Goal: Task Accomplishment & Management: Complete application form

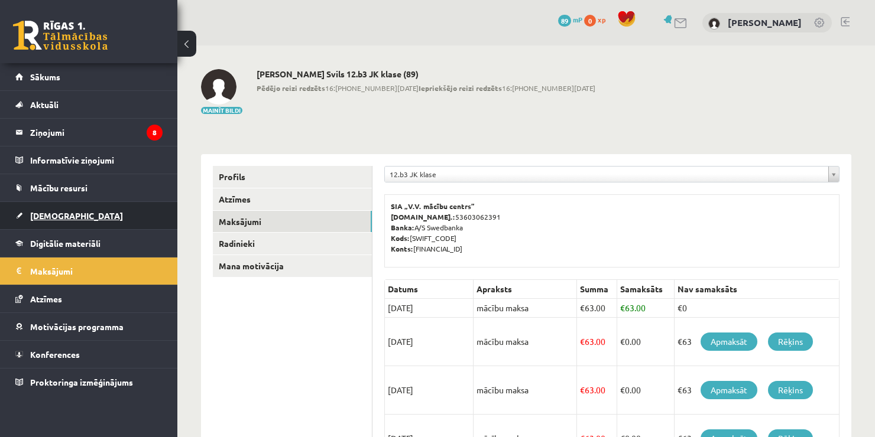
click at [63, 210] on span "[DEMOGRAPHIC_DATA]" at bounding box center [76, 215] width 93 height 11
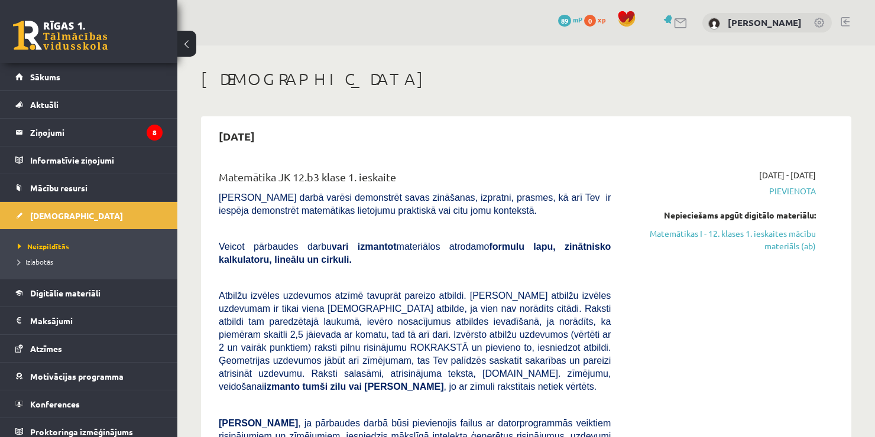
click at [767, 231] on link "Matemātikas I - 12. klases 1. ieskaites mācību materiāls (ab)" at bounding box center [721, 240] width 187 height 25
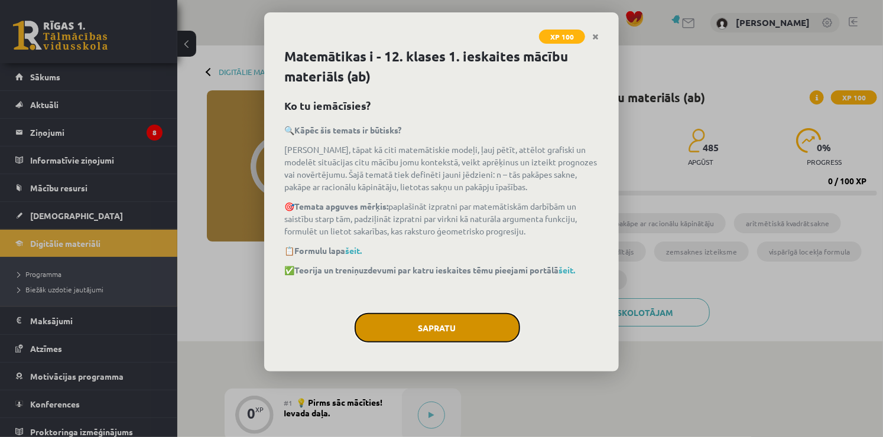
click at [467, 322] on button "Sapratu" at bounding box center [437, 328] width 165 height 30
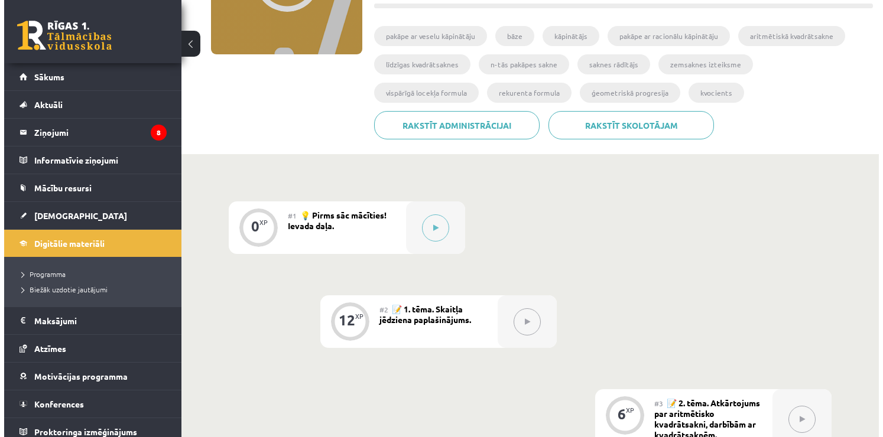
scroll to position [199, 0]
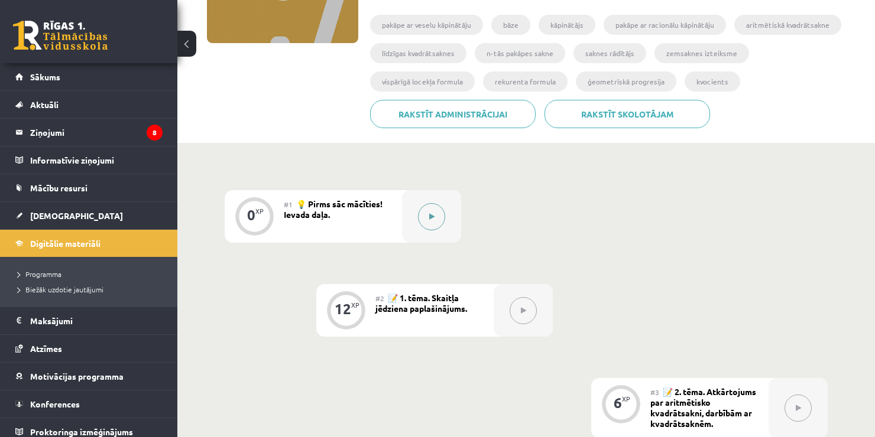
click at [432, 210] on button at bounding box center [431, 216] width 27 height 27
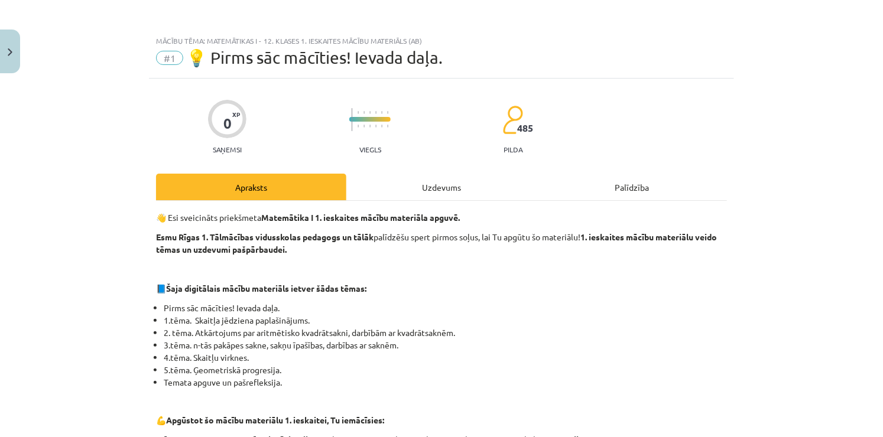
click at [448, 189] on div "Uzdevums" at bounding box center [441, 187] width 190 height 27
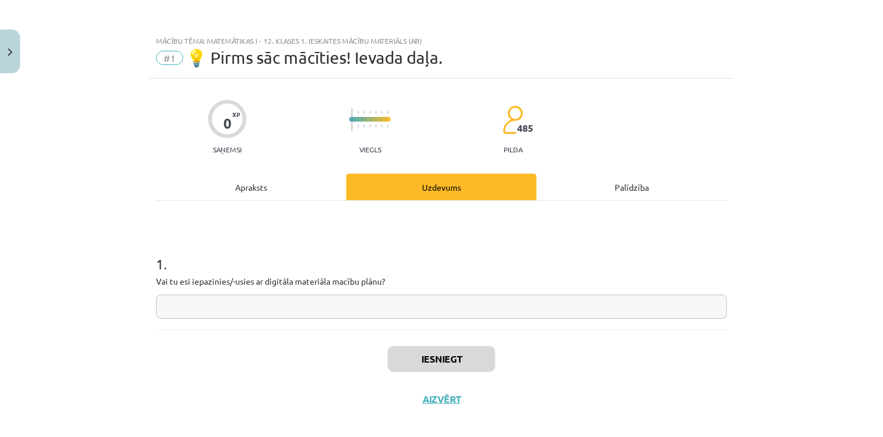
scroll to position [11, 0]
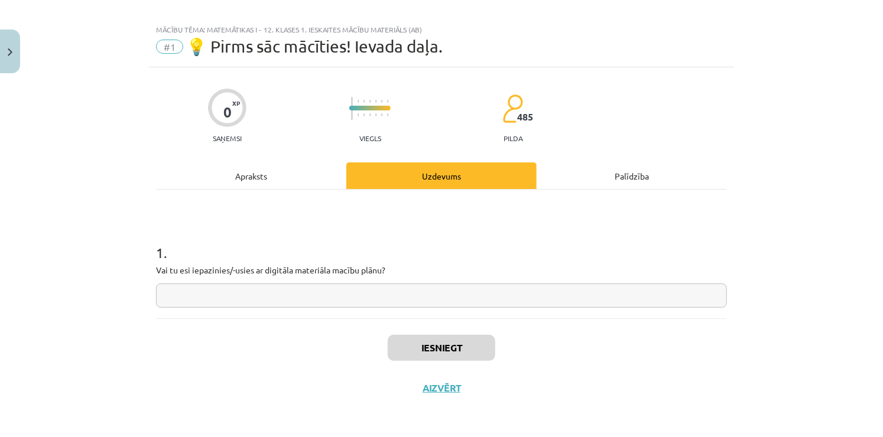
click at [304, 179] on div "Apraksts" at bounding box center [251, 176] width 190 height 27
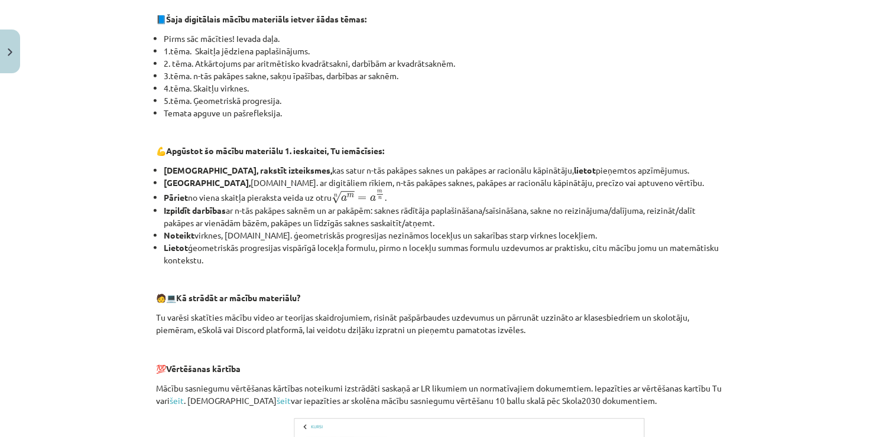
scroll to position [512, 0]
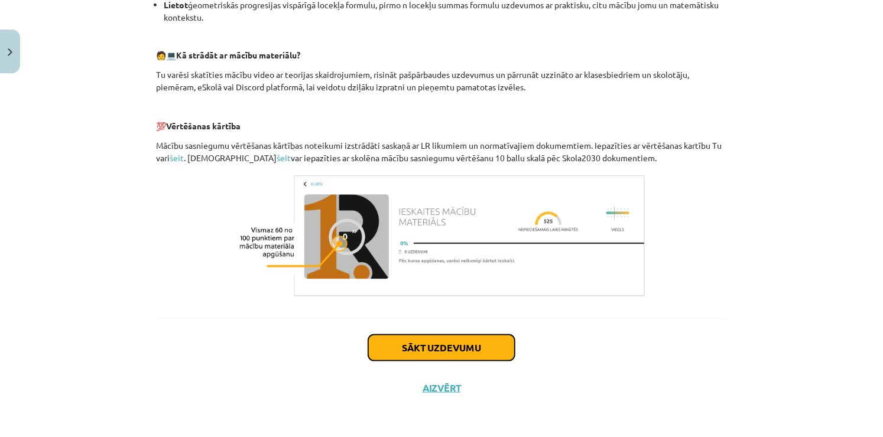
click at [421, 352] on button "Sākt uzdevumu" at bounding box center [441, 348] width 147 height 26
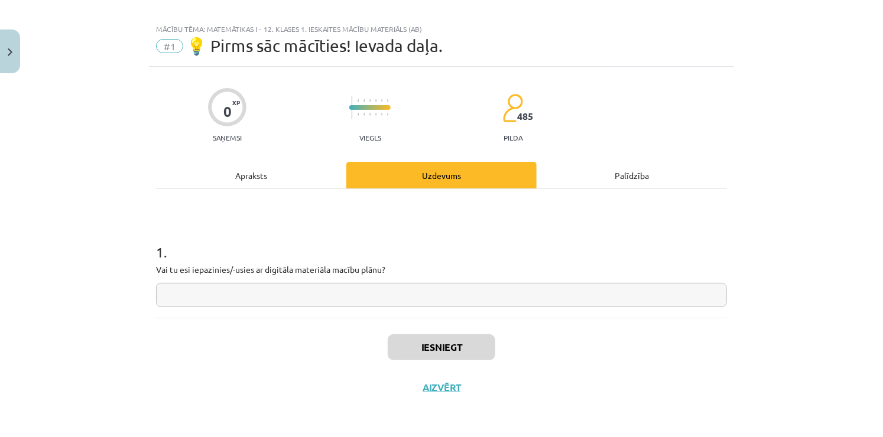
scroll to position [11, 0]
click at [275, 268] on p "Vai tu esi iepazinies/-usies ar digitāla materiāla macību plānu?" at bounding box center [441, 270] width 571 height 12
click at [275, 300] on input "text" at bounding box center [441, 296] width 571 height 24
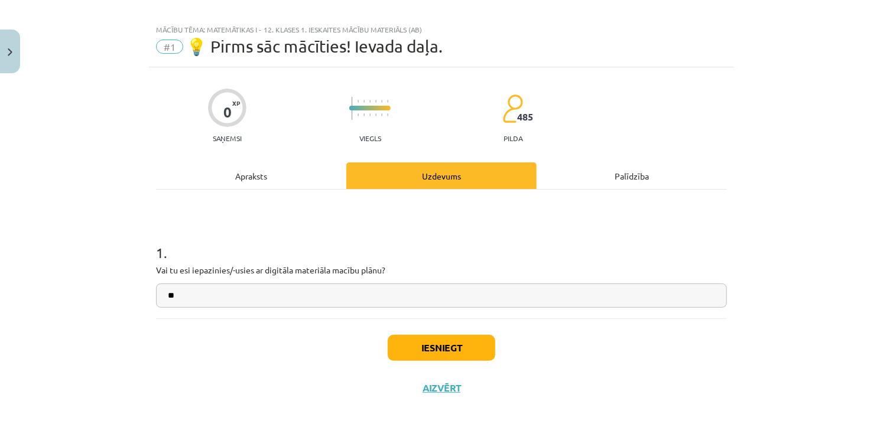
type input "**"
click at [421, 355] on button "Iesniegt" at bounding box center [442, 348] width 108 height 26
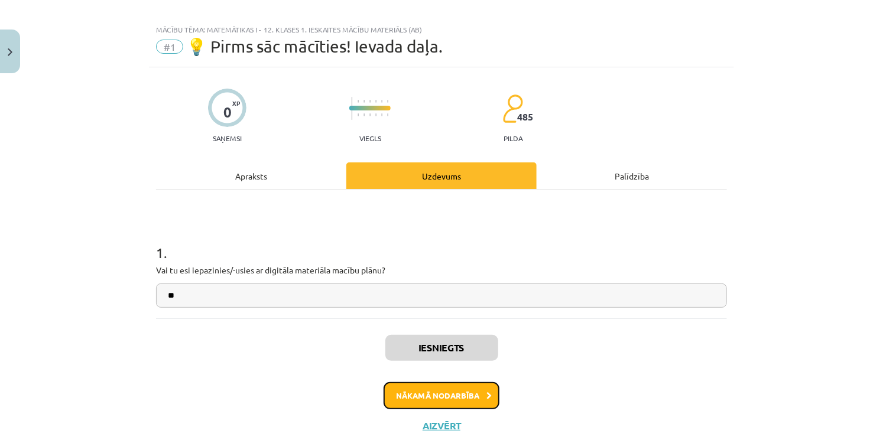
click at [411, 394] on button "Nākamā nodarbība" at bounding box center [442, 395] width 116 height 27
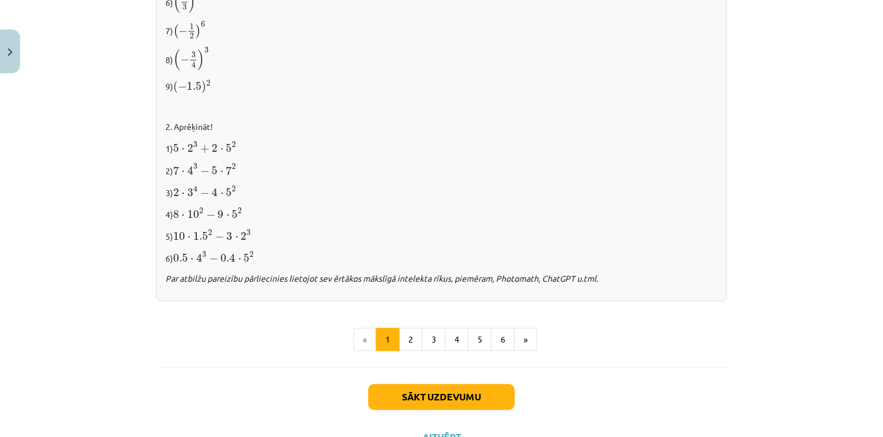
scroll to position [1241, 0]
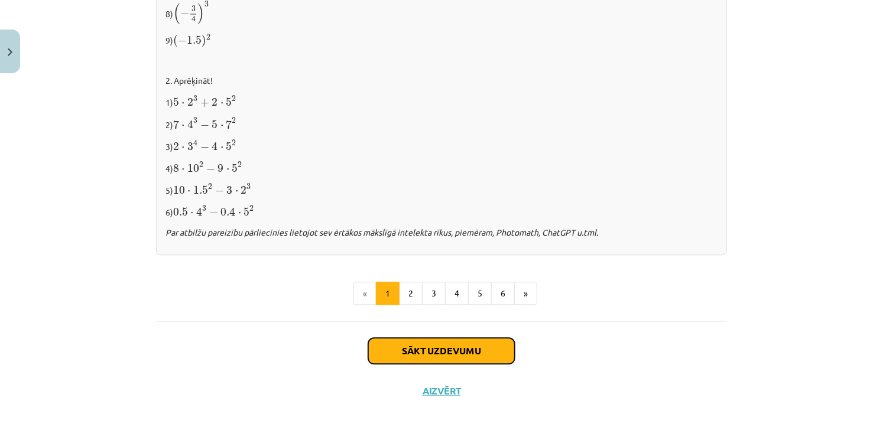
click at [476, 341] on button "Sākt uzdevumu" at bounding box center [441, 351] width 147 height 26
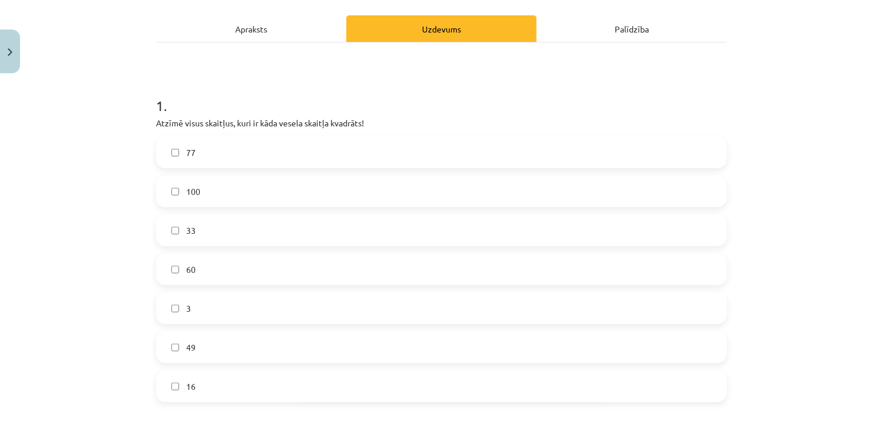
scroll to position [30, 0]
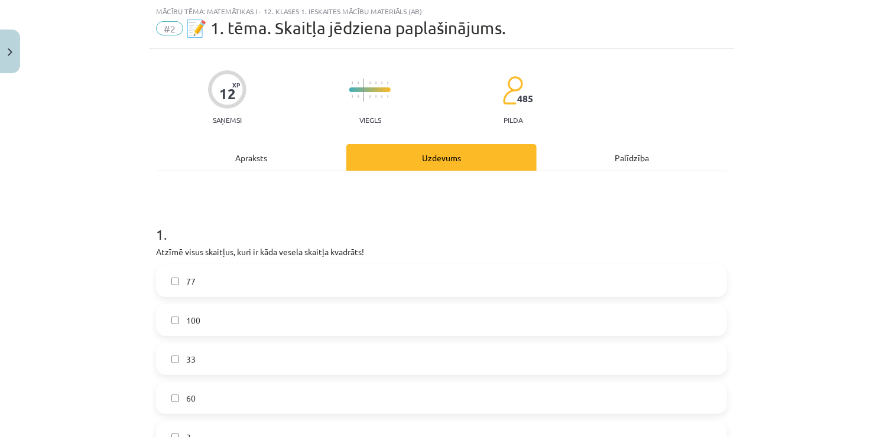
click at [156, 248] on p "Atzīmē visus skaitļus, kuri ir kāda vesela skaitļa kvadrāts!" at bounding box center [441, 252] width 571 height 12
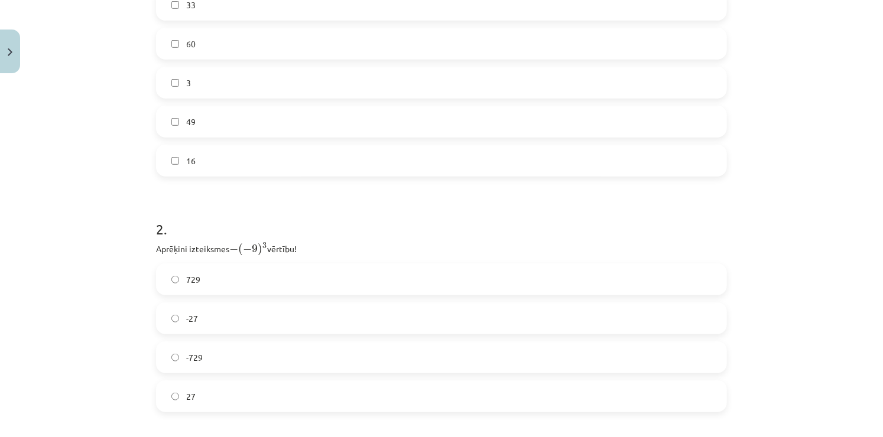
scroll to position [676, 0]
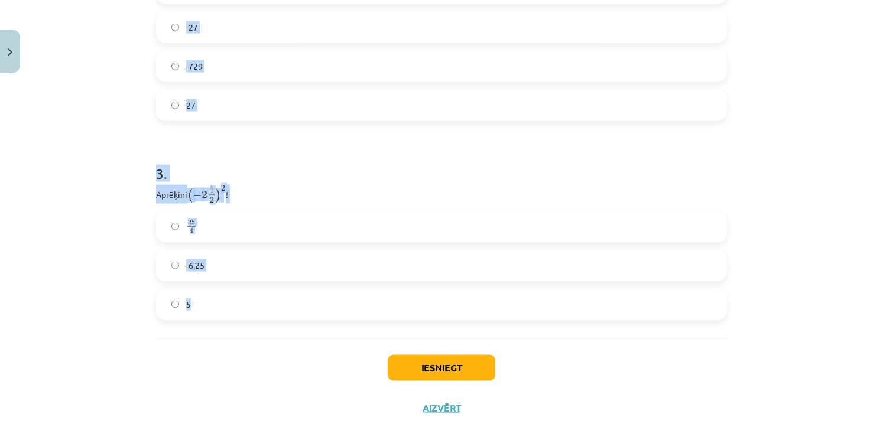
drag, startPoint x: 152, startPoint y: 248, endPoint x: 335, endPoint y: 300, distance: 189.9
copy form "Atzīmē visus skaitļus, kuri ir kāda vesela skaitļa kvadrāts! 77 100 33 60 3 49 …"
click at [865, 154] on div "Mācību tēma: Matemātikas i - 12. klases 1. ieskaites mācību materiāls (ab) #2 📝…" at bounding box center [441, 218] width 883 height 437
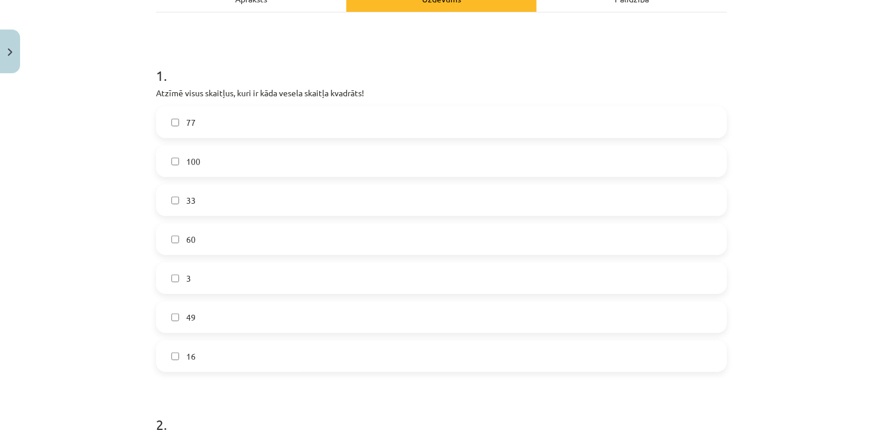
scroll to position [201, 0]
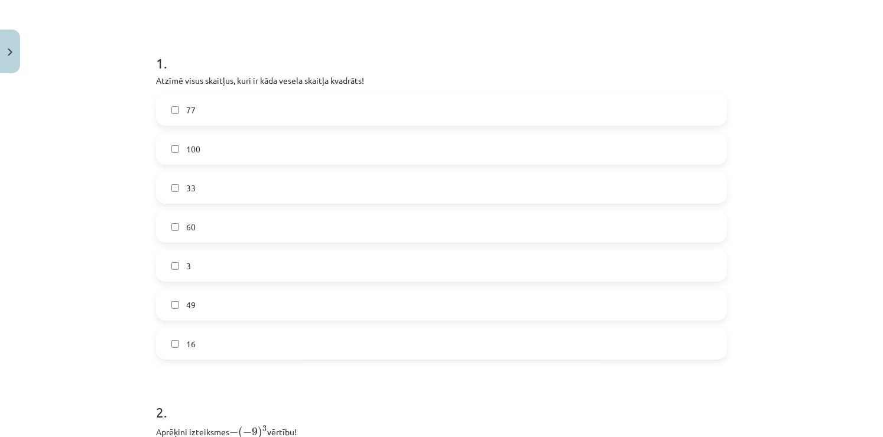
click at [196, 145] on label "100" at bounding box center [441, 149] width 569 height 30
click at [204, 308] on label "49" at bounding box center [441, 305] width 569 height 30
click at [201, 331] on label "16" at bounding box center [441, 344] width 569 height 30
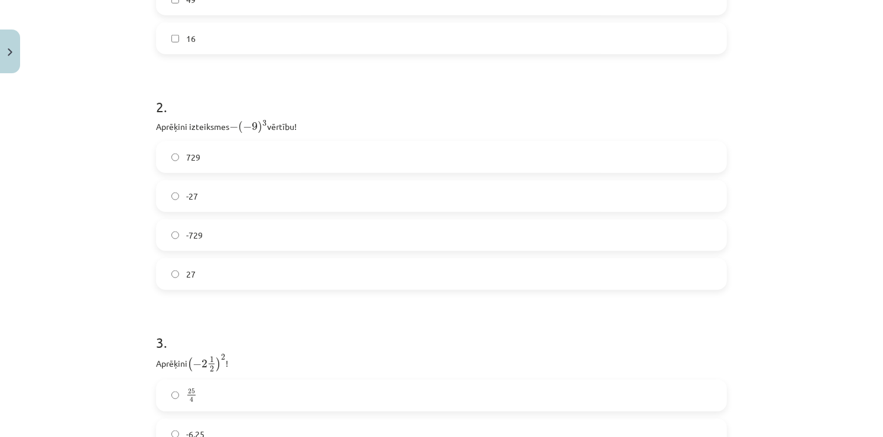
scroll to position [531, 0]
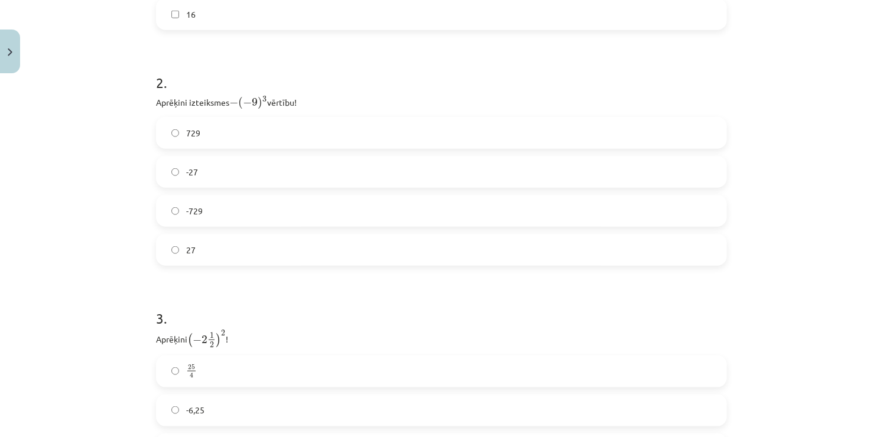
click at [207, 143] on label "729" at bounding box center [441, 133] width 569 height 30
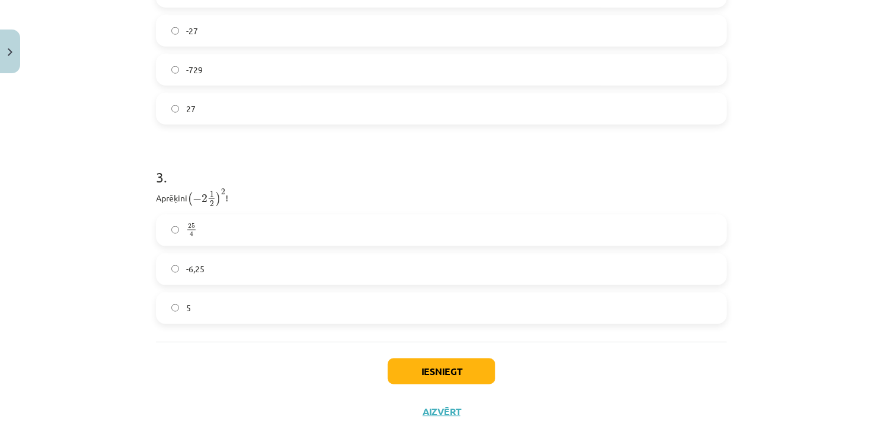
scroll to position [695, 0]
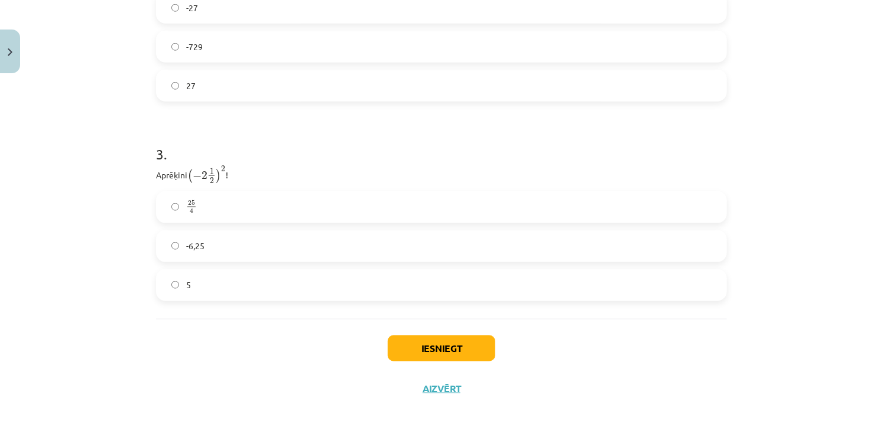
click at [293, 245] on label "-6,25" at bounding box center [441, 247] width 569 height 30
click at [423, 352] on button "Iesniegt" at bounding box center [442, 349] width 108 height 26
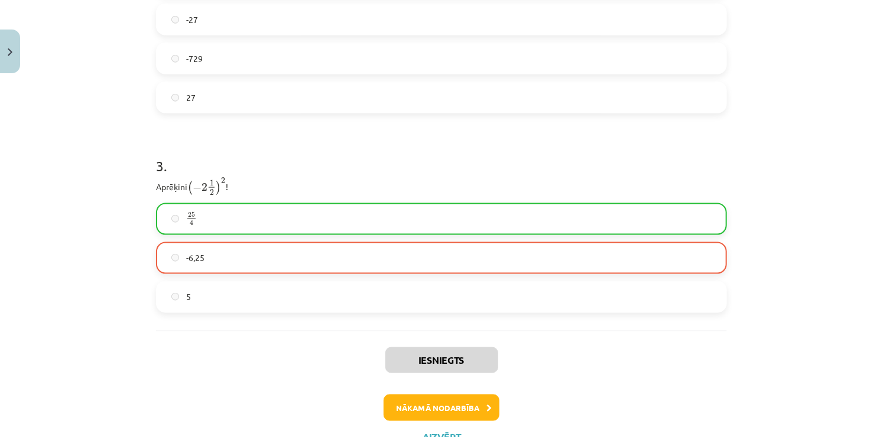
scroll to position [732, 0]
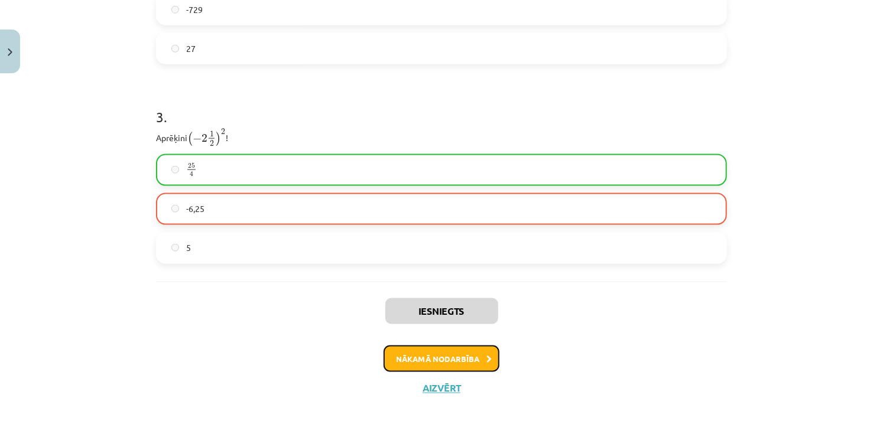
click at [443, 366] on button "Nākamā nodarbība" at bounding box center [442, 359] width 116 height 27
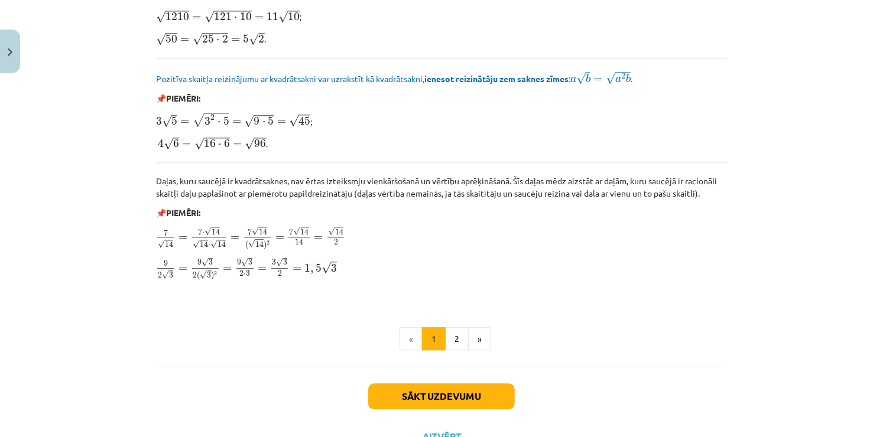
scroll to position [1413, 0]
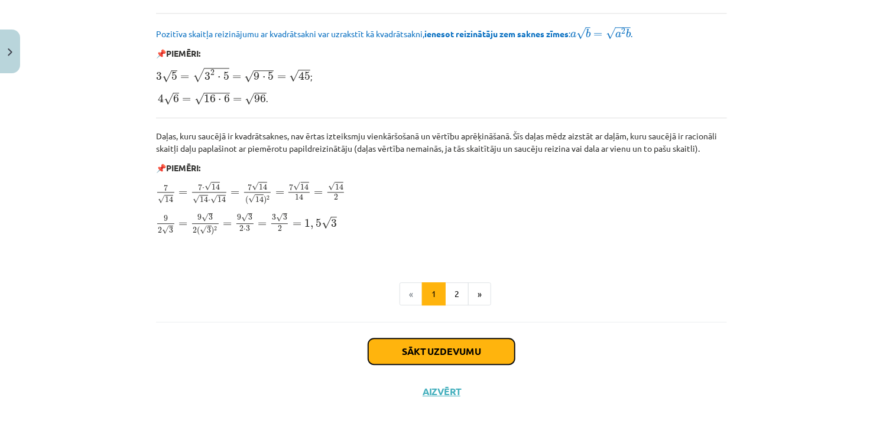
click at [476, 352] on button "Sākt uzdevumu" at bounding box center [441, 352] width 147 height 26
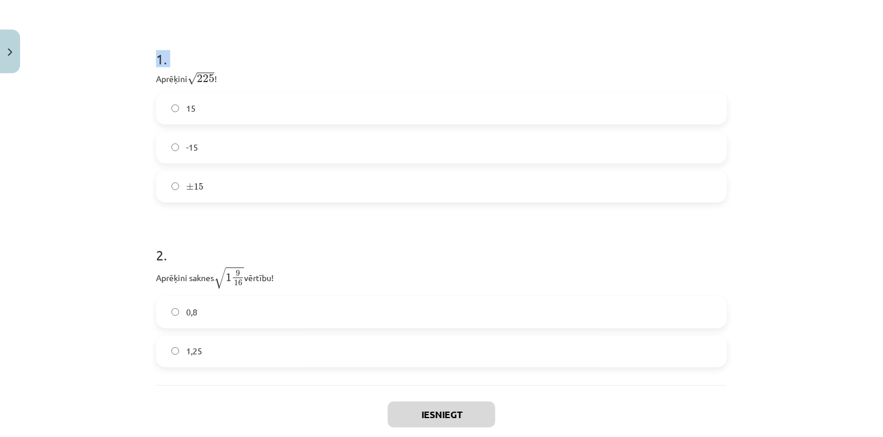
scroll to position [290, 0]
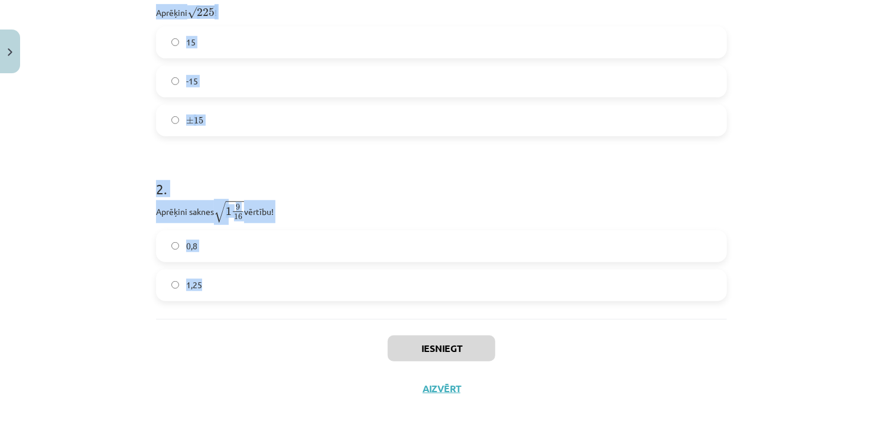
drag, startPoint x: 111, startPoint y: 273, endPoint x: 239, endPoint y: 317, distance: 135.5
click at [239, 317] on div "Mācību tēma: Matemātikas i - 12. klases 1. ieskaites mācību materiāls (ab) #3 📝…" at bounding box center [441, 218] width 883 height 437
copy form "Aprēķini √ 225 225 ! 15 -15 ± 15 ± 15 2 . Aprēķini saknes √ 1 9 16 1 9 16 vērtī…"
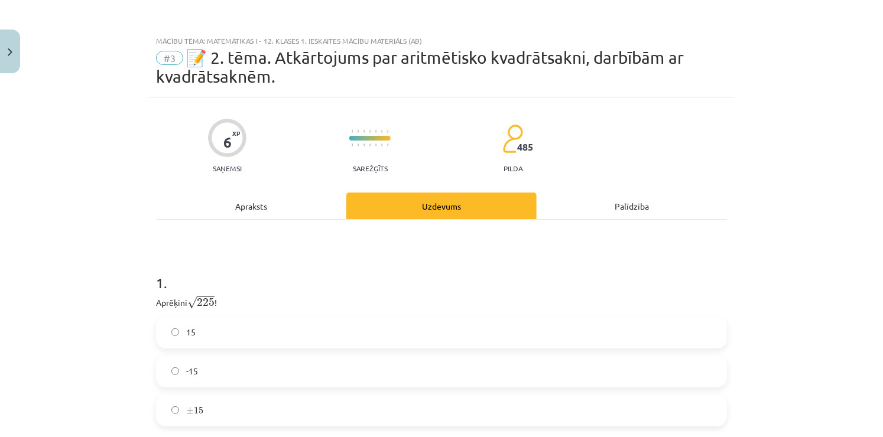
click at [839, 176] on div "Mācību tēma: Matemātikas i - 12. klases 1. ieskaites mācību materiāls (ab) #3 📝…" at bounding box center [441, 218] width 883 height 437
click at [261, 330] on label "15" at bounding box center [441, 333] width 569 height 30
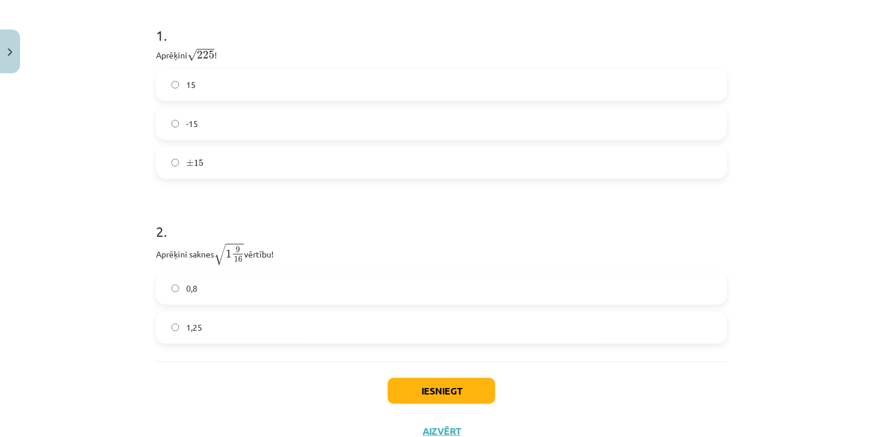
scroll to position [248, 0]
click at [221, 321] on label "1,25" at bounding box center [441, 328] width 569 height 30
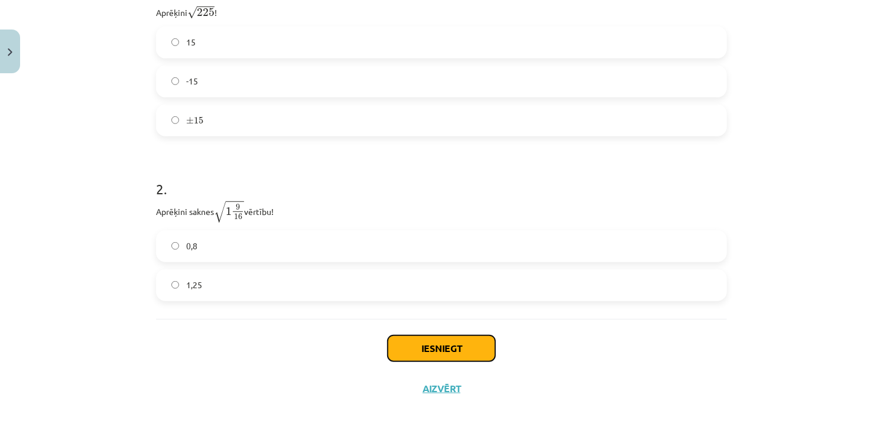
click at [414, 356] on button "Iesniegt" at bounding box center [442, 349] width 108 height 26
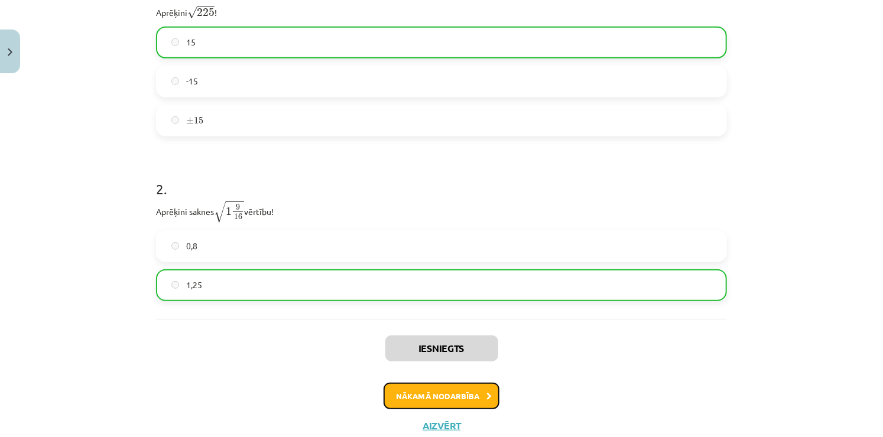
click at [461, 394] on button "Nākamā nodarbība" at bounding box center [442, 396] width 116 height 27
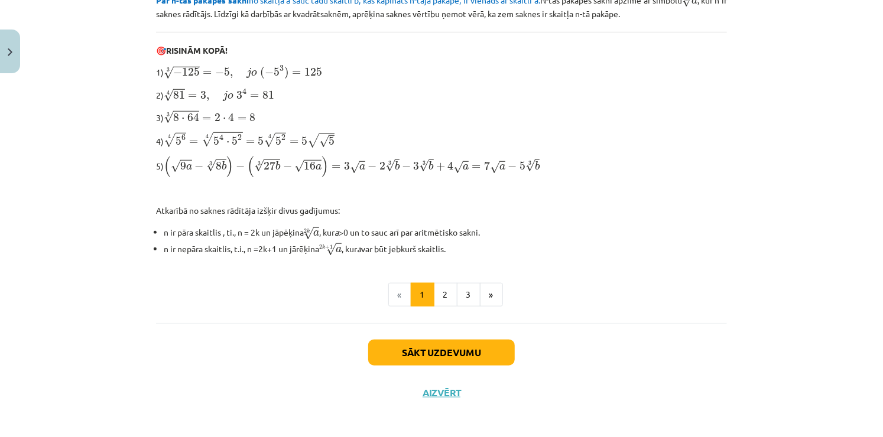
scroll to position [371, 0]
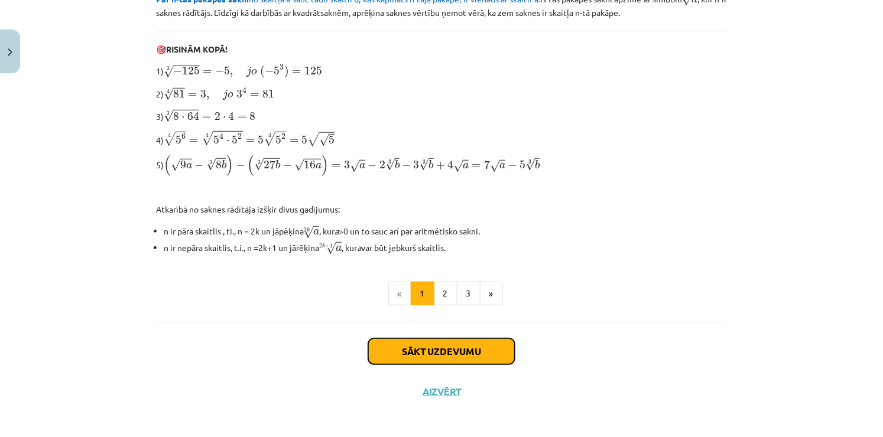
click at [487, 354] on button "Sākt uzdevumu" at bounding box center [441, 352] width 147 height 26
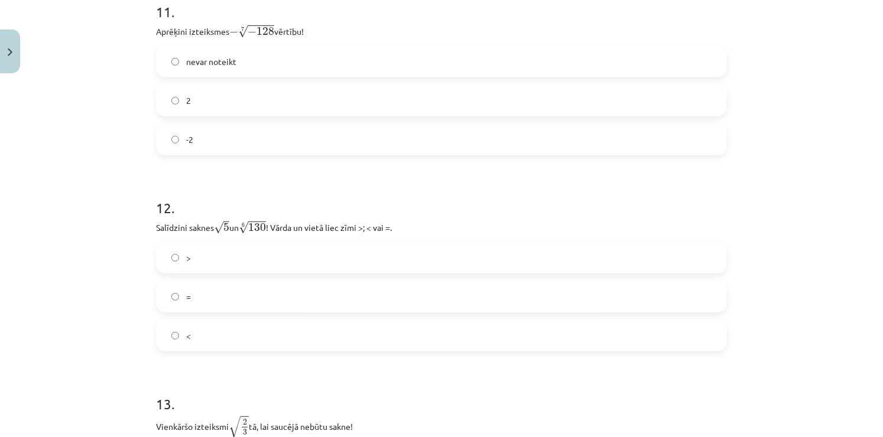
scroll to position [2639, 0]
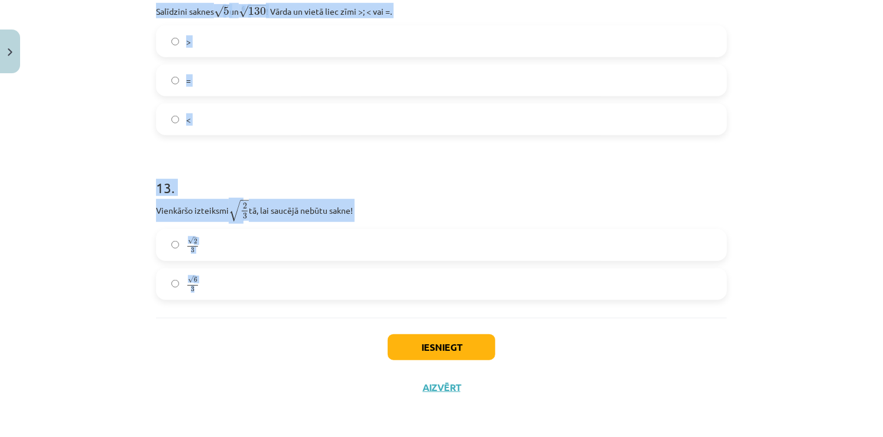
drag, startPoint x: 147, startPoint y: 248, endPoint x: 252, endPoint y: 290, distance: 113.3
copy form "Kura izteiksme jāizvēlas vienādības a m n a m n = ⋯ labajā pusē, lai būtu parei…"
click at [862, 140] on div "Mācību tēma: Matemātikas i - 12. klases 1. ieskaites mācību materiāls (ab) #4 📝…" at bounding box center [441, 218] width 883 height 437
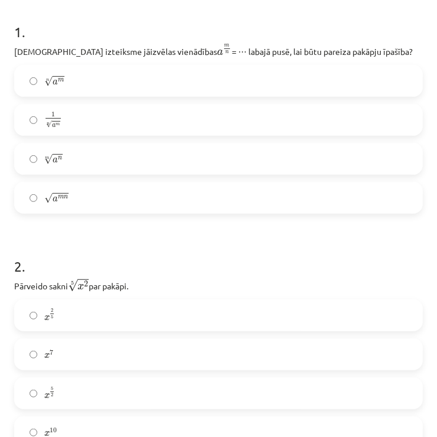
scroll to position [248, 0]
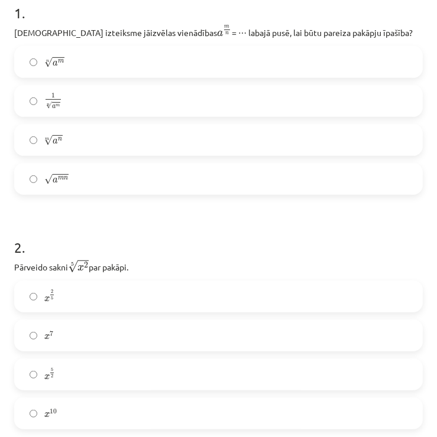
click at [134, 60] on label "n √ a m a m n" at bounding box center [218, 62] width 406 height 30
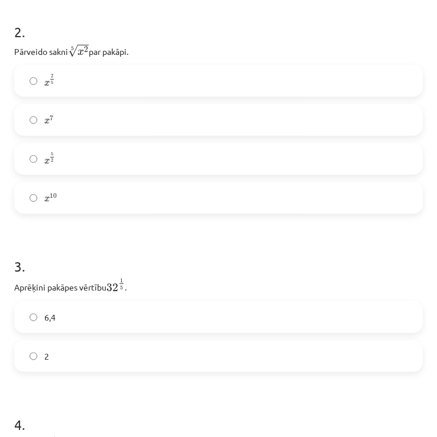
scroll to position [467, 0]
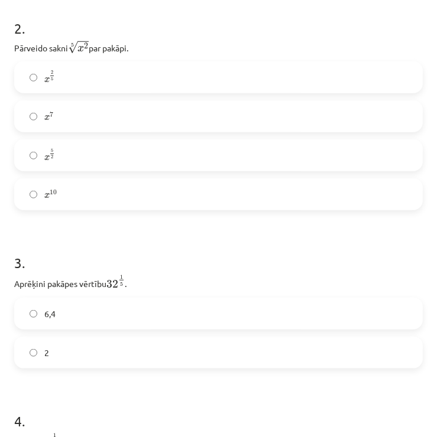
click at [82, 72] on label "x 2 5 x 2 5" at bounding box center [218, 78] width 406 height 30
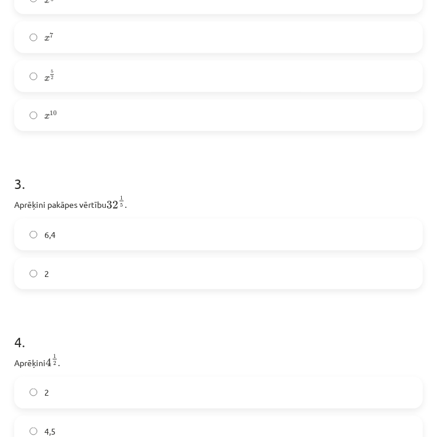
scroll to position [539, 0]
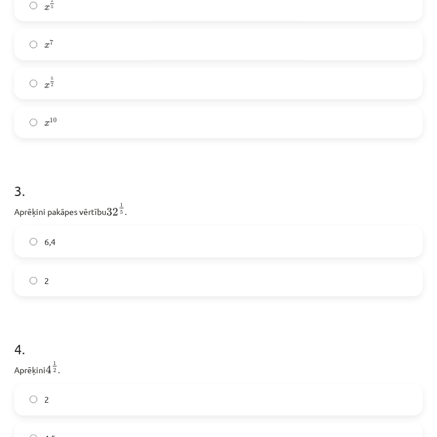
click at [242, 284] on label "2" at bounding box center [218, 281] width 406 height 30
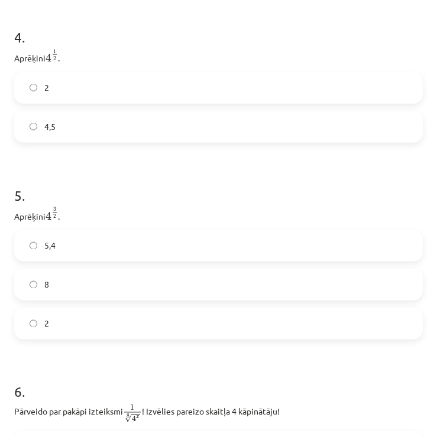
scroll to position [855, 0]
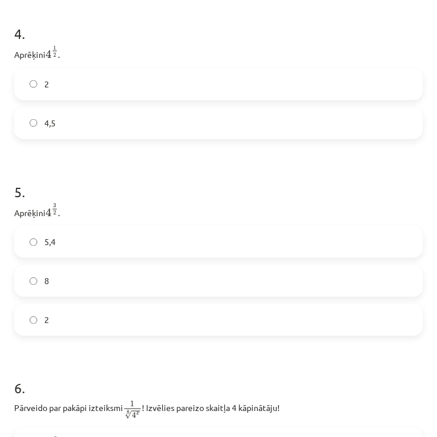
click at [124, 86] on label "2" at bounding box center [218, 85] width 406 height 30
click at [56, 284] on label "8" at bounding box center [218, 282] width 406 height 30
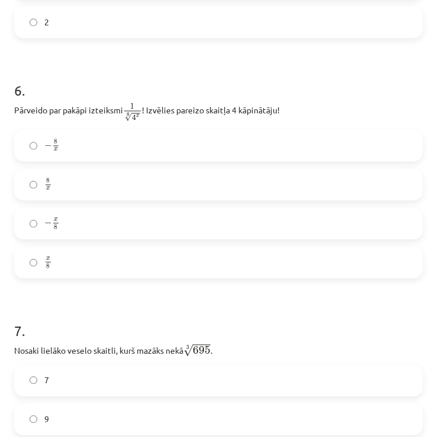
scroll to position [1225, 0]
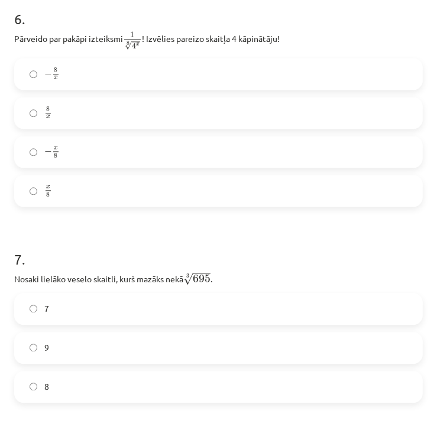
click at [115, 191] on label "x 8 x 8" at bounding box center [218, 191] width 406 height 30
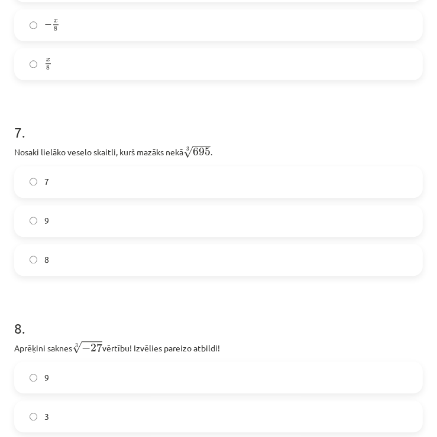
scroll to position [1283, 0]
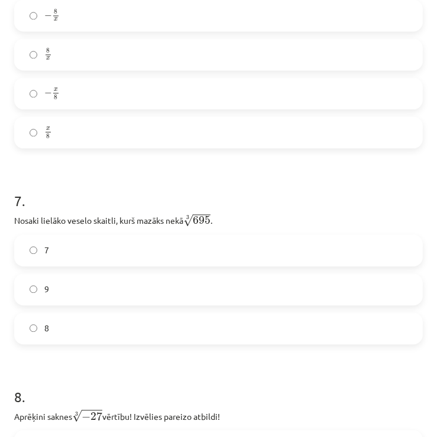
click at [53, 326] on label "8" at bounding box center [218, 329] width 406 height 30
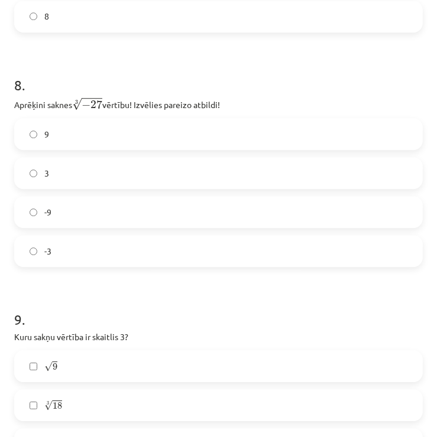
scroll to position [1598, 0]
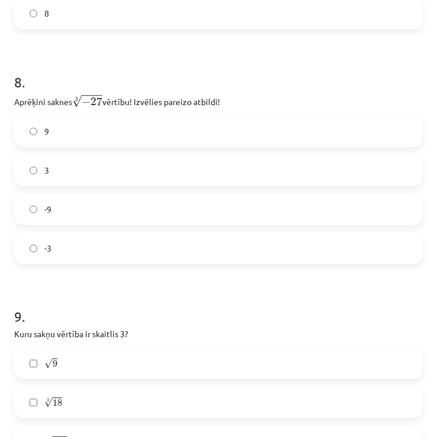
click at [280, 258] on label "-3" at bounding box center [218, 248] width 406 height 30
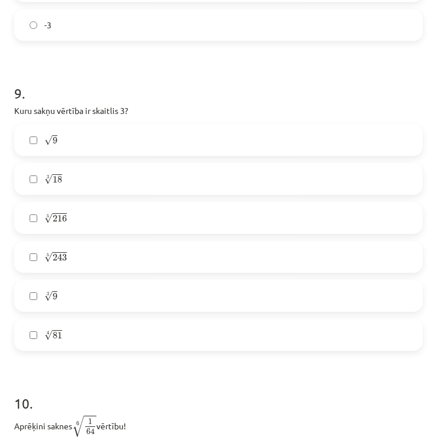
scroll to position [1828, 0]
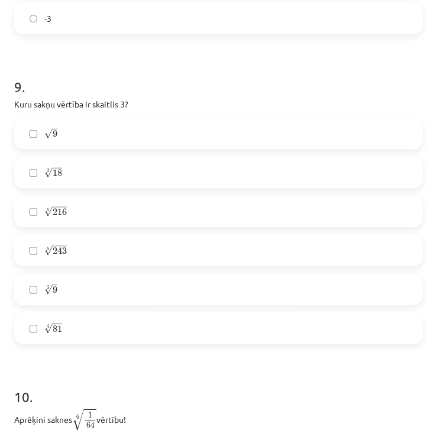
click at [133, 135] on label "√ 9 9" at bounding box center [218, 134] width 406 height 30
click at [74, 248] on label "5 √ 243 243 5" at bounding box center [218, 251] width 406 height 30
click at [67, 330] on label "4 √ 81 81 4" at bounding box center [218, 329] width 406 height 30
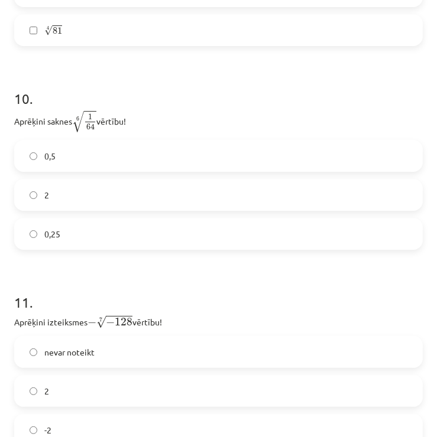
scroll to position [2140, 0]
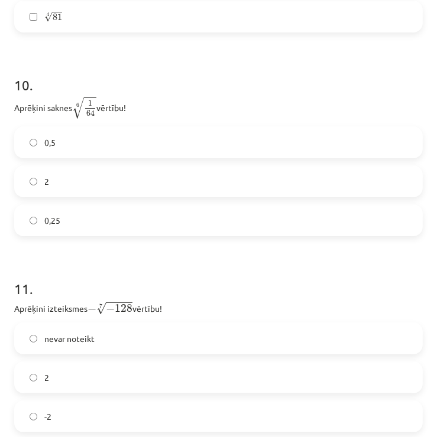
click at [195, 147] on label "0,5" at bounding box center [218, 143] width 406 height 30
click at [141, 427] on label "-2" at bounding box center [218, 417] width 406 height 30
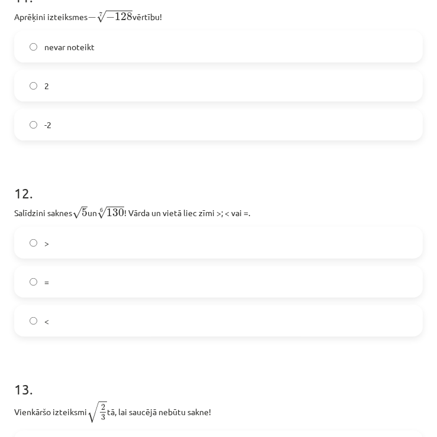
scroll to position [2466, 0]
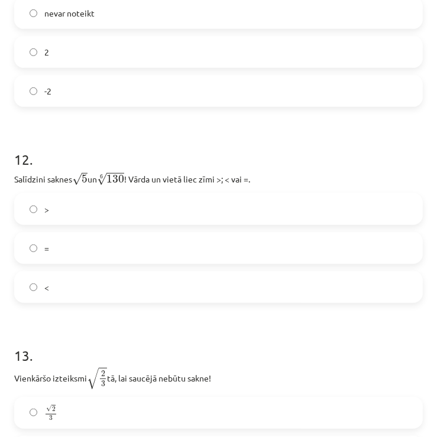
click at [145, 300] on label "<" at bounding box center [218, 287] width 406 height 30
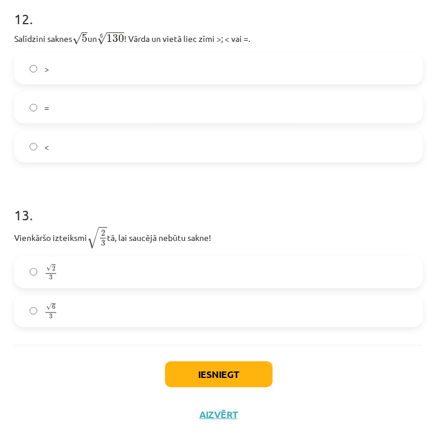
scroll to position [2613, 0]
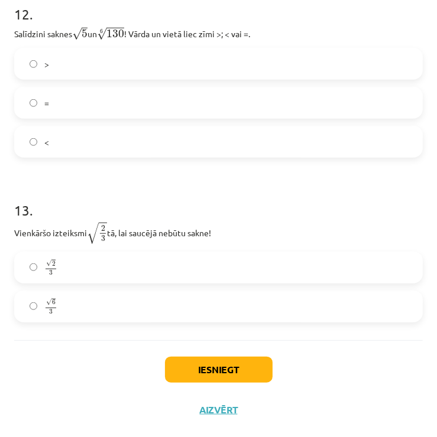
click at [77, 298] on label "√ 6 3 6 3" at bounding box center [218, 307] width 406 height 30
click at [242, 369] on button "Iesniegt" at bounding box center [219, 370] width 108 height 26
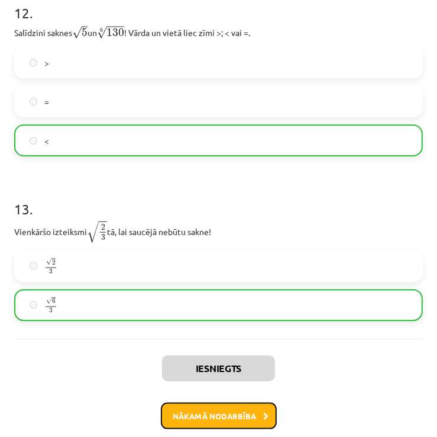
click at [231, 416] on button "Nākamā nodarbība" at bounding box center [219, 416] width 116 height 27
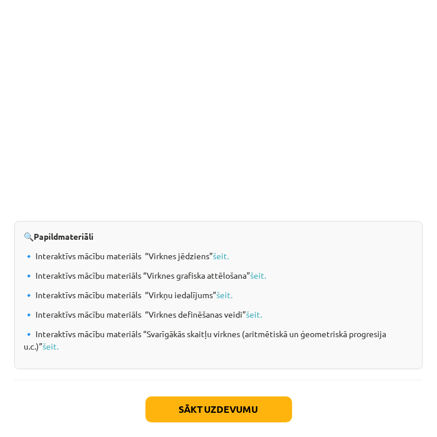
scroll to position [1310, 0]
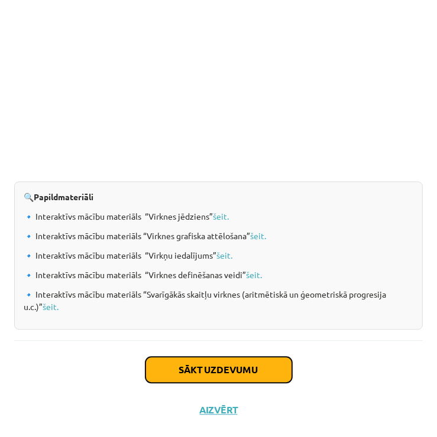
click at [272, 371] on button "Sākt uzdevumu" at bounding box center [218, 370] width 147 height 26
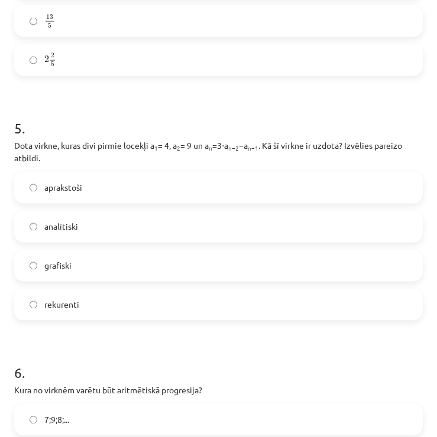
scroll to position [1289, 0]
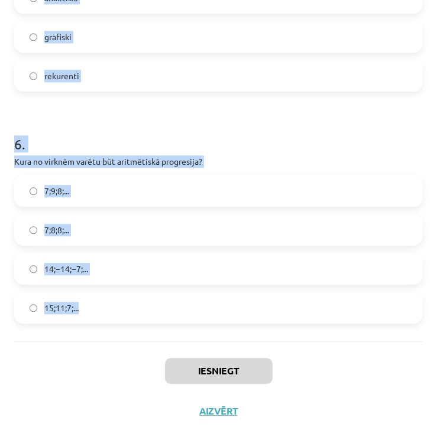
drag, startPoint x: 13, startPoint y: 251, endPoint x: 91, endPoint y: 340, distance: 118.5
copy form "Skaitļu virkne -7; -4; -1; 2; 5; ... ir Konstanta Dilstoša Augoša Ne augoša, ne…"
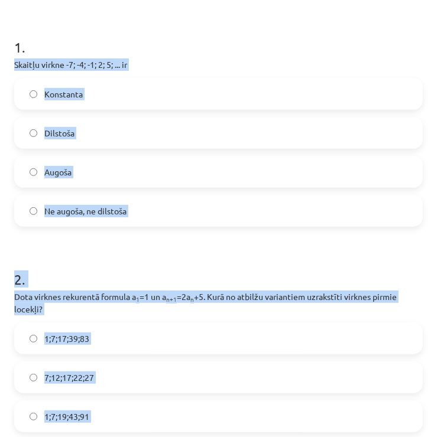
scroll to position [210, 0]
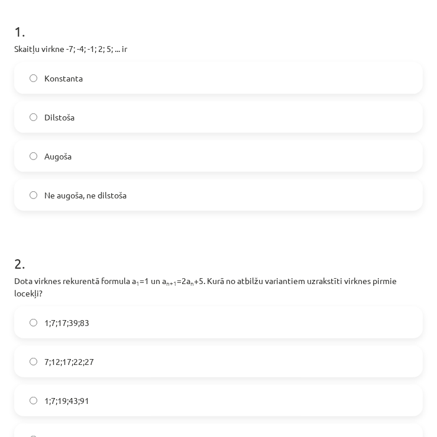
click at [252, 18] on h1 "1 ." at bounding box center [218, 20] width 408 height 37
click at [84, 171] on div "Augoša" at bounding box center [218, 156] width 408 height 32
click at [98, 158] on label "Augoša" at bounding box center [218, 156] width 406 height 30
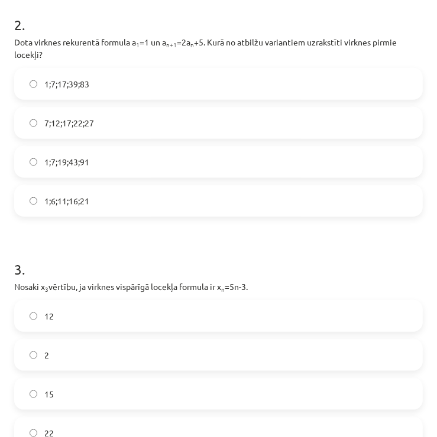
scroll to position [453, 0]
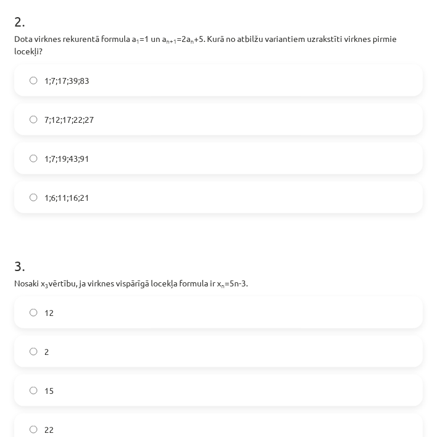
click at [97, 158] on label "1;7;19;43;91" at bounding box center [218, 159] width 406 height 30
click at [171, 317] on label "12" at bounding box center [218, 313] width 406 height 30
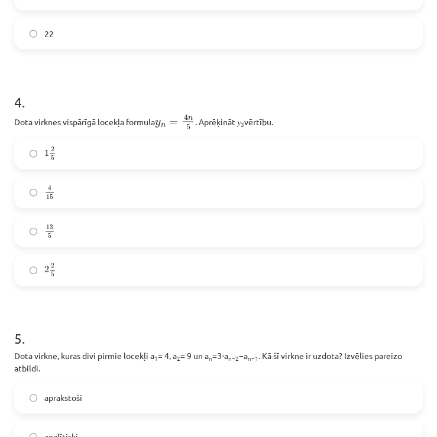
scroll to position [851, 0]
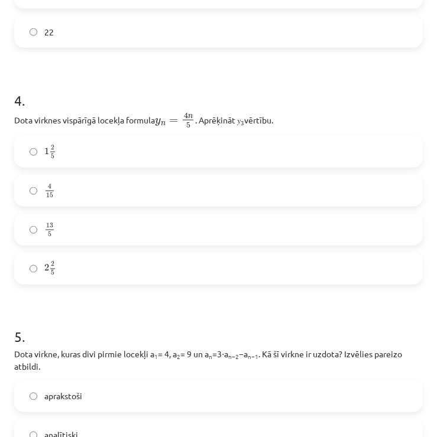
click at [204, 236] on label "13 5 13 5" at bounding box center [218, 230] width 406 height 30
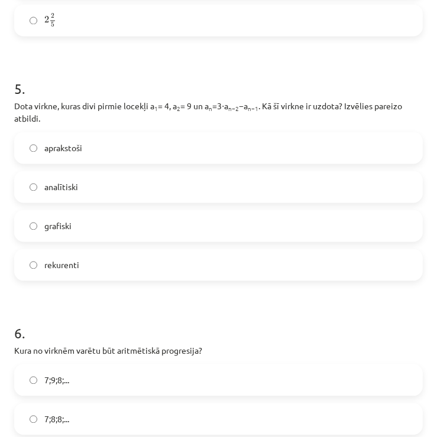
scroll to position [1101, 0]
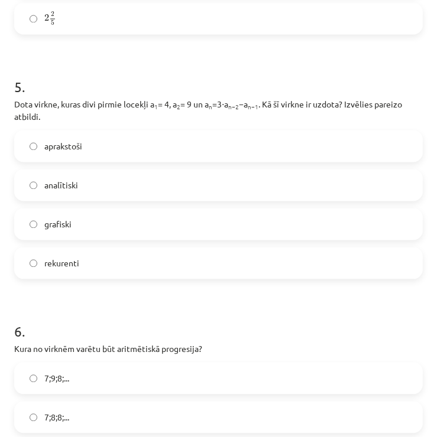
click at [81, 262] on label "rekurenti" at bounding box center [218, 263] width 406 height 30
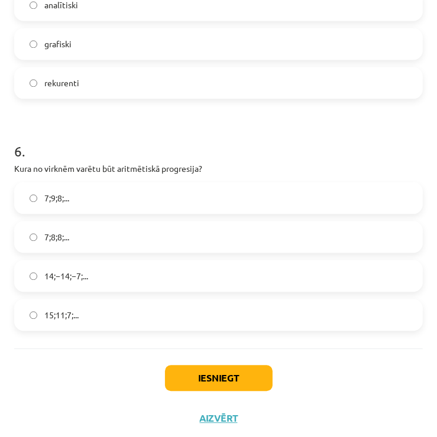
scroll to position [1284, 0]
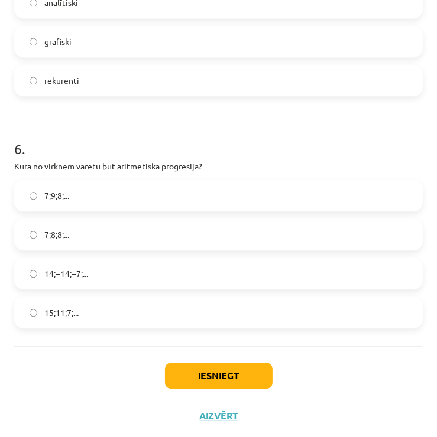
click at [181, 310] on label "15;11;7;..." at bounding box center [218, 313] width 406 height 30
click at [242, 372] on button "Iesniegt" at bounding box center [219, 376] width 108 height 26
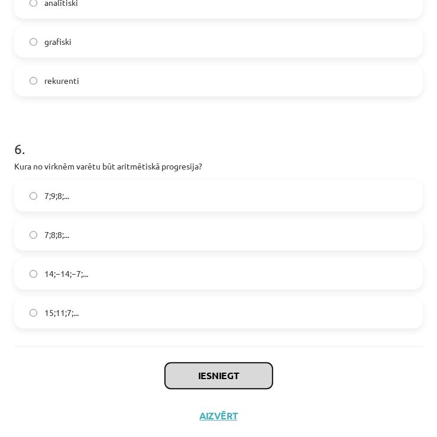
click at [242, 372] on button "Iesniegt" at bounding box center [219, 376] width 108 height 26
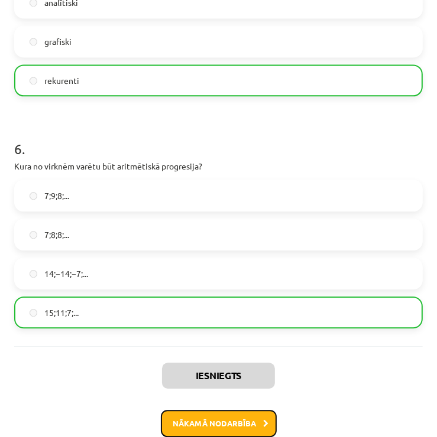
click at [214, 426] on button "Nākamā nodarbība" at bounding box center [219, 423] width 116 height 27
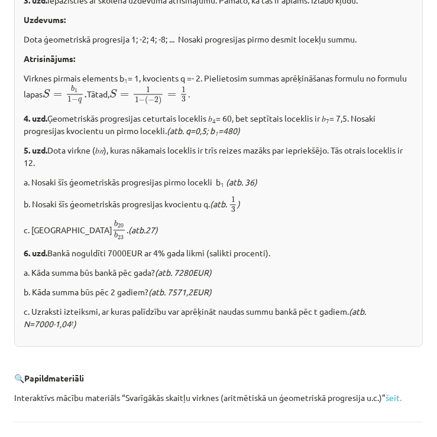
scroll to position [1501, 0]
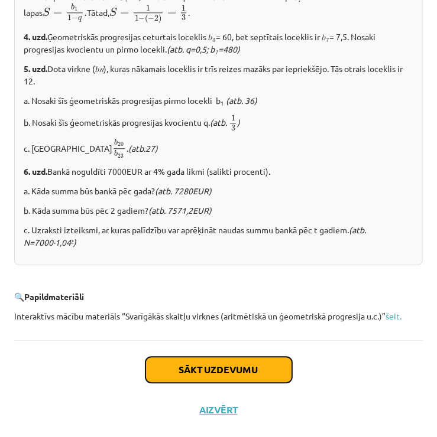
click at [255, 369] on button "Sākt uzdevumu" at bounding box center [218, 370] width 147 height 26
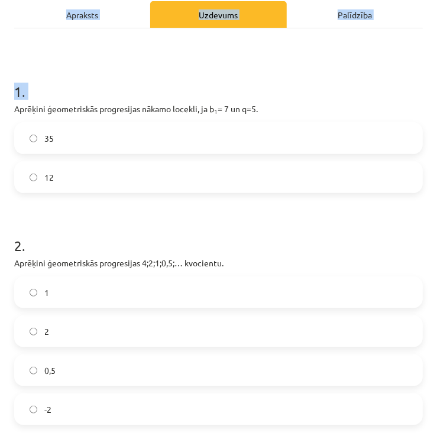
scroll to position [485, 0]
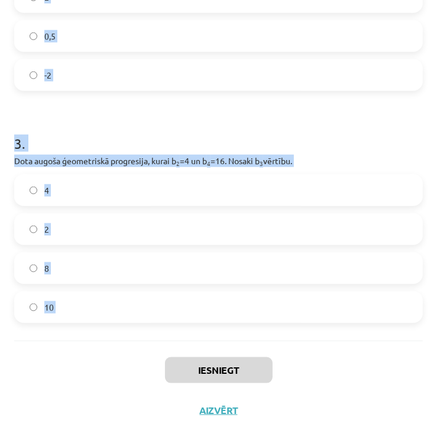
drag, startPoint x: 11, startPoint y: 252, endPoint x: 152, endPoint y: 354, distance: 174.9
click at [152, 354] on div "12 XP Saņemsi Sarežģīts 485 pilda Apraksts Uzdevums Palīdzība 1 . Aprēķini ģeom…" at bounding box center [218, 0] width 423 height 859
copy form "Aprēķini ģeometriskās progresijas nākamo locekli, ja b 1 = 7 un q=5. 35 12 2 . …"
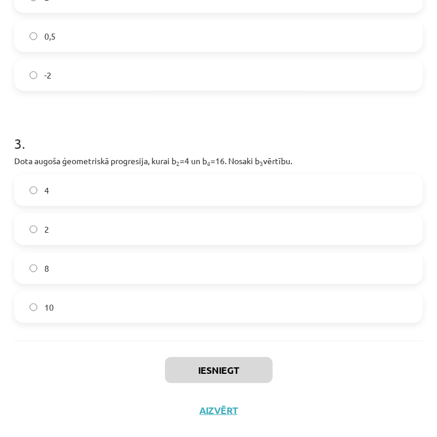
click at [364, 374] on div "Iesniegt Aizvērt" at bounding box center [218, 382] width 408 height 83
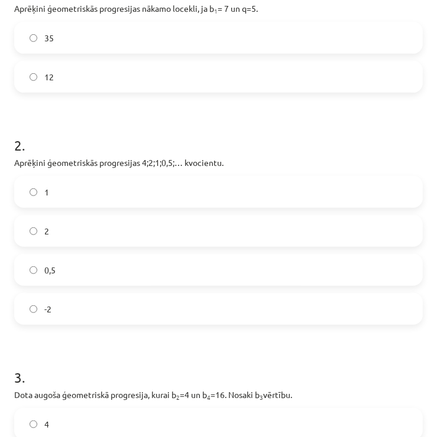
scroll to position [237, 0]
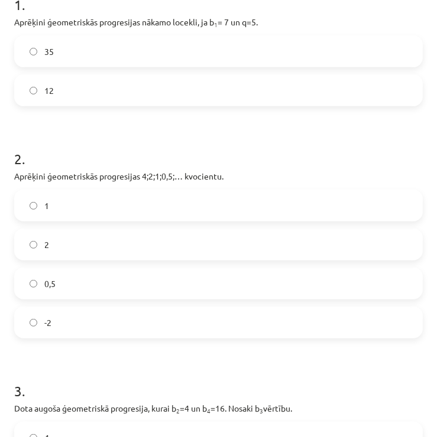
click at [251, 57] on label "35" at bounding box center [218, 52] width 406 height 30
click at [57, 276] on label "0,5" at bounding box center [218, 284] width 406 height 30
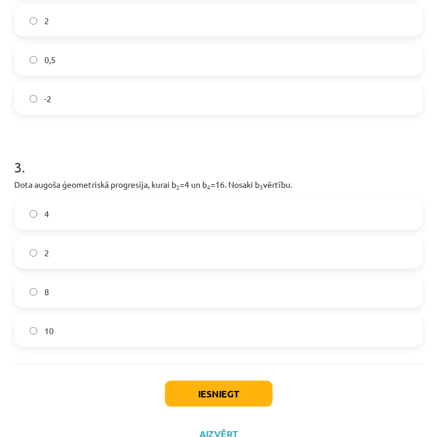
scroll to position [463, 0]
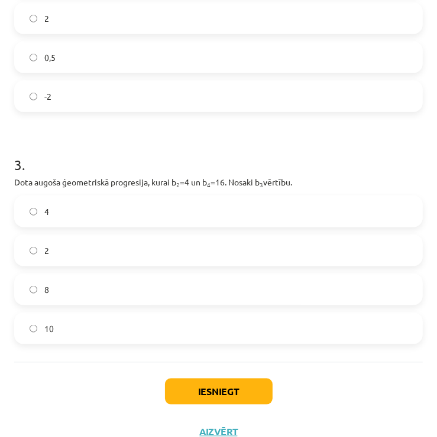
click at [184, 285] on label "8" at bounding box center [218, 290] width 406 height 30
click at [245, 411] on div "Iesniegt Aizvērt" at bounding box center [218, 403] width 408 height 83
click at [266, 385] on button "Iesniegt" at bounding box center [219, 392] width 108 height 26
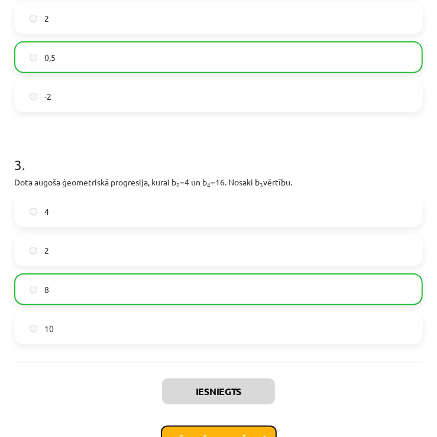
click at [236, 436] on button "Nākamā nodarbība" at bounding box center [219, 439] width 116 height 27
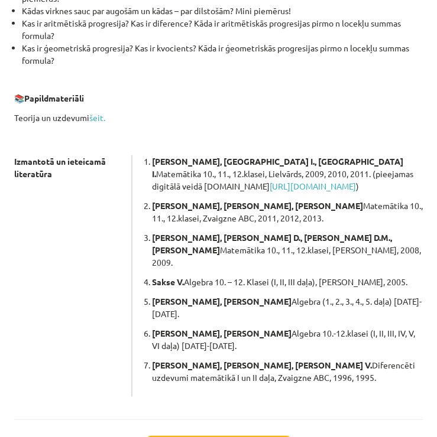
scroll to position [383, 0]
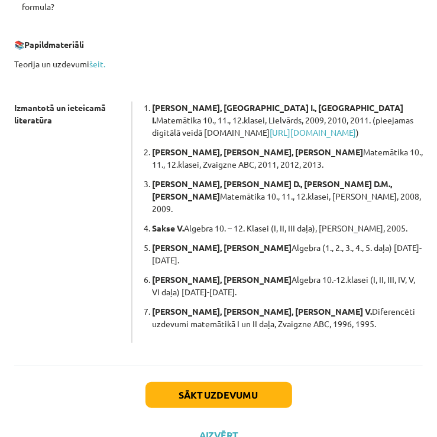
click at [249, 383] on div "Sākt uzdevumu Aizvērt" at bounding box center [218, 407] width 408 height 83
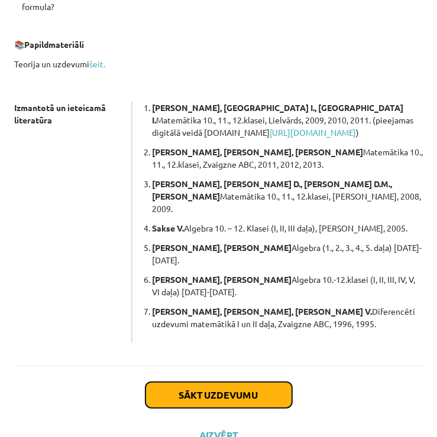
click at [249, 382] on button "Sākt uzdevumu" at bounding box center [218, 395] width 147 height 26
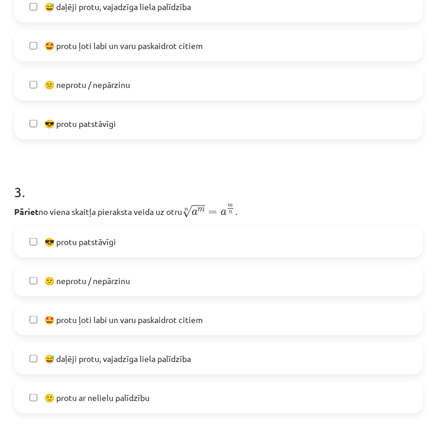
scroll to position [640, 0]
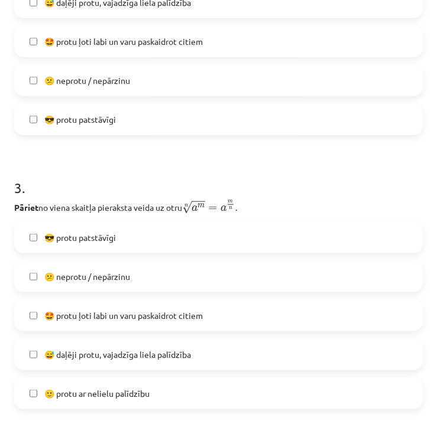
drag, startPoint x: 15, startPoint y: 270, endPoint x: 239, endPoint y: 408, distance: 263.0
click at [239, 408] on form "1 . Lasīt, rakstīt izteiksmes, kas satur n-tās pakāpes saknes un pakāpes ar rac…" at bounding box center [218, 426] width 408 height 1669
copy form "Lasīt, rakstīt izteiksmes, kas satur n-tās pakāpes saknes un pakāpes ar racionā…"
click at [414, 199] on p "Pāriet no viena skaitļa pieraksta veida uz otru n √ a m = a m n a m n = a m n ." at bounding box center [218, 206] width 408 height 15
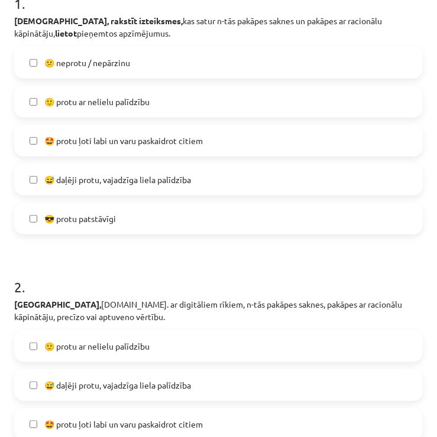
scroll to position [212, 0]
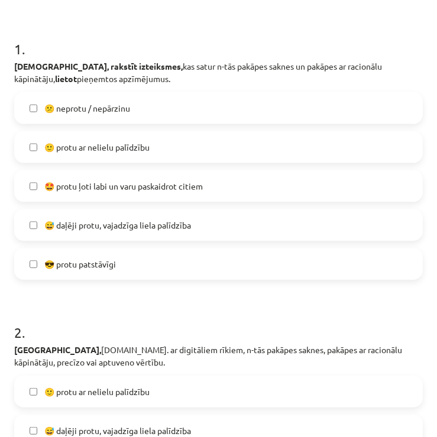
click at [186, 149] on label "🙂 protu ar nelielu palīdzību" at bounding box center [218, 147] width 406 height 30
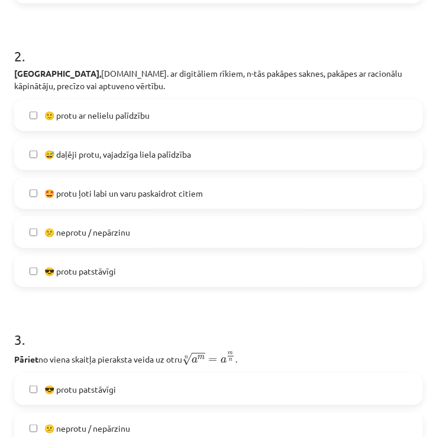
scroll to position [491, 0]
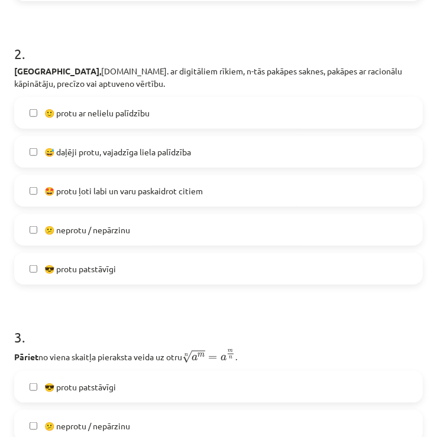
click at [148, 260] on label "😎 protu patstāvīgi" at bounding box center [218, 269] width 406 height 30
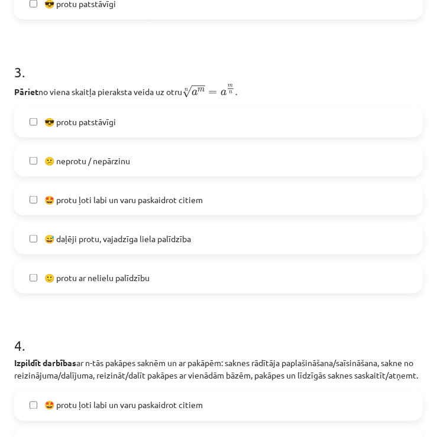
scroll to position [790, 0]
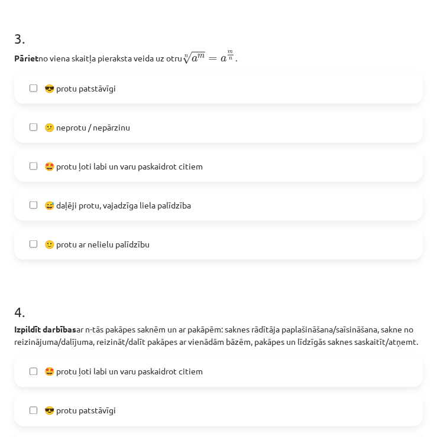
click at [144, 88] on label "😎 protu patstāvīgi" at bounding box center [218, 88] width 406 height 30
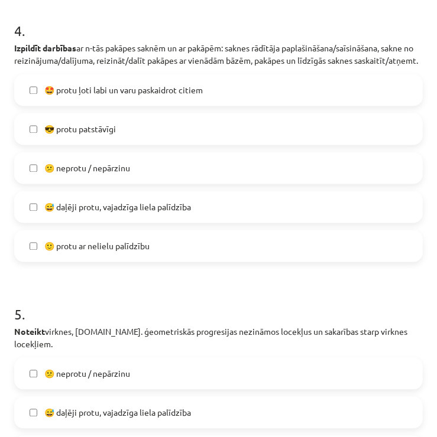
scroll to position [1073, 0]
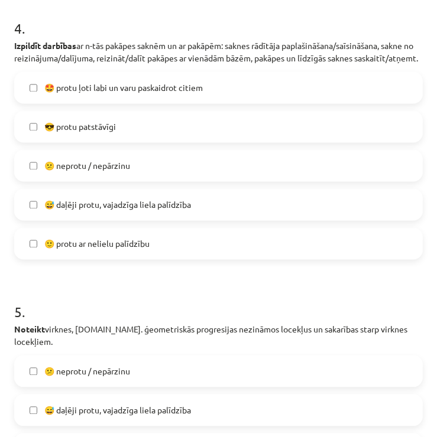
click at [140, 142] on label "😎 protu patstāvīgi" at bounding box center [218, 127] width 406 height 30
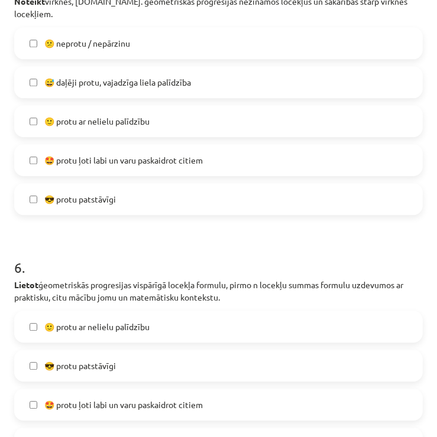
scroll to position [1397, 0]
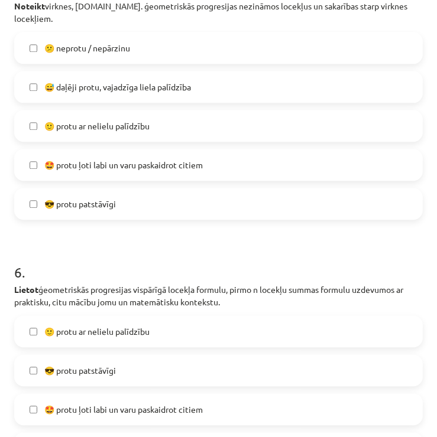
click at [150, 124] on span "🙂 protu ar nelielu palīdzību" at bounding box center [96, 126] width 105 height 12
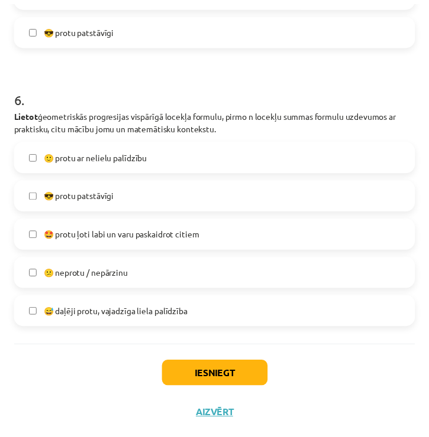
scroll to position [1578, 0]
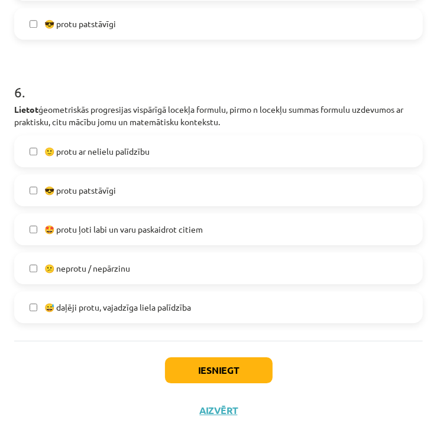
click at [116, 193] on span "😎 protu patstāvīgi" at bounding box center [80, 190] width 72 height 12
click at [234, 371] on button "Iesniegt" at bounding box center [219, 371] width 108 height 26
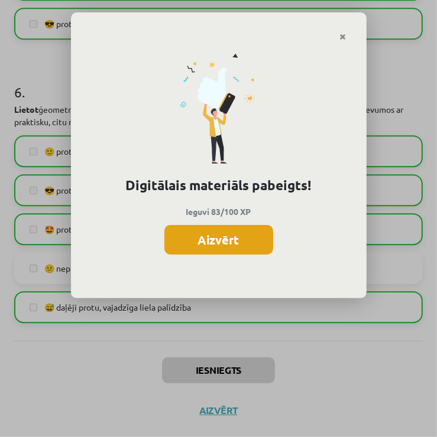
click at [243, 244] on button "Aizvērt" at bounding box center [218, 240] width 109 height 30
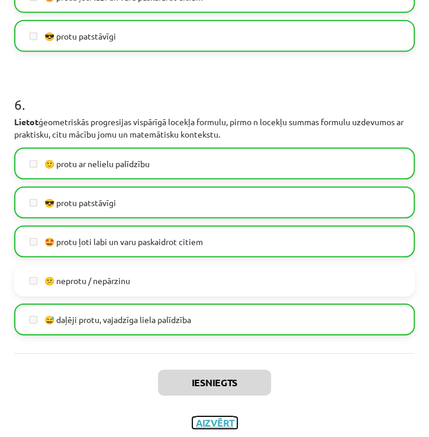
click at [218, 417] on button "Aizvērt" at bounding box center [214, 423] width 45 height 12
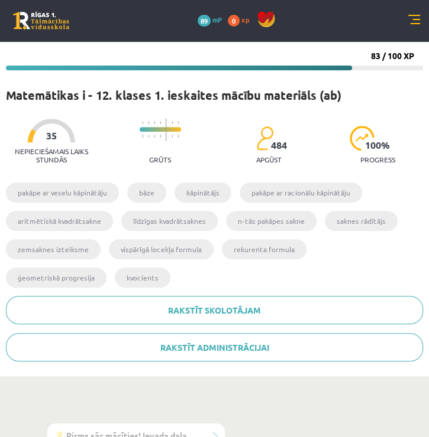
click at [413, 16] on link at bounding box center [414, 21] width 12 height 12
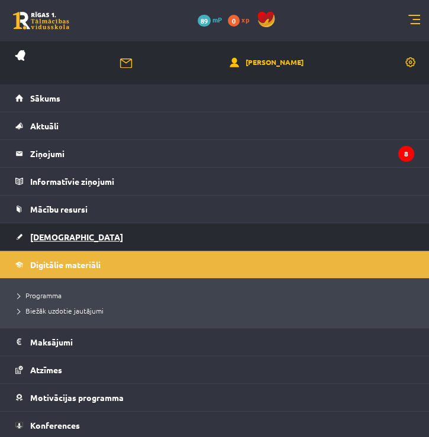
click at [41, 243] on link "[DEMOGRAPHIC_DATA]" at bounding box center [214, 236] width 398 height 27
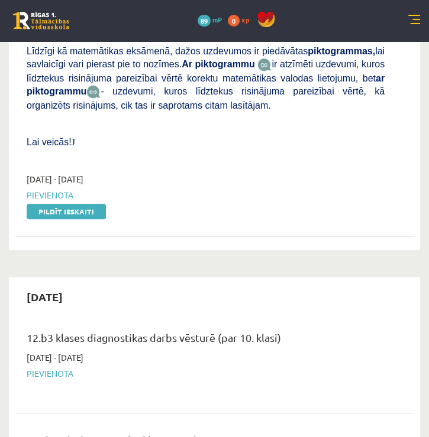
scroll to position [444, 0]
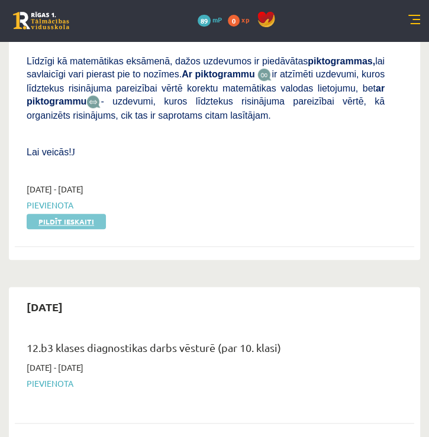
click at [81, 214] on link "Pildīt ieskaiti" at bounding box center [66, 221] width 79 height 15
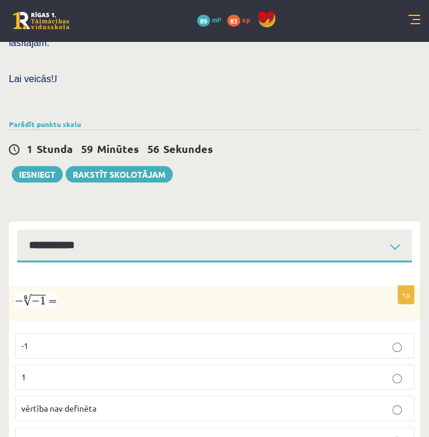
scroll to position [381, 0]
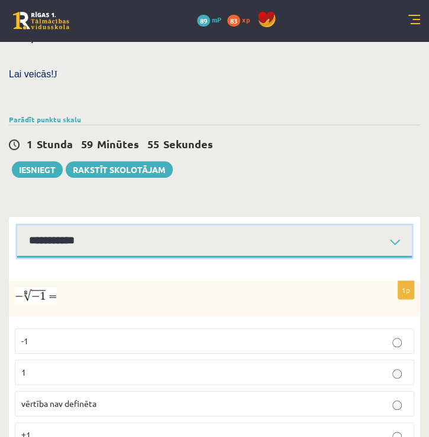
click at [382, 225] on select "**********" at bounding box center [214, 241] width 394 height 33
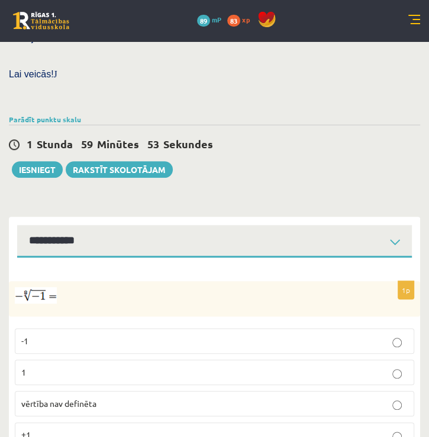
click at [415, 217] on div "**********" at bounding box center [214, 237] width 411 height 41
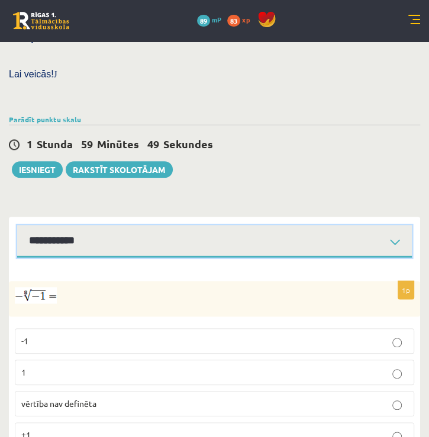
click at [389, 225] on select "**********" at bounding box center [214, 241] width 394 height 33
select select "**********"
click at [17, 225] on select "**********" at bounding box center [214, 241] width 394 height 33
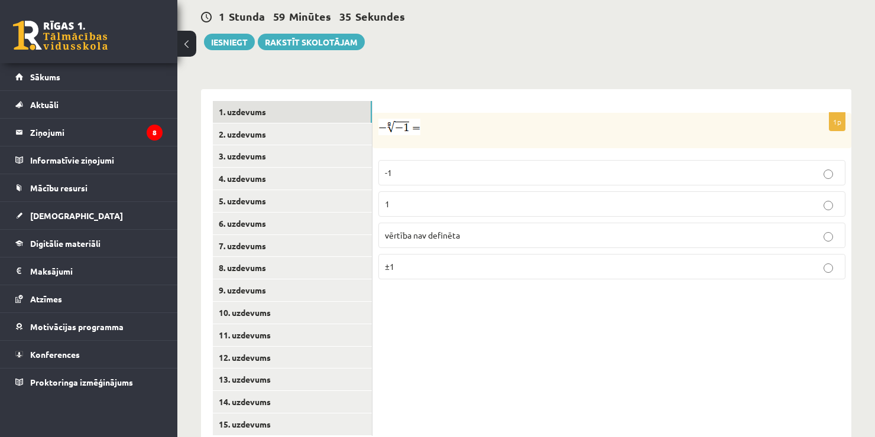
scroll to position [456, 0]
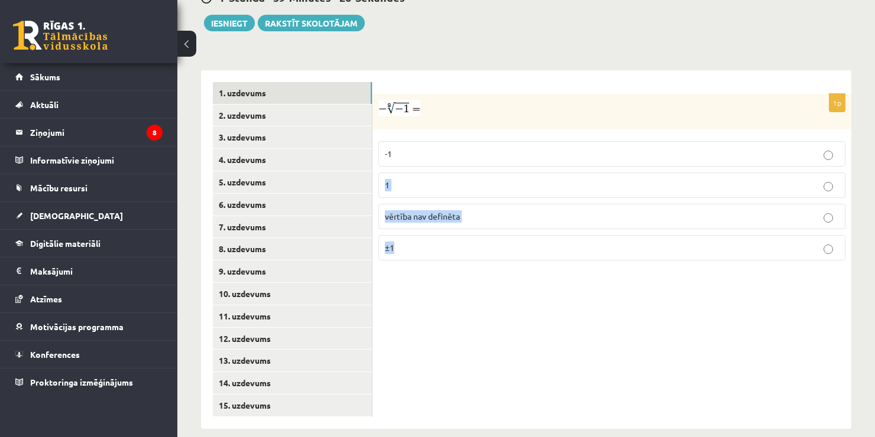
drag, startPoint x: 693, startPoint y: 270, endPoint x: 399, endPoint y: 123, distance: 328.3
click at [399, 123] on div "1p -1 1 vērtība nav definēta ±1" at bounding box center [611, 249] width 479 height 359
click at [428, 94] on div at bounding box center [611, 111] width 479 height 35
click at [278, 105] on link "2. uzdevums" at bounding box center [292, 116] width 159 height 22
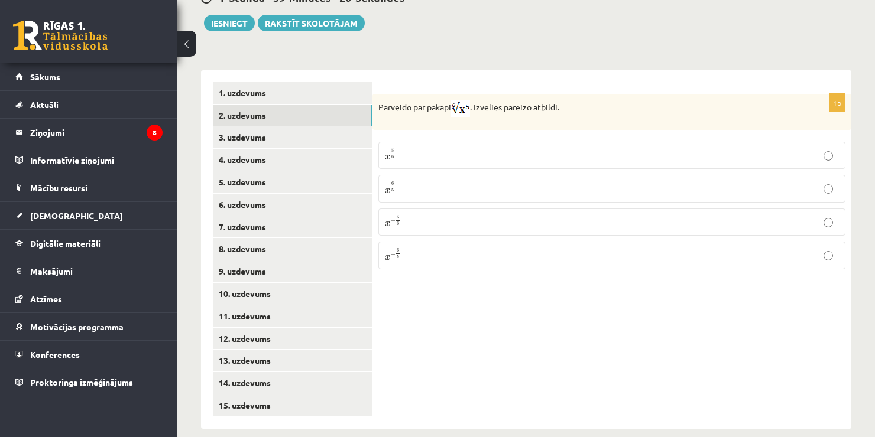
click at [428, 100] on img at bounding box center [460, 108] width 19 height 17
click at [294, 83] on link "1. uzdevums" at bounding box center [292, 93] width 159 height 22
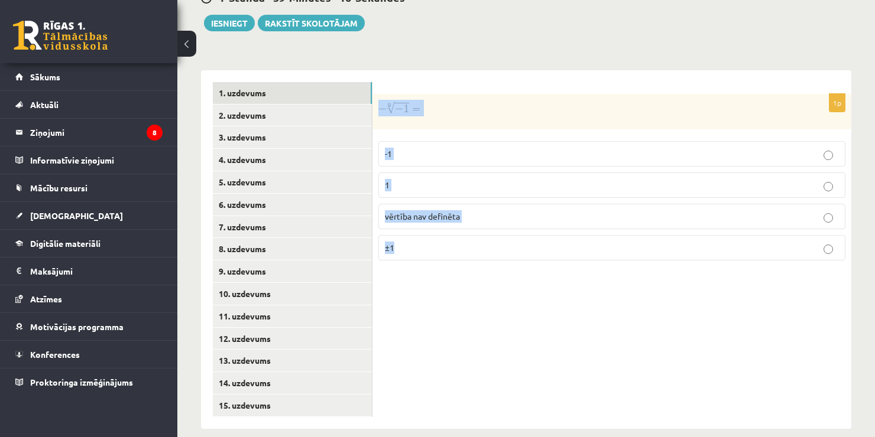
drag, startPoint x: 424, startPoint y: 244, endPoint x: 382, endPoint y: 88, distance: 161.2
click at [382, 94] on div "1p -1 1 vērtība nav definēta ±1" at bounding box center [611, 182] width 479 height 176
click at [415, 295] on div "1p -1 1 vērtība nav definēta ±1" at bounding box center [611, 249] width 479 height 359
drag, startPoint x: 434, startPoint y: 239, endPoint x: 390, endPoint y: 95, distance: 151.1
click at [390, 95] on div "1p -1 1 vērtība nav definēta ±1" at bounding box center [611, 182] width 479 height 176
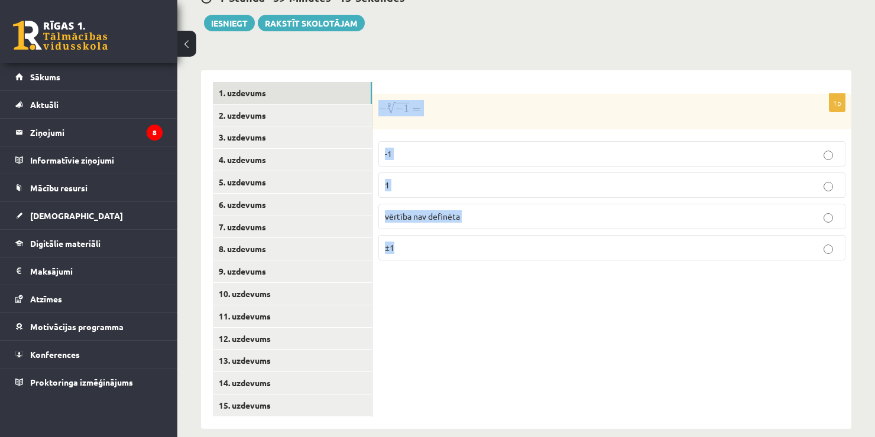
click at [416, 286] on div "1p -1 1 vērtība nav definēta ±1" at bounding box center [611, 249] width 479 height 359
drag, startPoint x: 420, startPoint y: 267, endPoint x: 387, endPoint y: 104, distance: 165.9
click at [387, 104] on div "1p -1 1 vērtība nav definēta ±1" at bounding box center [611, 249] width 479 height 359
copy div "-1 1 vērtība nav definēta ±1"
click at [428, 284] on div "1p -1 1 vērtība nav definēta ±1" at bounding box center [611, 249] width 479 height 359
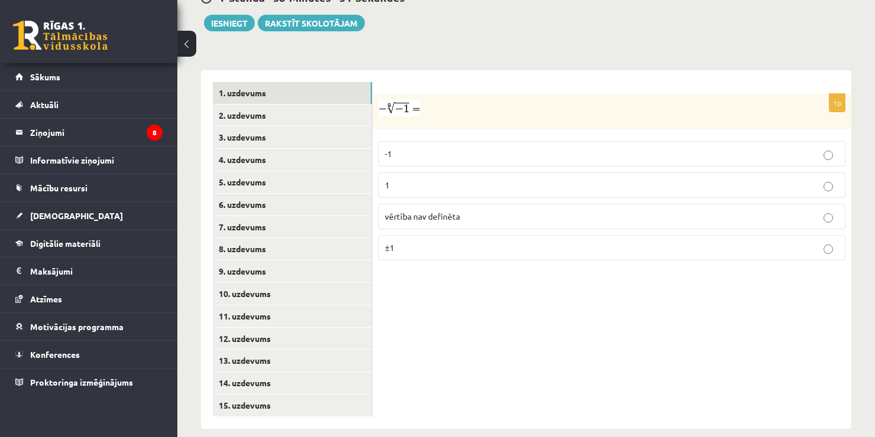
click at [428, 356] on div "1p -1 1 vērtība nav definēta ±1" at bounding box center [611, 249] width 479 height 359
click at [310, 179] on link "5. uzdevums" at bounding box center [292, 182] width 159 height 22
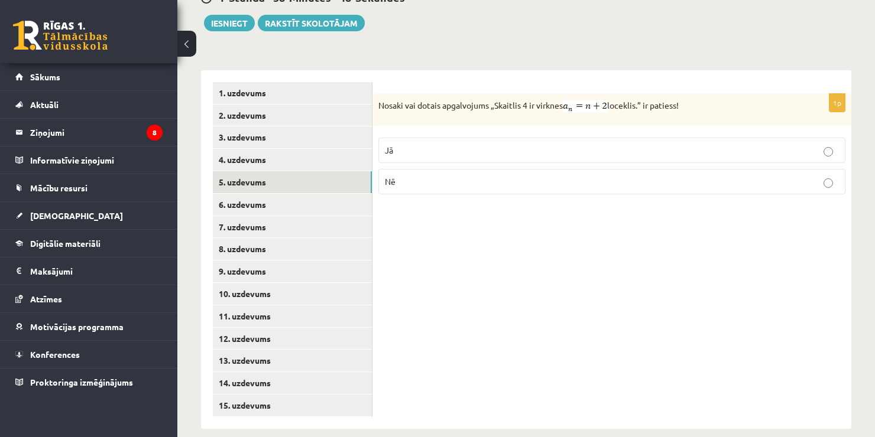
click at [428, 100] on img at bounding box center [585, 106] width 44 height 13
drag, startPoint x: 693, startPoint y: 93, endPoint x: 382, endPoint y: 90, distance: 311.5
click at [382, 100] on p "Nosaki vai dotais apgalvojums „Skaitlis 4 ir virknes loceklis.” ir patiess!" at bounding box center [582, 106] width 408 height 13
click at [428, 216] on div "1p Nosaki vai dotais apgalvojums „Skaitlis 4 ir virknes loceklis.” ir patiess! …" at bounding box center [611, 249] width 479 height 359
click at [252, 82] on link "1. uzdevums" at bounding box center [292, 93] width 159 height 22
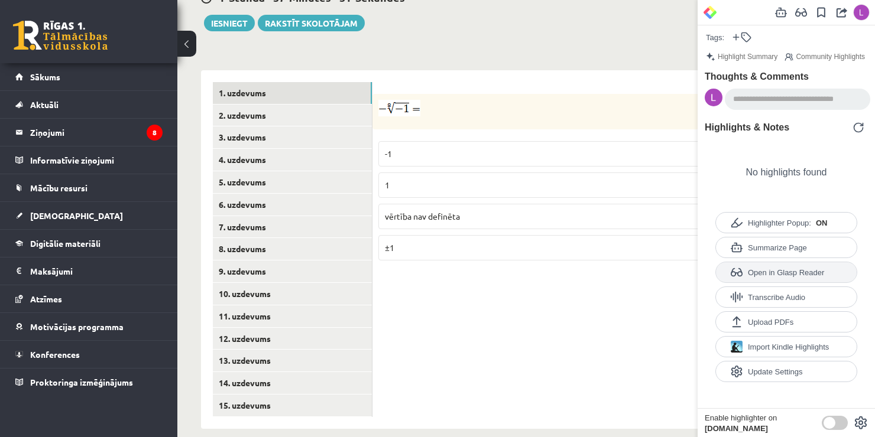
click at [428, 265] on p "Open in Glasp Reader" at bounding box center [786, 272] width 141 height 20
click at [428, 249] on p "Summarize Page" at bounding box center [786, 248] width 141 height 20
drag, startPoint x: 767, startPoint y: 249, endPoint x: 801, endPoint y: 60, distance: 192.7
click at [428, 60] on div "Tags: Highlight Summary Community Highlights Thoughts & Comments Save Highlight…" at bounding box center [785, 231] width 177 height 463
click at [428, 100] on p at bounding box center [582, 108] width 408 height 17
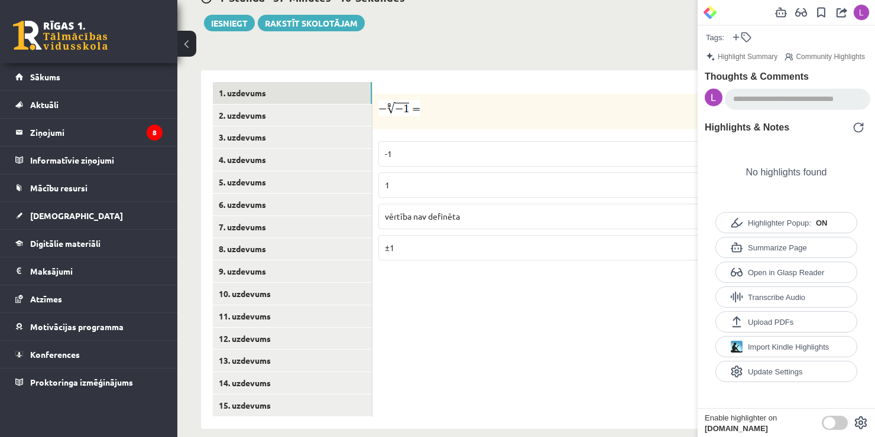
click at [417, 70] on div "1p -1 1 vērtība nav definēta ±1" at bounding box center [611, 249] width 479 height 359
click at [428, 27] on iframe at bounding box center [780, 218] width 189 height 437
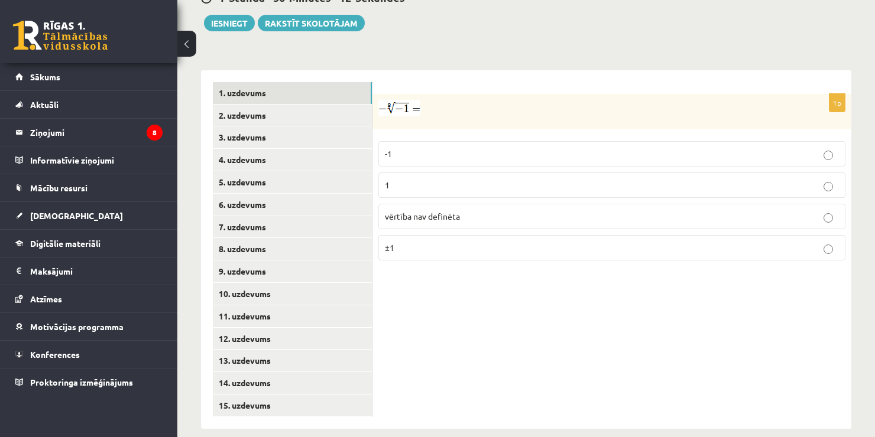
click at [428, 211] on span "vērtība nav definēta" at bounding box center [422, 216] width 75 height 11
click at [292, 105] on link "2. uzdevums" at bounding box center [292, 116] width 159 height 22
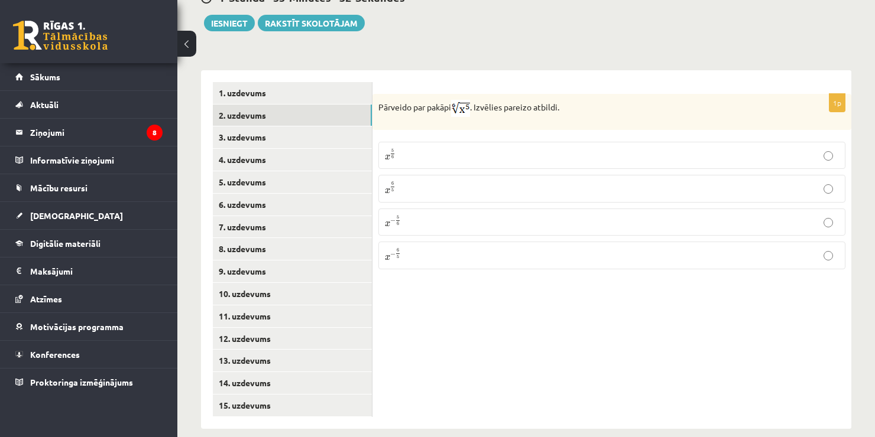
click at [428, 148] on p "x 5 6 x 5 6" at bounding box center [612, 155] width 454 height 14
click at [275, 128] on link "3. uzdevums" at bounding box center [292, 137] width 159 height 22
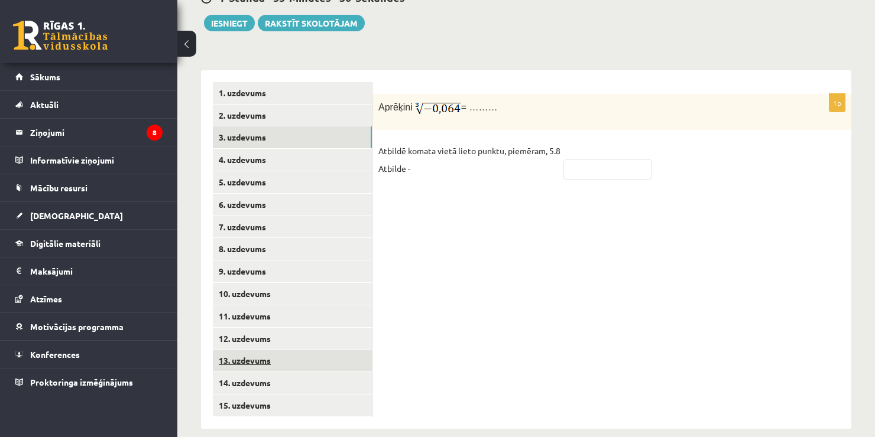
click at [261, 358] on link "13. uzdevums" at bounding box center [292, 361] width 159 height 22
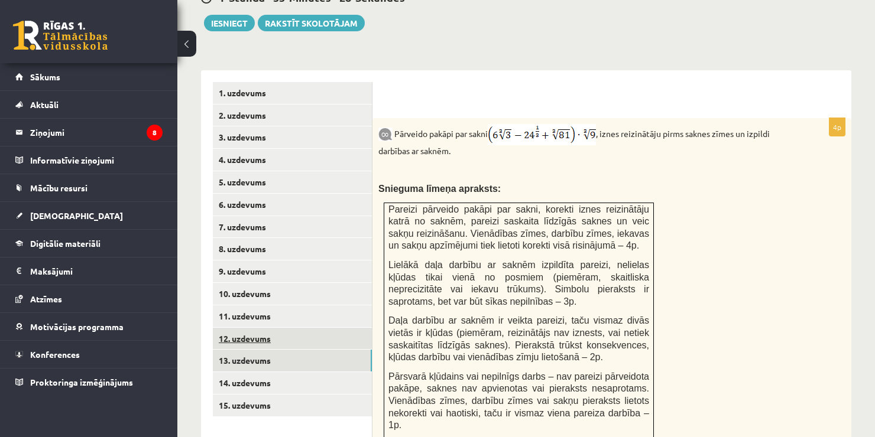
scroll to position [0, 0]
click at [271, 329] on link "12. uzdevums" at bounding box center [292, 339] width 159 height 22
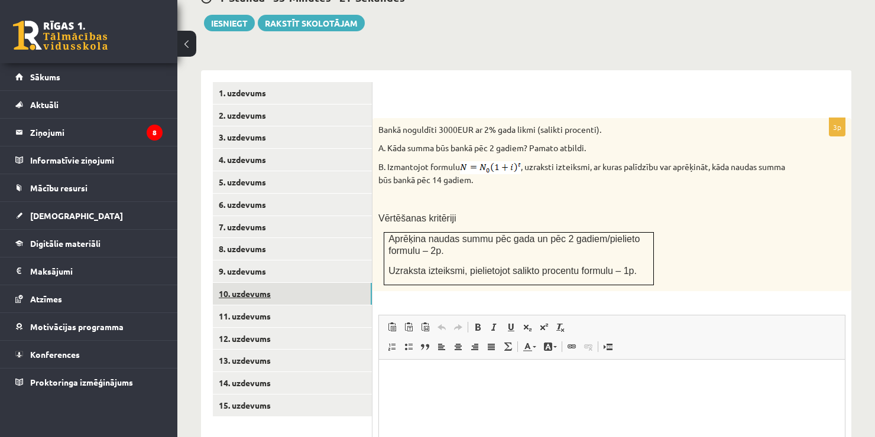
click at [269, 283] on link "10. uzdevums" at bounding box center [292, 294] width 159 height 22
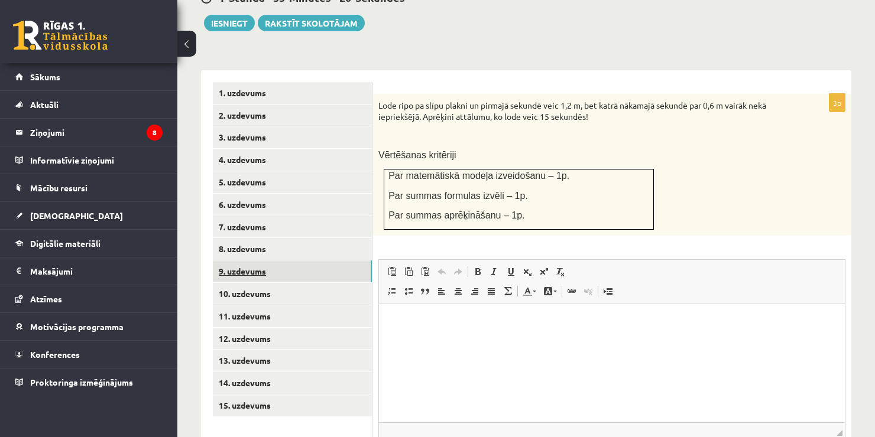
click at [276, 261] on link "9. uzdevums" at bounding box center [292, 272] width 159 height 22
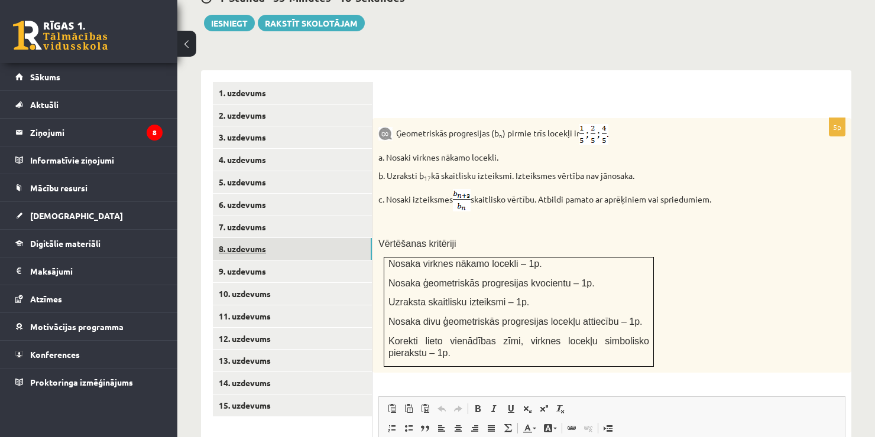
click at [280, 238] on link "8. uzdevums" at bounding box center [292, 249] width 159 height 22
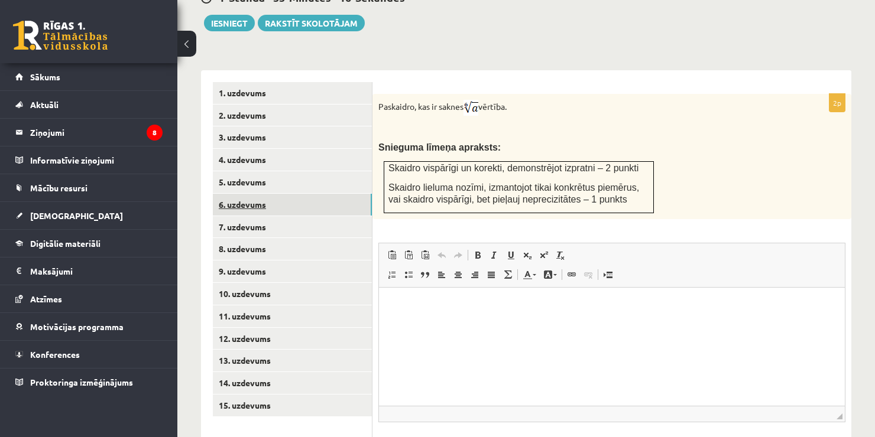
click at [272, 194] on link "6. uzdevums" at bounding box center [292, 205] width 159 height 22
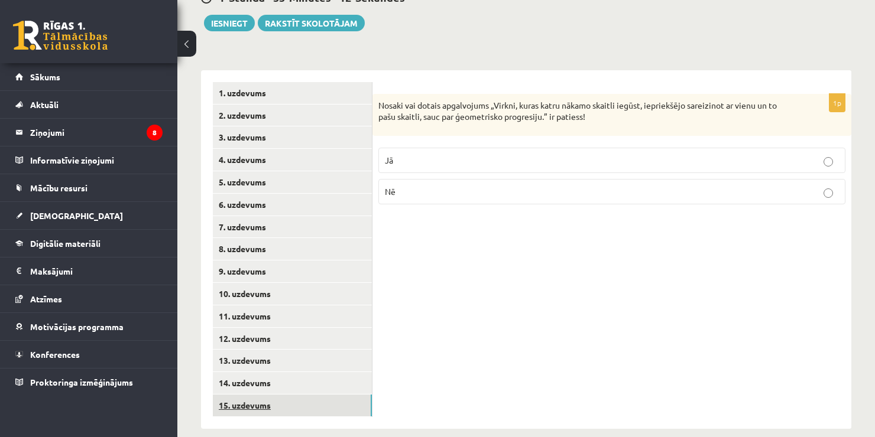
click at [248, 395] on link "15. uzdevums" at bounding box center [292, 406] width 159 height 22
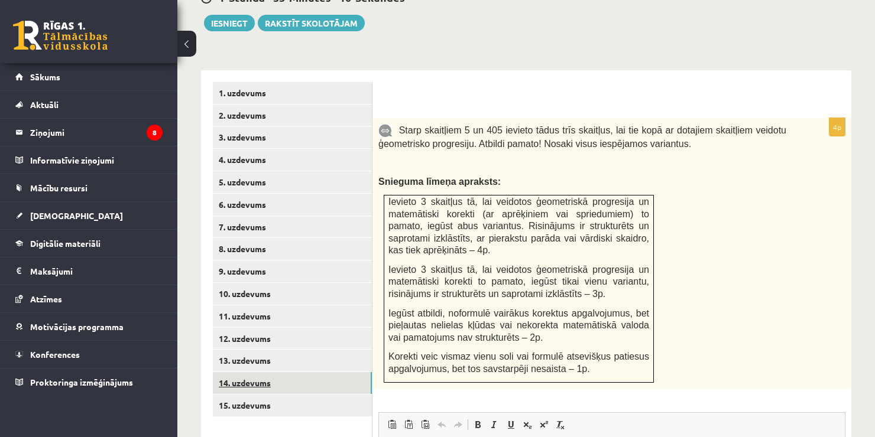
click at [257, 372] on link "14. uzdevums" at bounding box center [292, 383] width 159 height 22
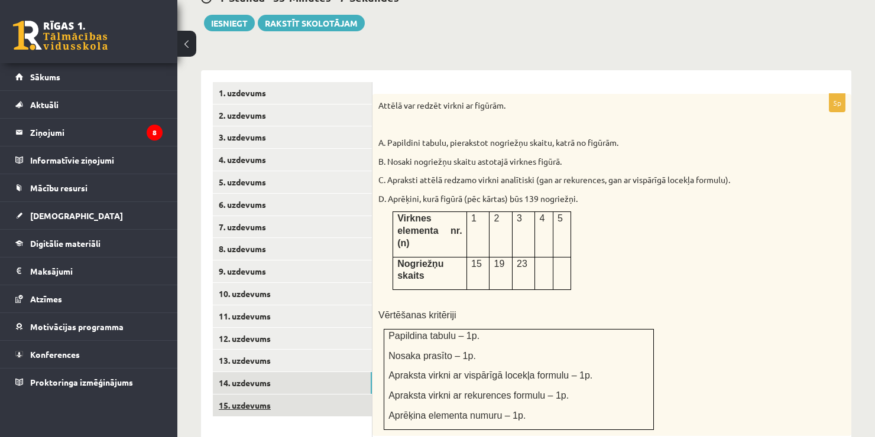
click at [272, 397] on link "15. uzdevums" at bounding box center [292, 406] width 159 height 22
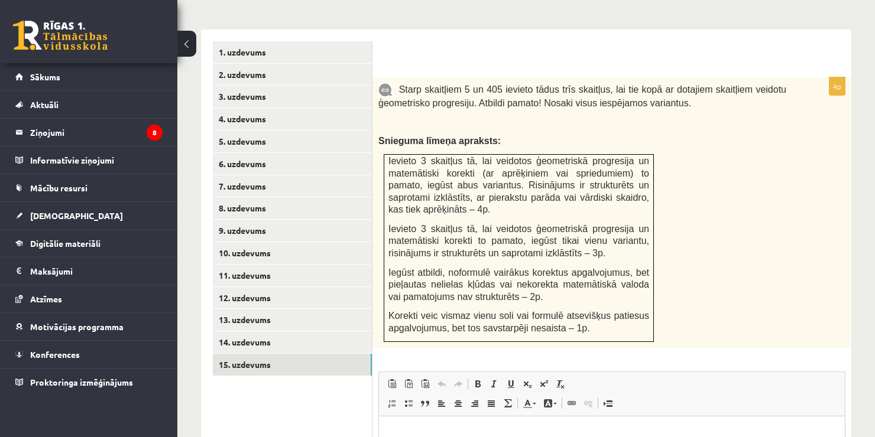
scroll to position [476, 0]
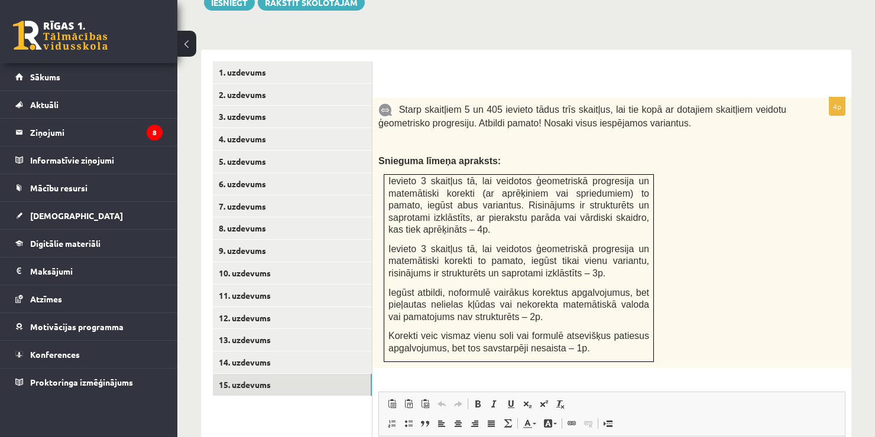
click at [274, 158] on ul "1. uzdevums 2. uzdevums 3. uzdevums 4. uzdevums 5. uzdevums 6. uzdevums 7. uzde…" at bounding box center [293, 349] width 160 height 576
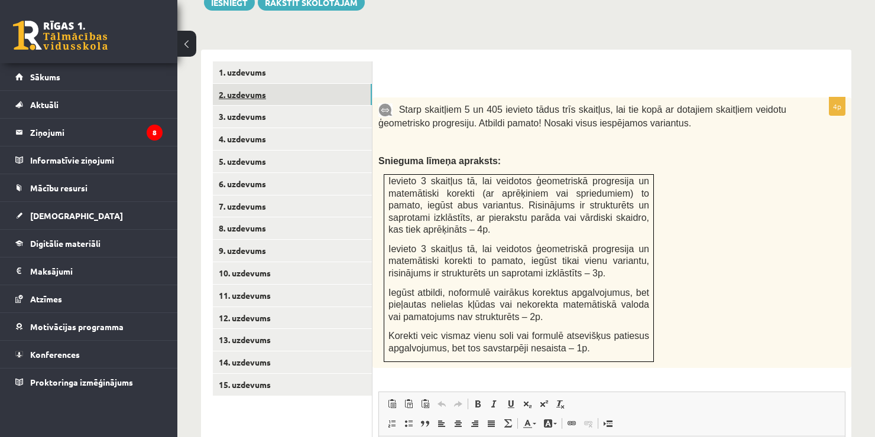
click at [292, 84] on link "2. uzdevums" at bounding box center [292, 95] width 159 height 22
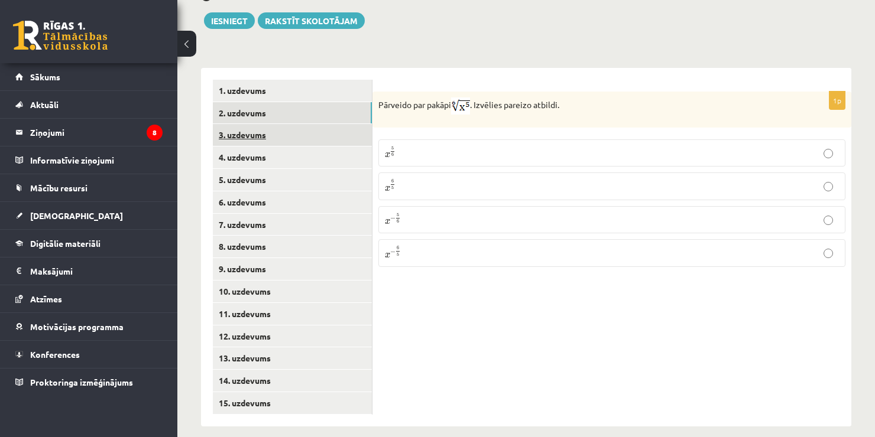
click at [252, 124] on link "3. uzdevums" at bounding box center [292, 135] width 159 height 22
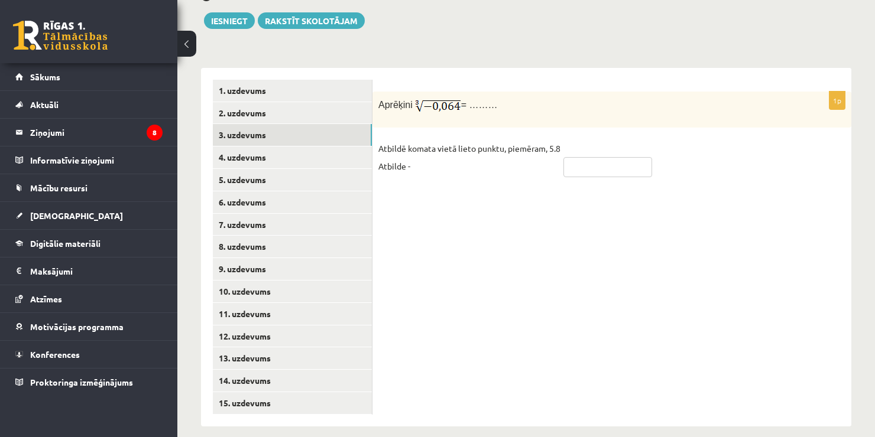
click at [428, 157] on input "text" at bounding box center [607, 167] width 89 height 20
type input "****"
click at [313, 147] on link "4. uzdevums" at bounding box center [292, 158] width 159 height 22
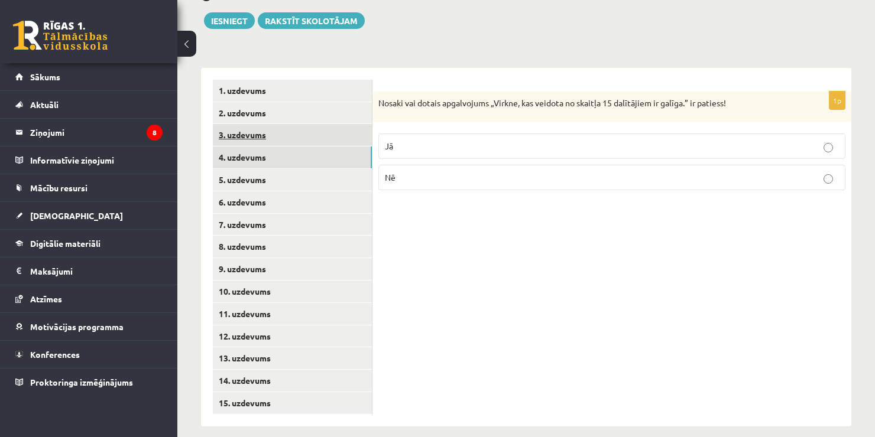
click at [322, 124] on link "3. uzdevums" at bounding box center [292, 135] width 159 height 22
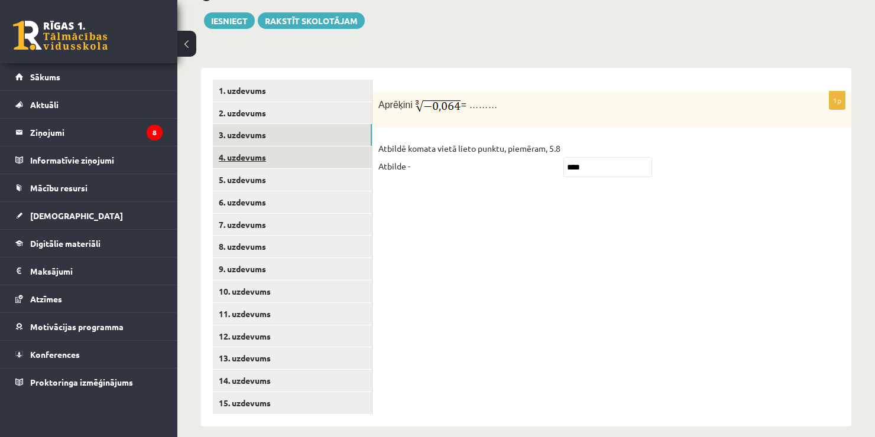
click at [306, 151] on link "4. uzdevums" at bounding box center [292, 158] width 159 height 22
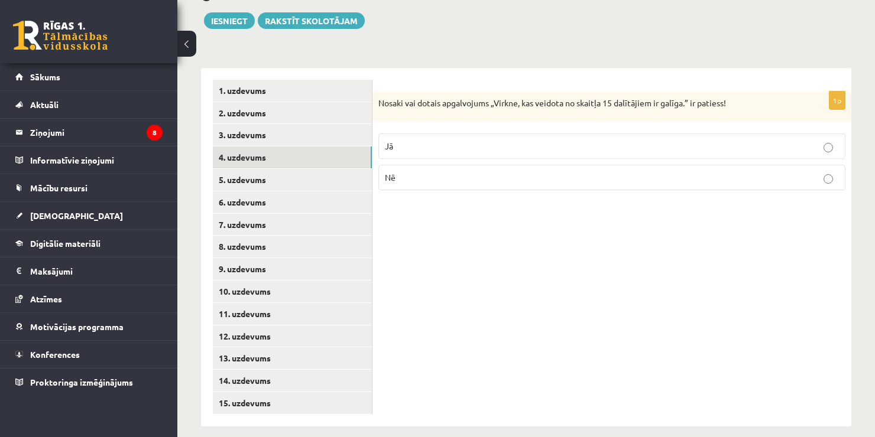
click at [428, 140] on p "Jā" at bounding box center [612, 146] width 454 height 12
click at [281, 169] on link "5. uzdevums" at bounding box center [292, 180] width 159 height 22
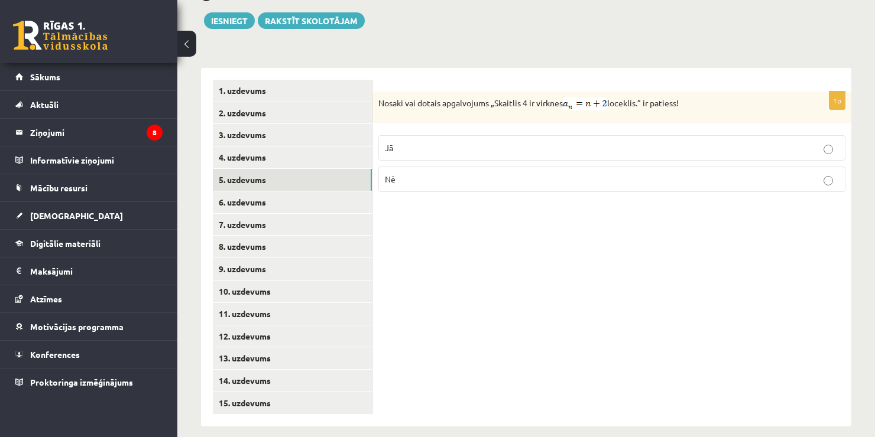
click at [428, 142] on label "Jā" at bounding box center [611, 147] width 467 height 25
click at [273, 194] on link "6. uzdevums" at bounding box center [292, 203] width 159 height 22
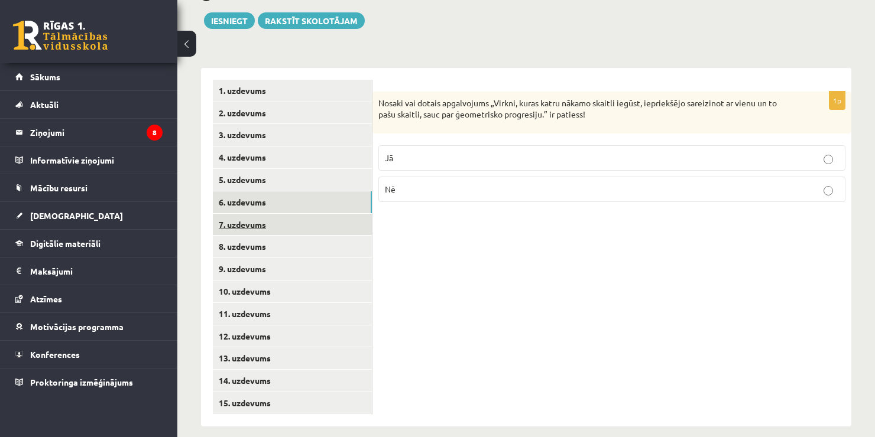
click at [322, 214] on link "7. uzdevums" at bounding box center [292, 225] width 159 height 22
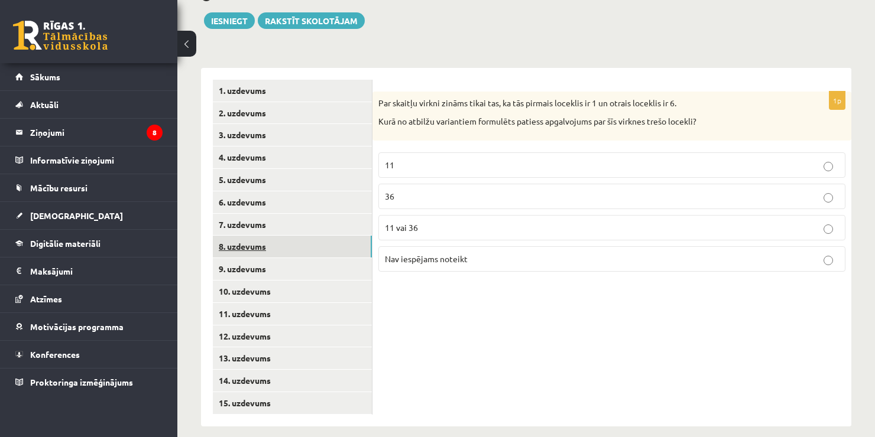
click at [265, 236] on link "8. uzdevums" at bounding box center [292, 247] width 159 height 22
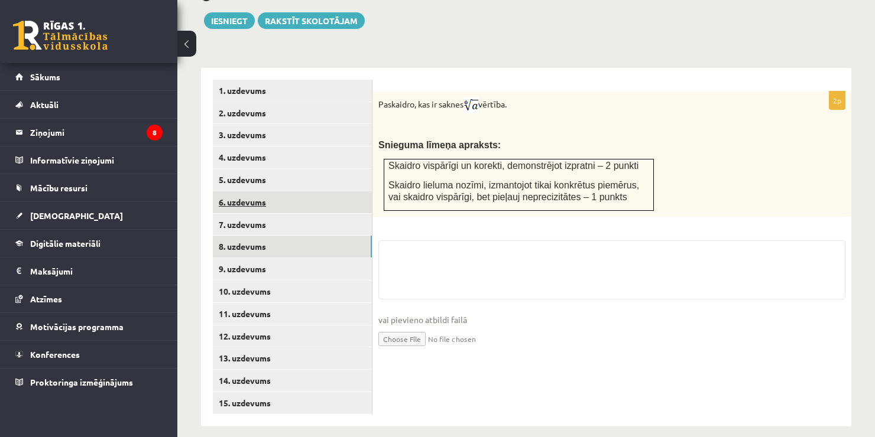
click at [281, 192] on link "6. uzdevums" at bounding box center [292, 203] width 159 height 22
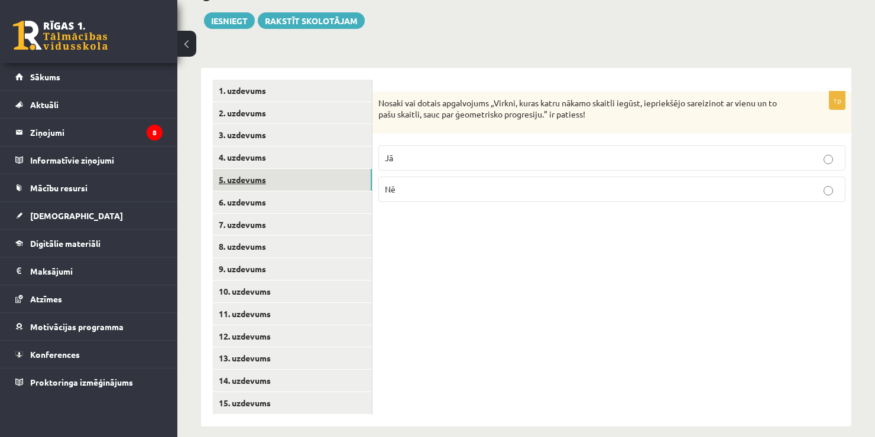
click at [296, 169] on link "5. uzdevums" at bounding box center [292, 180] width 159 height 22
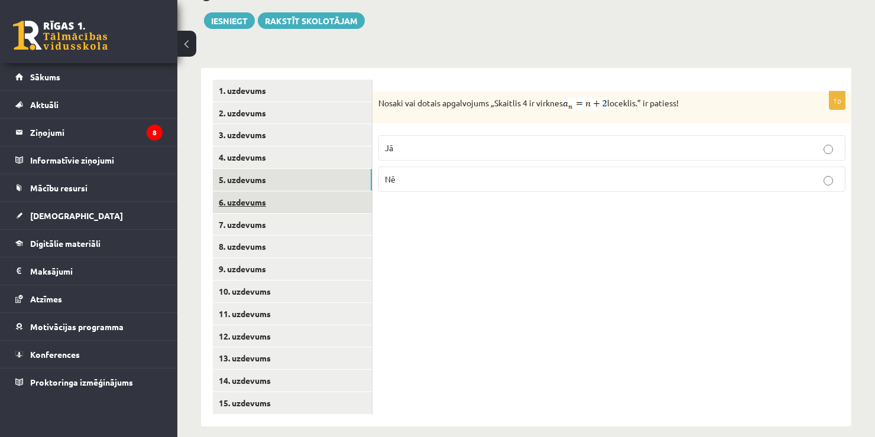
click at [275, 192] on link "6. uzdevums" at bounding box center [292, 203] width 159 height 22
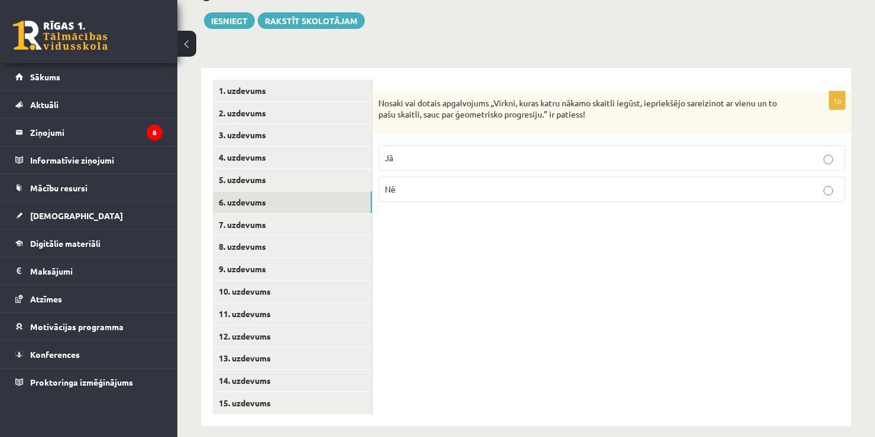
click at [428, 152] on p "Jā" at bounding box center [612, 158] width 454 height 12
click at [297, 214] on link "7. uzdevums" at bounding box center [292, 225] width 159 height 22
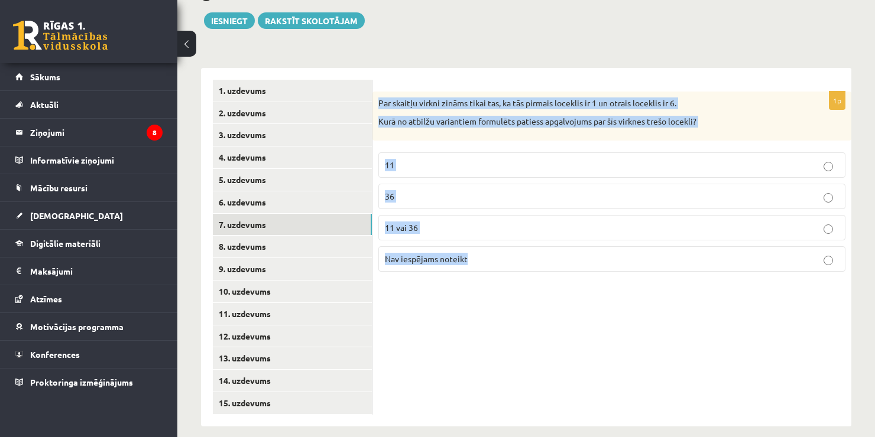
drag, startPoint x: 476, startPoint y: 262, endPoint x: 379, endPoint y: 75, distance: 210.7
click at [379, 75] on div "1p Par skaitļu virkni zināms tikai tas, ka tās pirmais loceklis ir 1 un otrais …" at bounding box center [611, 247] width 479 height 359
copy div "Par skaitļu virkni zināms tikai tas, ka tās pirmais loceklis ir 1 un otrais loc…"
click at [428, 264] on div "1p Par skaitļu virkni zināms tikai tas, ka tās pirmais loceklis ir 1 un otrais …" at bounding box center [611, 187] width 479 height 190
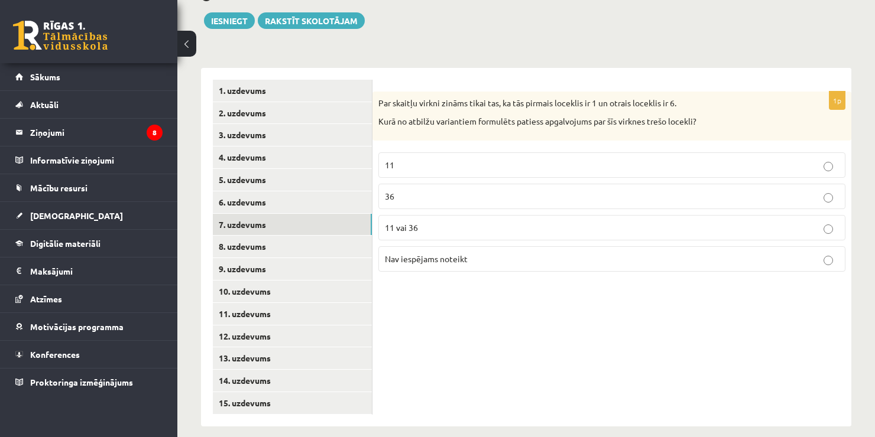
click at [428, 253] on p "Nav iespējams noteikt" at bounding box center [612, 259] width 454 height 12
click at [257, 236] on link "8. uzdevums" at bounding box center [292, 247] width 159 height 22
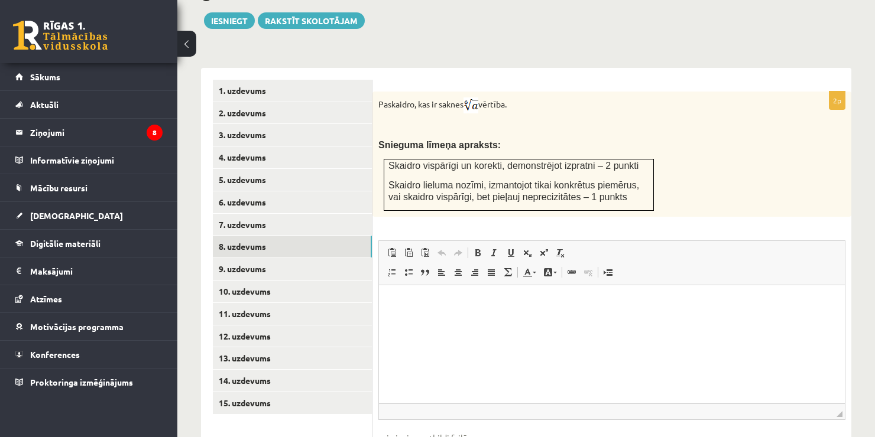
scroll to position [0, 0]
drag, startPoint x: 381, startPoint y: 90, endPoint x: 491, endPoint y: 116, distance: 112.3
click at [428, 116] on div "Paskaidro, kas ir saknes vērtība. Snieguma līmeņa apraksts: Skaidro vispārīgi u…" at bounding box center [611, 154] width 479 height 125
click at [422, 121] on p at bounding box center [582, 127] width 408 height 12
click at [428, 98] on img at bounding box center [470, 106] width 15 height 16
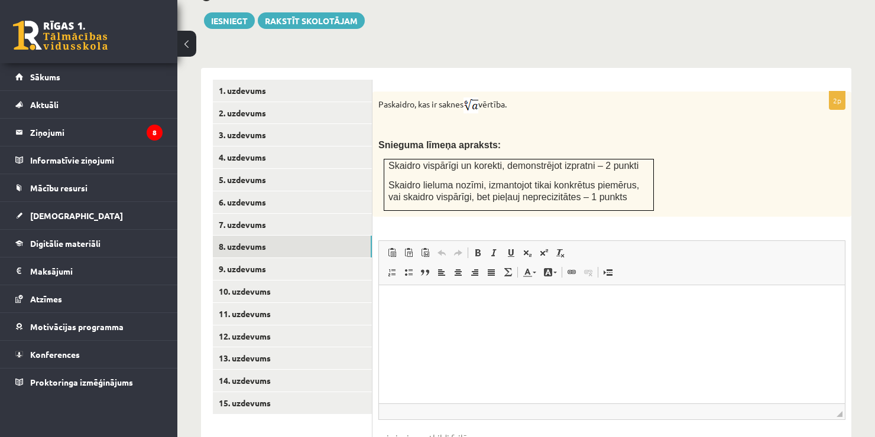
click at [428, 98] on img at bounding box center [470, 106] width 15 height 16
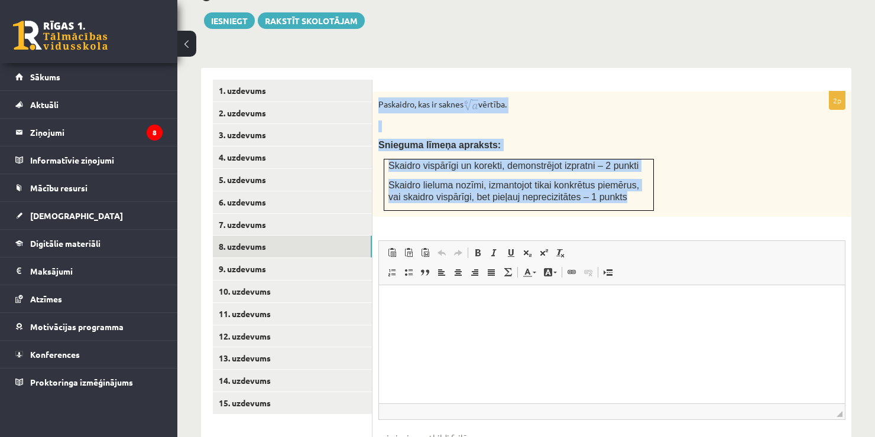
drag, startPoint x: 602, startPoint y: 187, endPoint x: 381, endPoint y: 87, distance: 243.1
click at [381, 92] on div "Paskaidro, kas ir saknes vērtība. Snieguma līmeņa apraksts: Skaidro vispārīgi u…" at bounding box center [611, 154] width 479 height 125
copy div "Paskaidro, kas ir saknes vērtība. Snieguma līmeņa apraksts: Skaidro vispārīgi u…"
click at [428, 80] on form "2p Paskaidro, kas ir saknes vērtība. Snieguma līmeņa apraksts: Skaidro vispārīg…" at bounding box center [611, 283] width 455 height 407
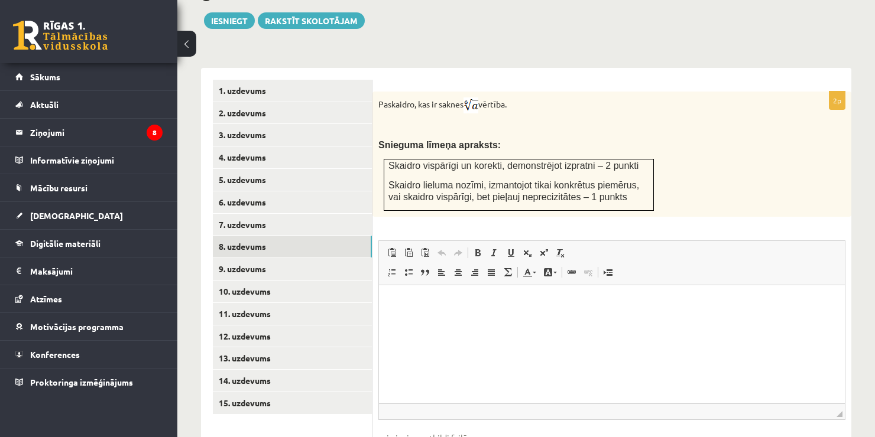
click at [428, 321] on html at bounding box center [612, 303] width 466 height 36
paste body "Rich Text Editor, wiswyg-editor-user-answer-47024894871940"
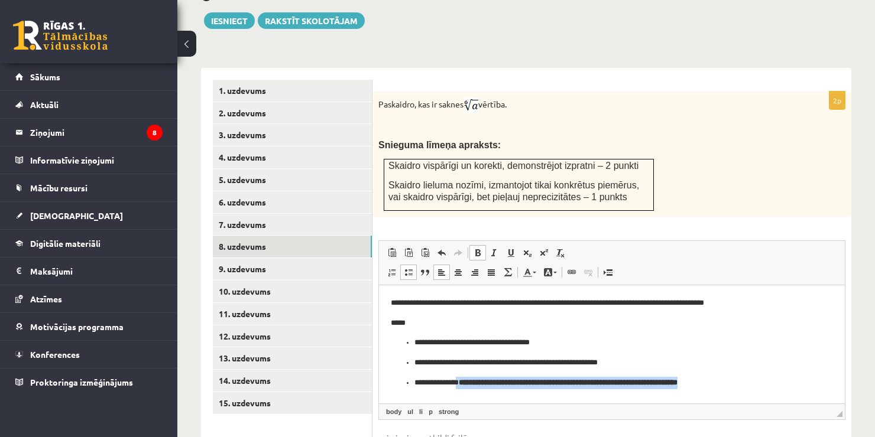
drag, startPoint x: 715, startPoint y: 381, endPoint x: 465, endPoint y: 386, distance: 249.5
click at [428, 386] on p "**********" at bounding box center [611, 383] width 395 height 12
click at [428, 248] on span at bounding box center [477, 252] width 9 height 9
click at [428, 379] on strong "**********" at bounding box center [568, 382] width 219 height 8
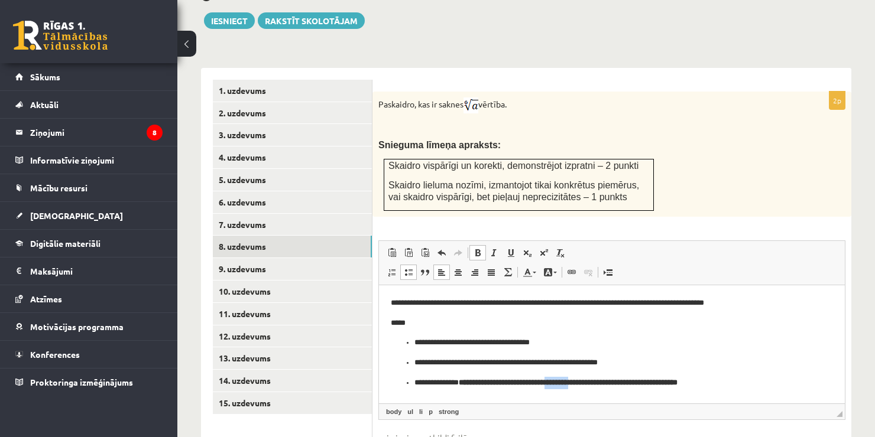
click at [428, 379] on strong "**********" at bounding box center [568, 382] width 219 height 8
click at [428, 245] on link "Bold Keyboard shortcut Ctrl+B" at bounding box center [477, 252] width 17 height 15
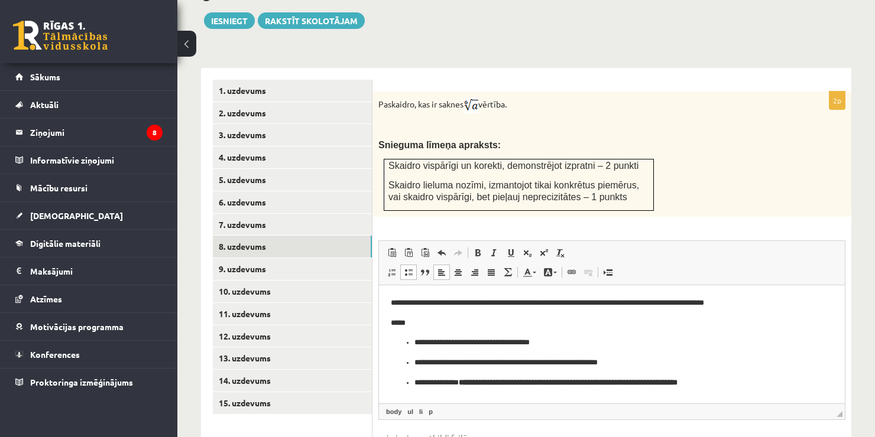
click at [428, 404] on span "◢ Elements path body ul li p" at bounding box center [612, 412] width 466 height 16
click at [428, 349] on ul "**********" at bounding box center [612, 362] width 442 height 52
drag, startPoint x: 717, startPoint y: 381, endPoint x: 462, endPoint y: 382, distance: 254.8
click at [428, 382] on p "**********" at bounding box center [611, 383] width 395 height 12
copy p "**********"
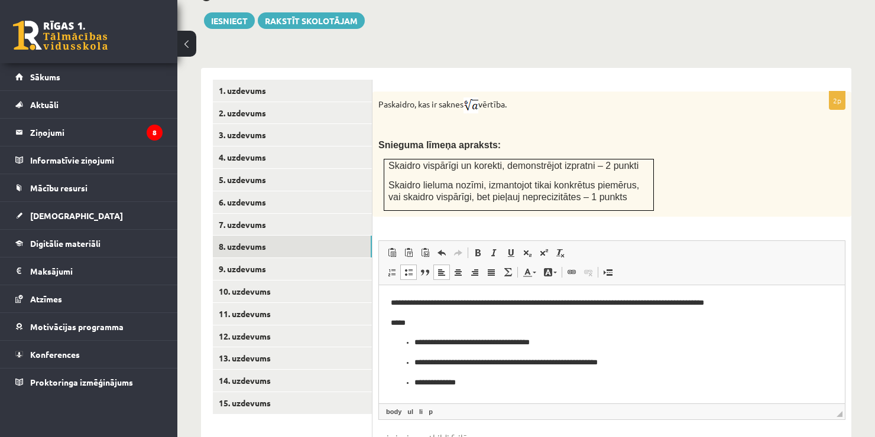
click at [428, 350] on ul "**********" at bounding box center [612, 362] width 442 height 52
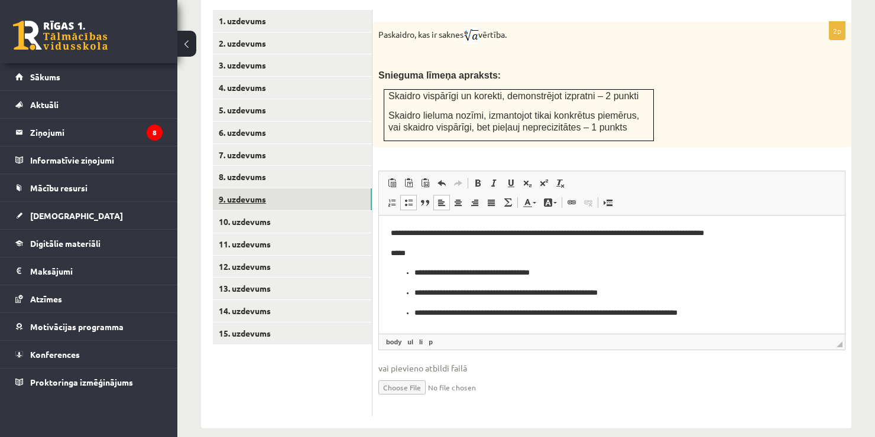
click at [257, 189] on link "9. uzdevums" at bounding box center [292, 200] width 159 height 22
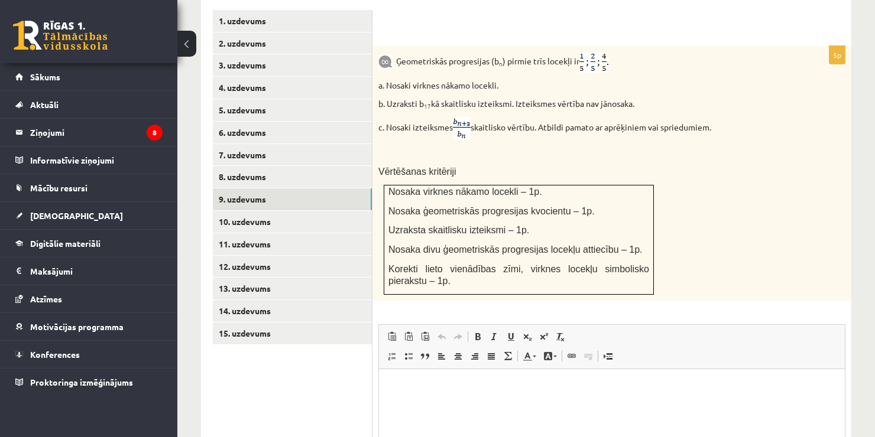
scroll to position [0, 0]
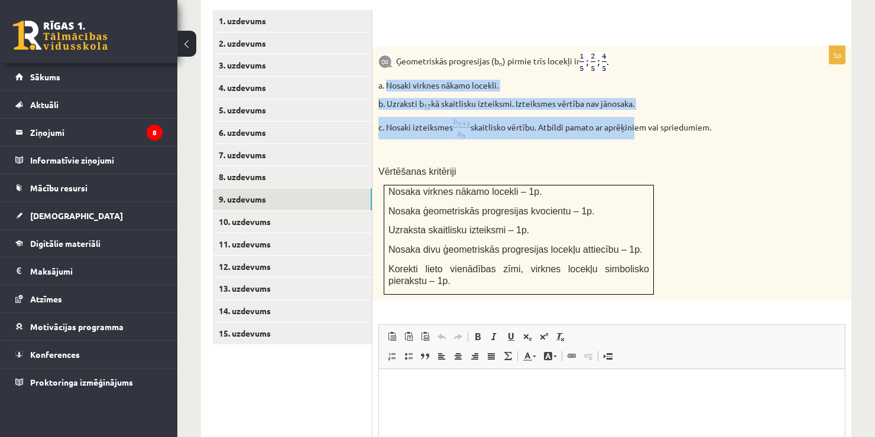
drag, startPoint x: 387, startPoint y: 69, endPoint x: 639, endPoint y: 110, distance: 255.8
click at [428, 110] on div "Ģeometriskās progresijas (b n ) pirmie trīs locekļi ir a. Nosaki virknes nākamo…" at bounding box center [611, 173] width 479 height 255
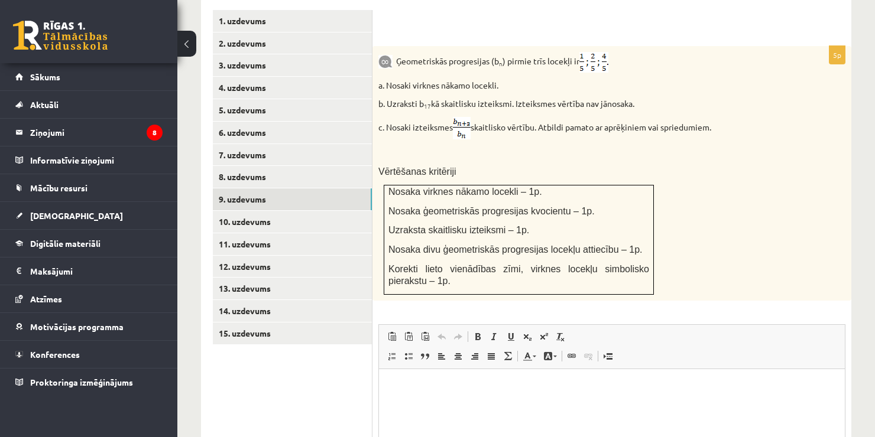
click at [428, 236] on div "Ģeometriskās progresijas (b n ) pirmie trīs locekļi ir a. Nosaki virknes nākamo…" at bounding box center [611, 173] width 479 height 255
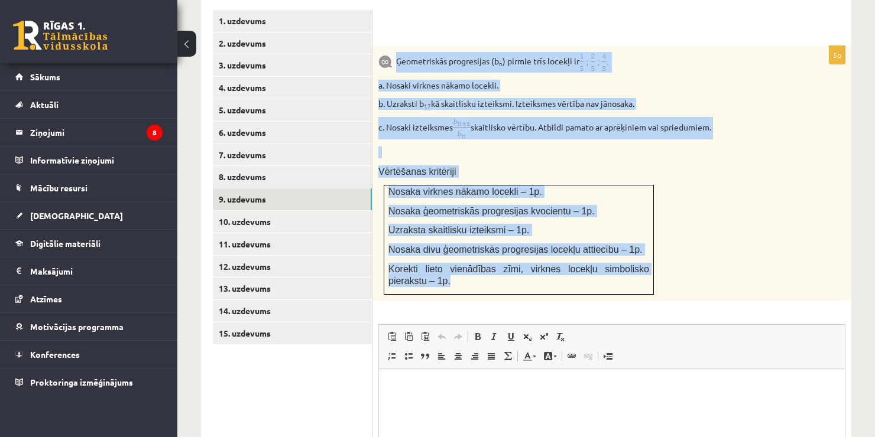
drag, startPoint x: 396, startPoint y: 44, endPoint x: 640, endPoint y: 272, distance: 333.7
click at [428, 272] on div "Ģeometriskās progresijas (b n ) pirmie trīs locekļi ir a. Nosaki virknes nākamo…" at bounding box center [611, 173] width 479 height 255
copy div "Ģeometriskās progresijas (b n ) pirmie trīs locekļi ir a. Nosaki virknes nākamo…"
click at [428, 175] on div "Ģeometriskās progresijas (b n ) pirmie trīs locekļi ir a. Nosaki virknes nākamo…" at bounding box center [611, 173] width 479 height 255
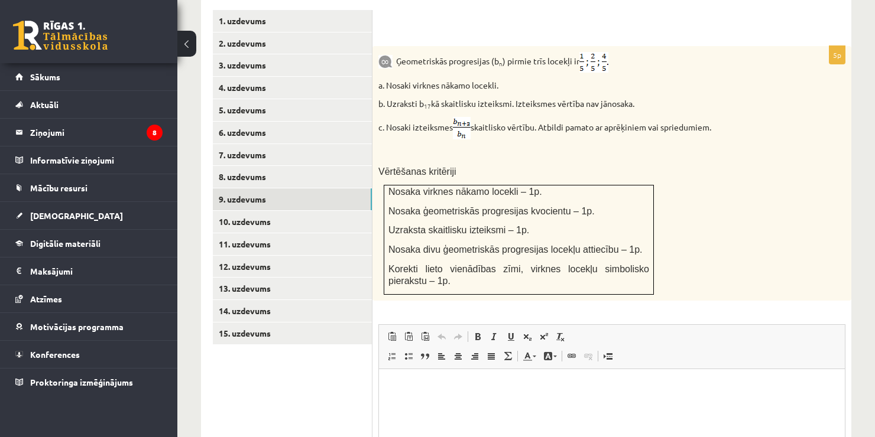
drag, startPoint x: 722, startPoint y: 115, endPoint x: 398, endPoint y: 50, distance: 330.5
click at [398, 50] on div "Ģeometriskās progresijas (b n ) pirmie trīs locekļi ir a. Nosaki virknes nākamo…" at bounding box center [611, 173] width 479 height 255
copy div "Ģeometriskās progresijas (b n ) pirmie trīs locekļi ir a. Nosaki virknes nākamo…"
click at [428, 59] on div "Ģeometriskās progresijas (b n ) pirmie trīs locekļi ir a. Nosaki virknes nākamo…" at bounding box center [611, 173] width 479 height 255
click at [428, 52] on img at bounding box center [593, 62] width 29 height 21
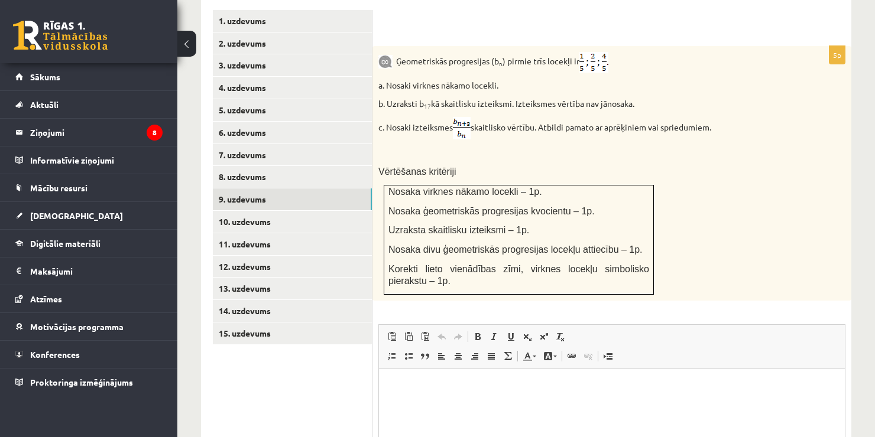
click at [428, 52] on img at bounding box center [593, 62] width 29 height 21
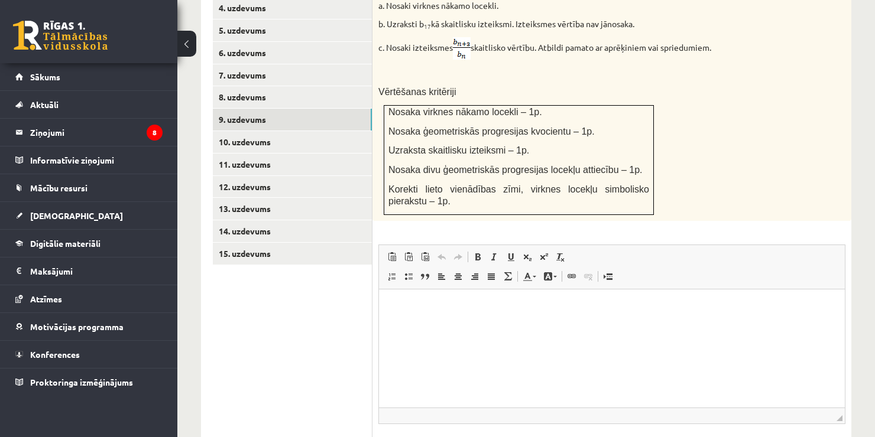
scroll to position [619, 0]
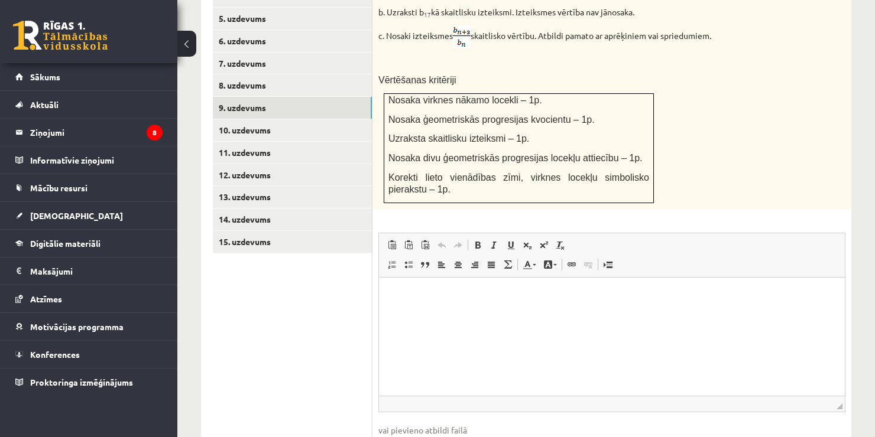
click at [428, 313] on html at bounding box center [612, 295] width 466 height 36
drag, startPoint x: 460, startPoint y: 297, endPoint x: 397, endPoint y: 293, distance: 62.8
click at [397, 293] on p "**********" at bounding box center [612, 295] width 443 height 12
click at [261, 231] on link "15. uzdevums" at bounding box center [292, 242] width 159 height 22
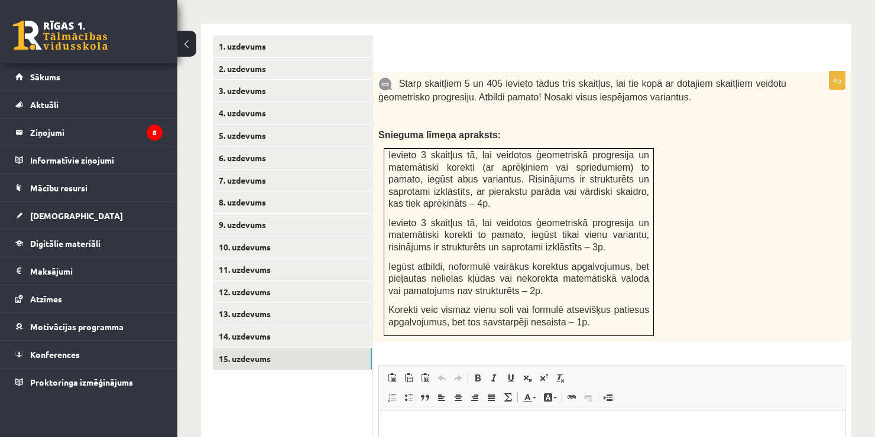
scroll to position [504, 0]
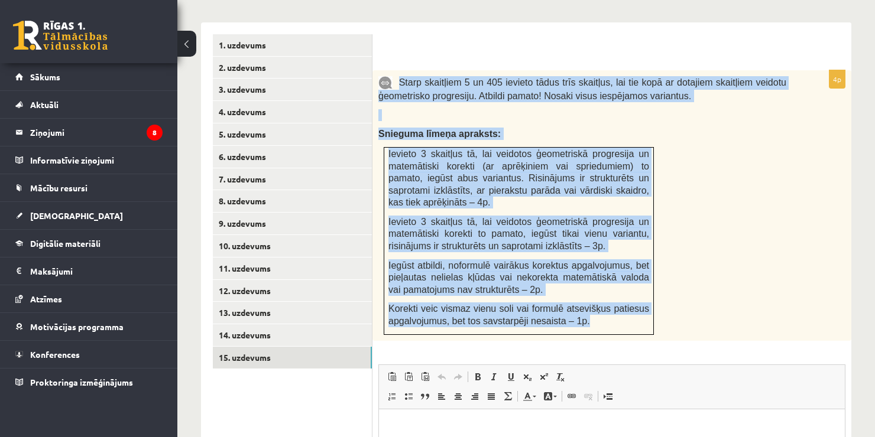
drag, startPoint x: 400, startPoint y: 60, endPoint x: 603, endPoint y: 317, distance: 327.8
click at [428, 317] on div "Starp skaitļiem 5 un 405 ievieto tādus trīs skaitļus, lai tie kopā ar dotajiem …" at bounding box center [611, 205] width 479 height 271
copy div "Starp skaitļiem 5 un 405 ievieto tādus trīs skaitļus, lai tie kopā ar dotajiem …"
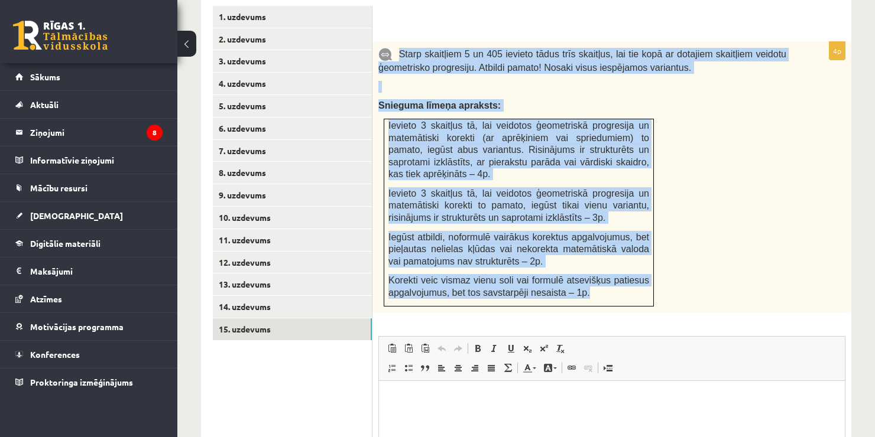
scroll to position [584, 0]
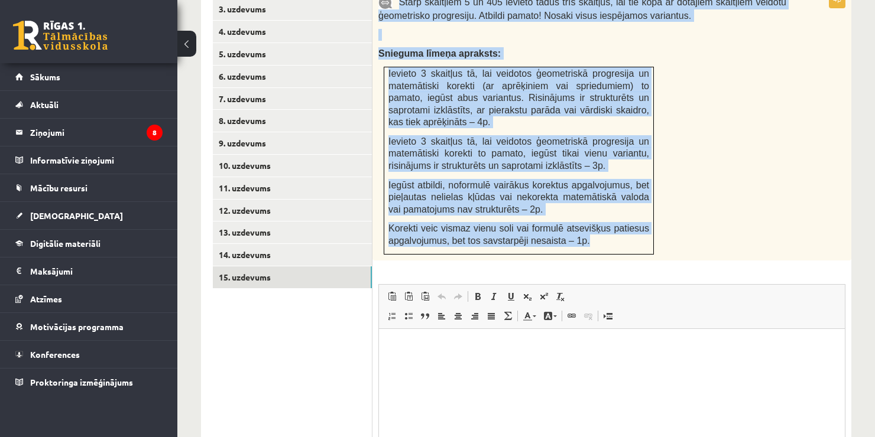
click at [428, 226] on td "Ievieto 3 skaitļus tā, lai veidotos ģeometriskā progresija un matemātiski korek…" at bounding box center [519, 160] width 270 height 187
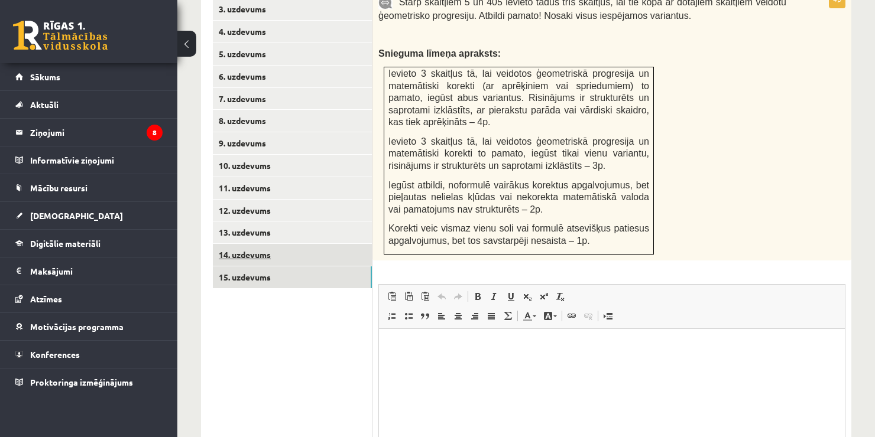
click at [279, 248] on link "14. uzdevums" at bounding box center [292, 255] width 159 height 22
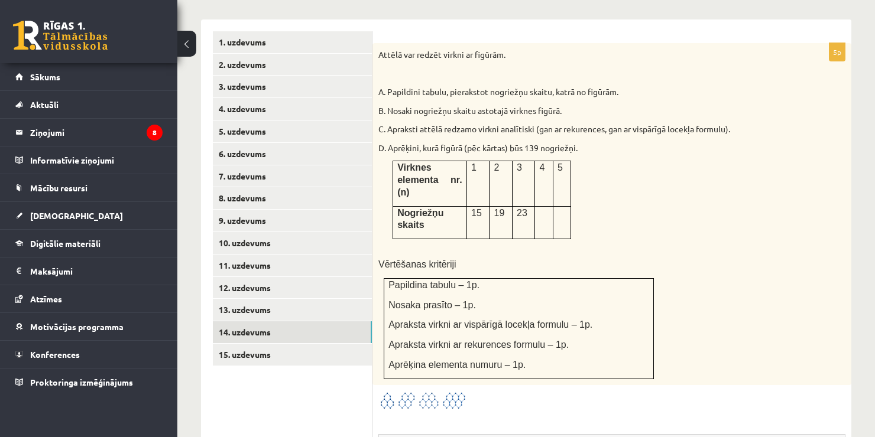
scroll to position [497, 0]
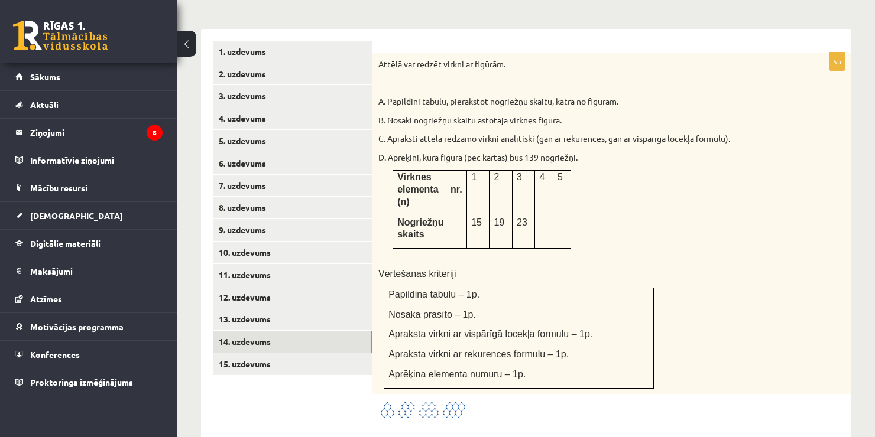
drag, startPoint x: 387, startPoint y: 87, endPoint x: 481, endPoint y: 156, distance: 116.8
click at [428, 156] on div "Attēlā var redzēt virkni ar figūrām. A. Papildini tabulu, pierakstot nogriežņu …" at bounding box center [611, 224] width 479 height 342
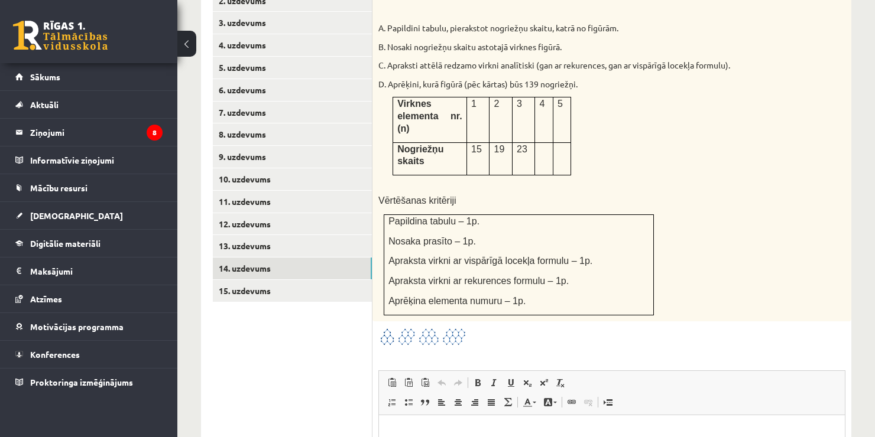
scroll to position [586, 0]
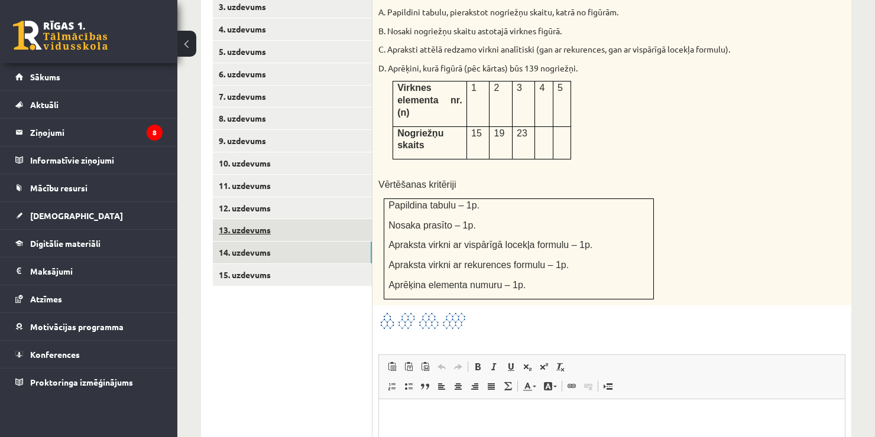
click at [317, 220] on link "13. uzdevums" at bounding box center [292, 230] width 159 height 22
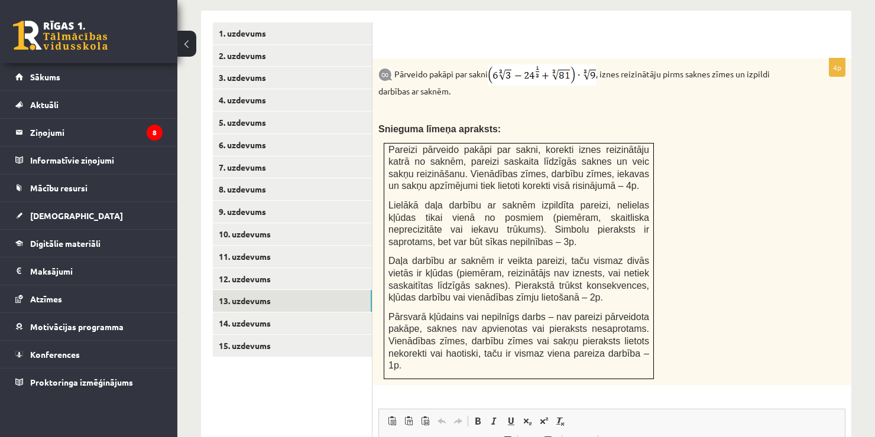
scroll to position [512, 0]
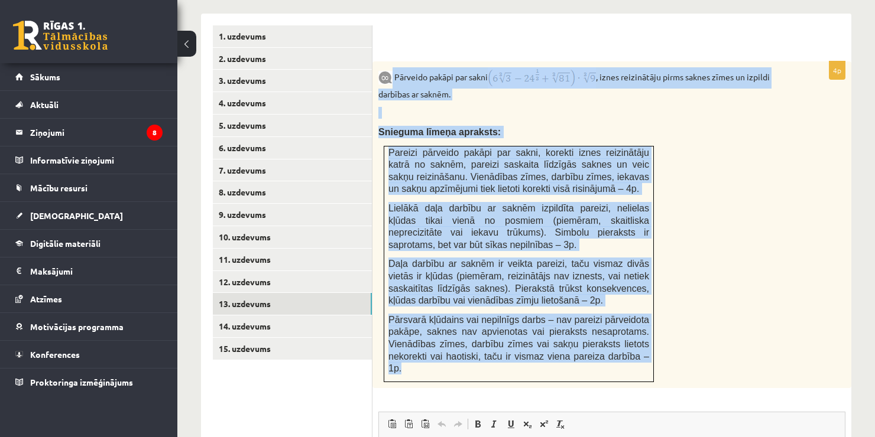
drag, startPoint x: 641, startPoint y: 346, endPoint x: 392, endPoint y: 67, distance: 374.2
click at [392, 67] on div "Pārveido pakāpi par sakni , iznes reizinātāju pirms saknes zīmes un izpildi dar…" at bounding box center [611, 224] width 479 height 327
copy div "Pārveido pakāpi par sakni , iznes reizinātāju pirms saknes zīmes un izpildi dar…"
click at [428, 126] on p "Snieguma līmeņa apraksts:" at bounding box center [582, 132] width 408 height 12
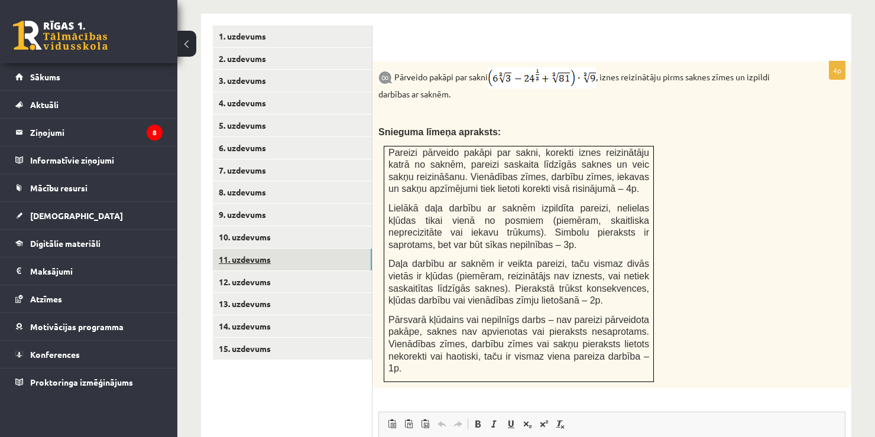
click at [284, 249] on link "11. uzdevums" at bounding box center [292, 260] width 159 height 22
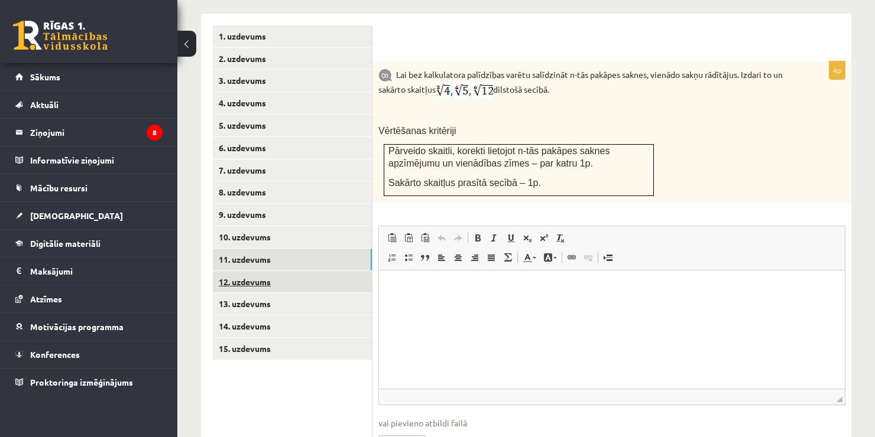
scroll to position [0, 0]
click at [301, 249] on link "11. uzdevums" at bounding box center [292, 260] width 159 height 22
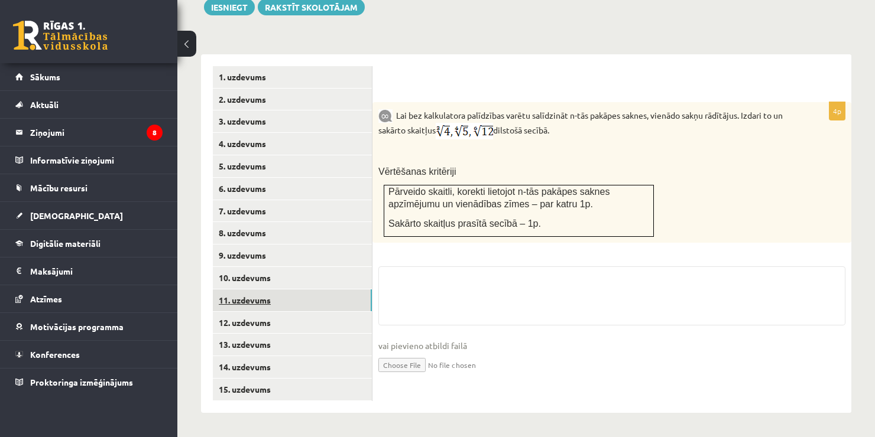
scroll to position [458, 0]
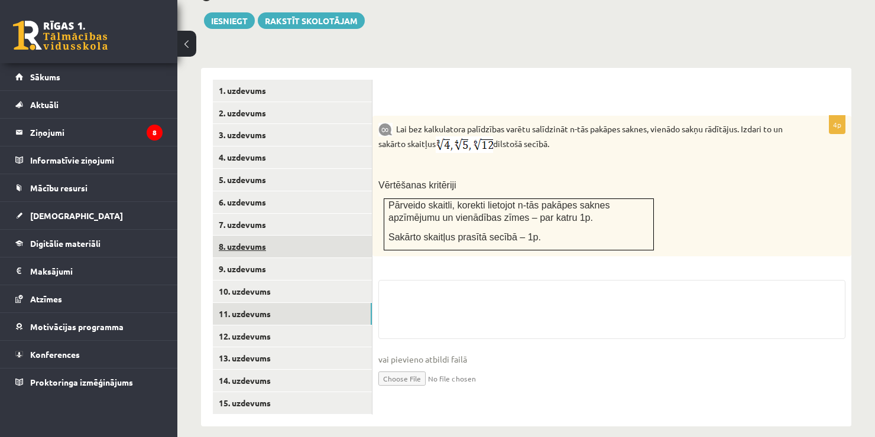
click at [309, 236] on link "8. uzdevums" at bounding box center [292, 247] width 159 height 22
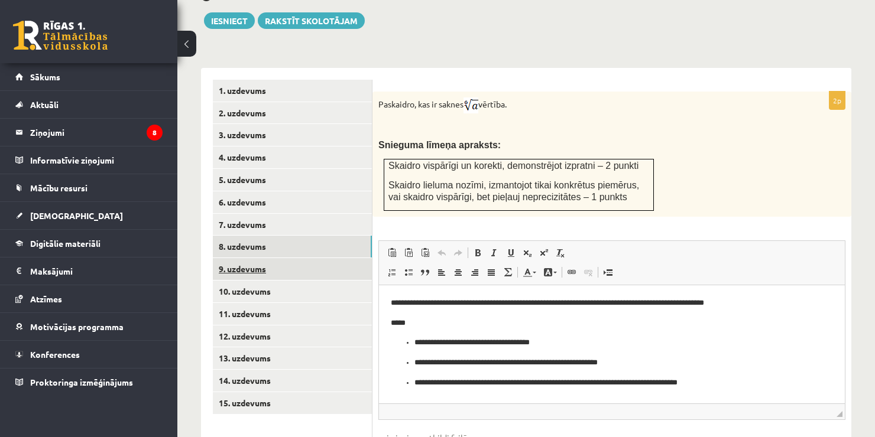
scroll to position [0, 0]
click at [309, 260] on link "9. uzdevums" at bounding box center [292, 269] width 159 height 22
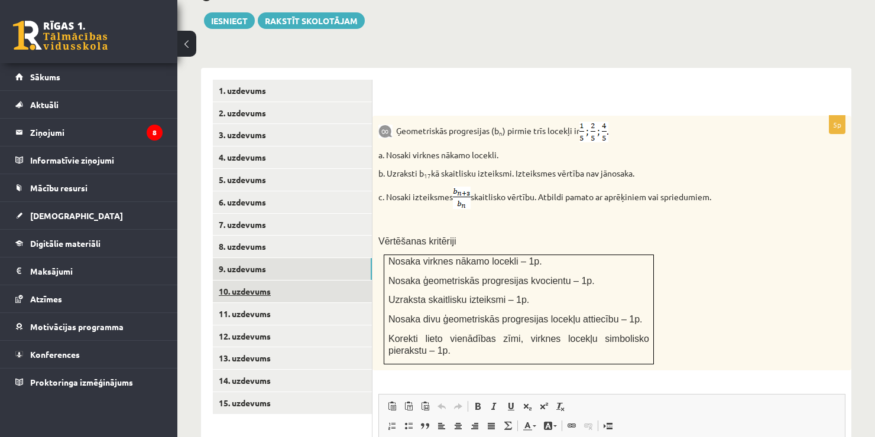
click at [297, 285] on link "10. uzdevums" at bounding box center [292, 292] width 159 height 22
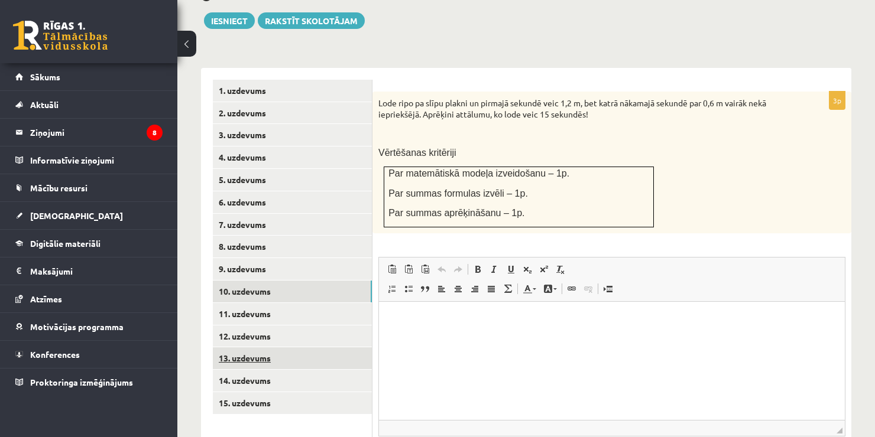
click at [270, 351] on link "13. uzdevums" at bounding box center [292, 359] width 159 height 22
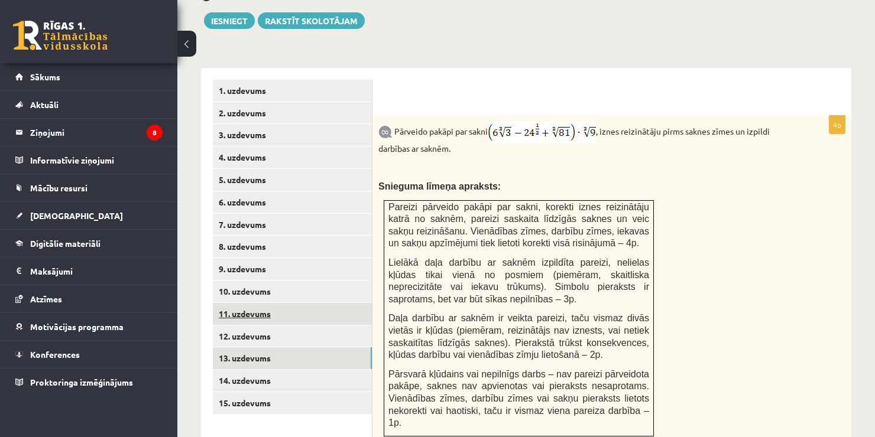
click at [280, 307] on link "11. uzdevums" at bounding box center [292, 314] width 159 height 22
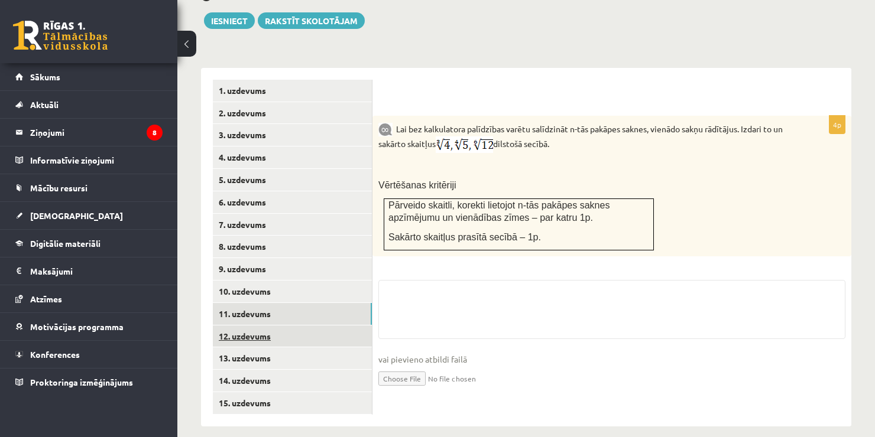
click at [297, 326] on link "12. uzdevums" at bounding box center [292, 337] width 159 height 22
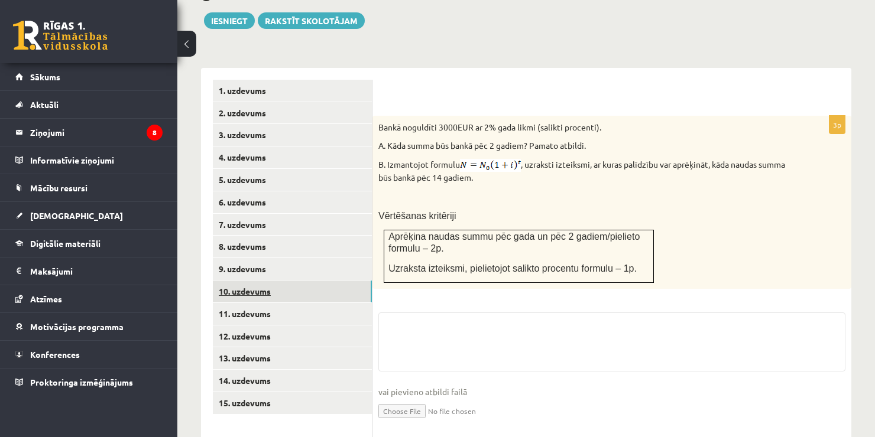
click at [302, 281] on link "10. uzdevums" at bounding box center [292, 292] width 159 height 22
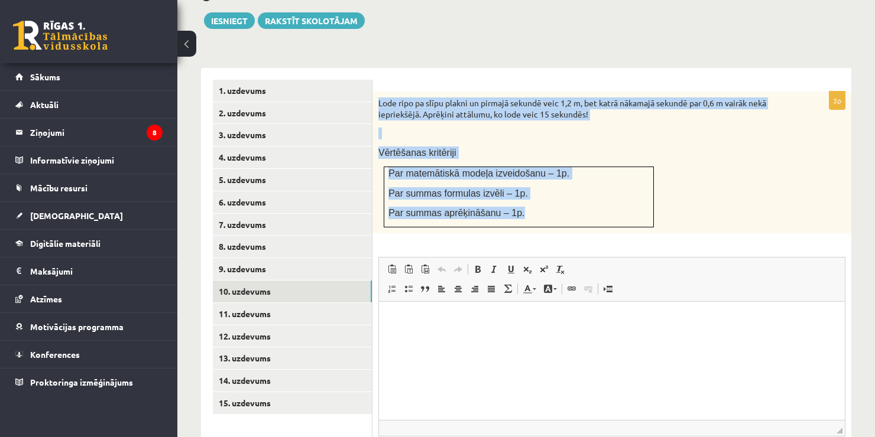
drag, startPoint x: 379, startPoint y: 90, endPoint x: 532, endPoint y: 194, distance: 185.1
click at [428, 194] on div "Lode ripo pa slīpu plakni un pirmajā sekundē veic 1,2 m, bet katrā nākamajā sek…" at bounding box center [611, 163] width 479 height 142
copy div "Lode ripo pa slīpu plakni un pirmajā sekundē veic 1,2 m, bet katrā nākamajā sek…"
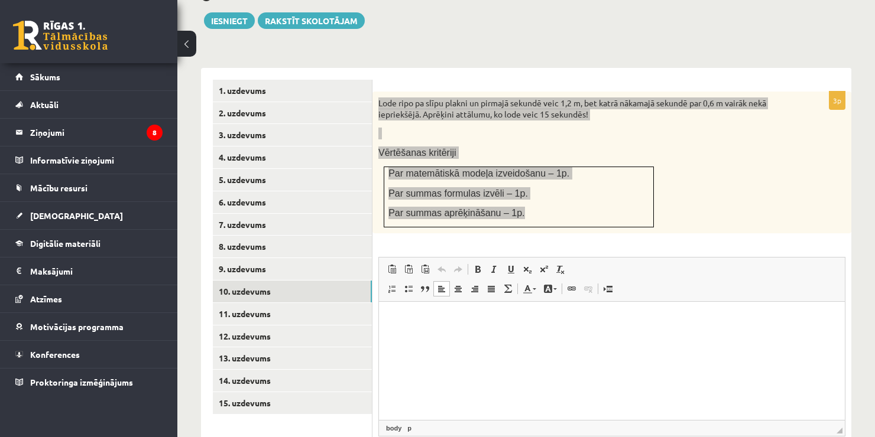
click at [418, 338] on html at bounding box center [612, 320] width 466 height 36
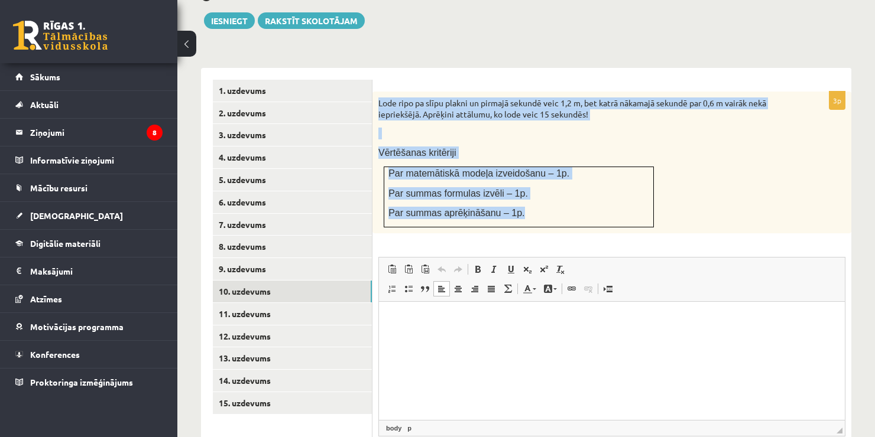
click at [428, 175] on div "Lode ripo pa slīpu plakni un pirmajā sekundē veic 1,2 m, bet katrā nākamajā sek…" at bounding box center [611, 163] width 479 height 142
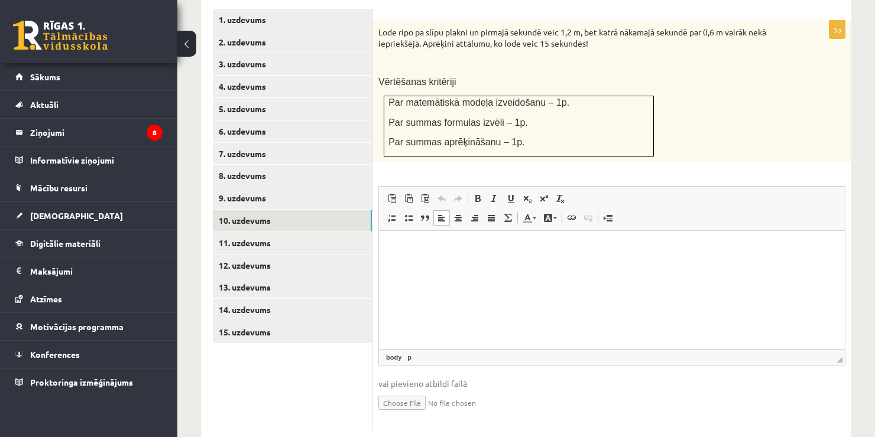
scroll to position [545, 0]
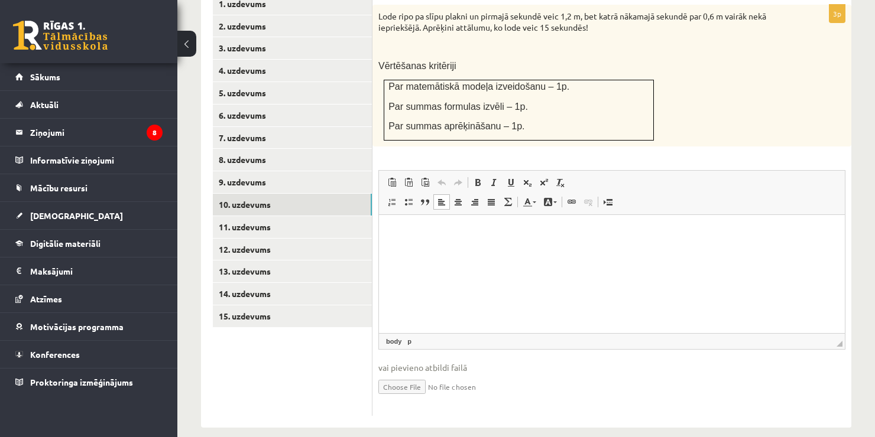
type input "**********"
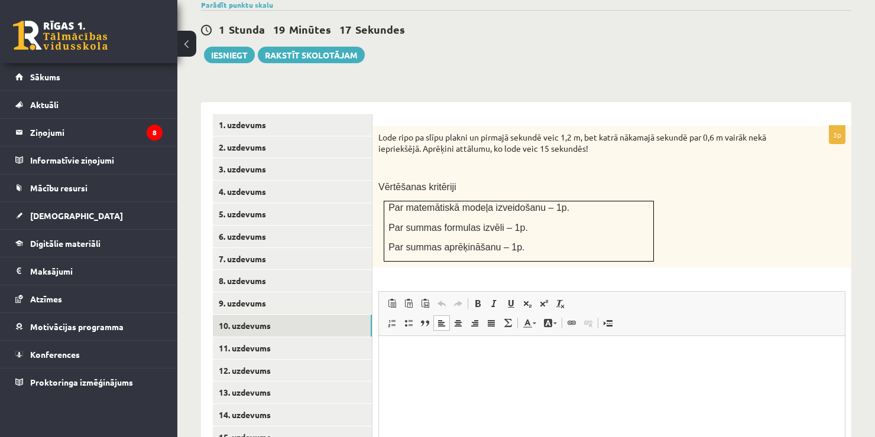
scroll to position [557, 0]
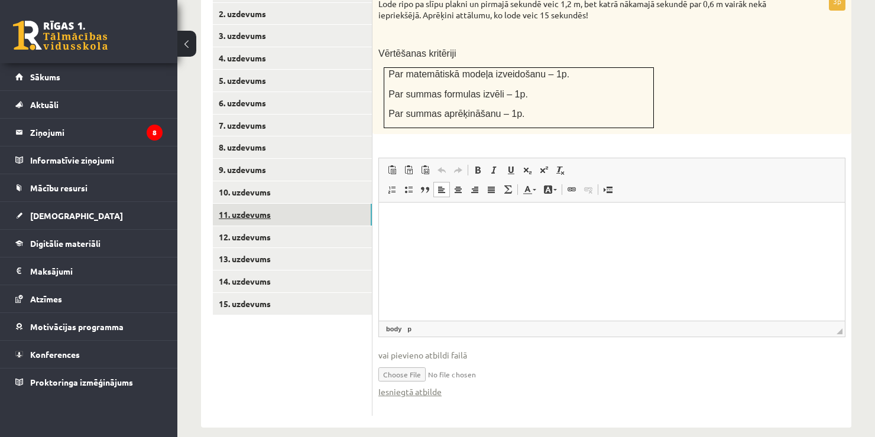
click at [287, 204] on link "11. uzdevums" at bounding box center [292, 215] width 159 height 22
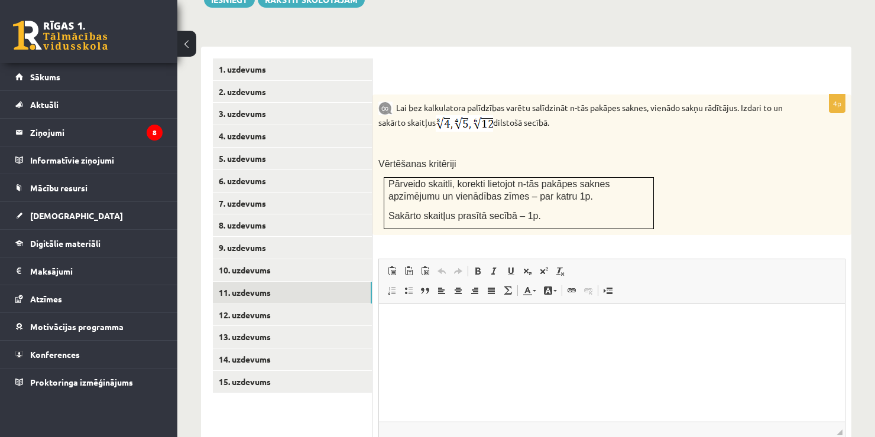
scroll to position [484, 0]
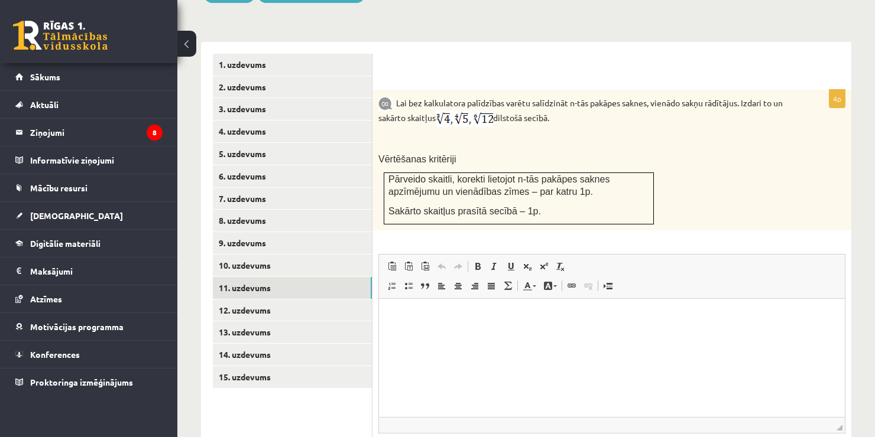
click at [428, 309] on div "Matemātika JK 12.b3 klase 1. ieskaite , Lauris Svils (12.b3 JK klase) Pārbaudes…" at bounding box center [525, 48] width 697 height 974
click at [428, 335] on html at bounding box center [612, 317] width 466 height 36
drag, startPoint x: 593, startPoint y: 349, endPoint x: 524, endPoint y: 371, distance: 72.5
click at [428, 335] on html at bounding box center [612, 317] width 466 height 36
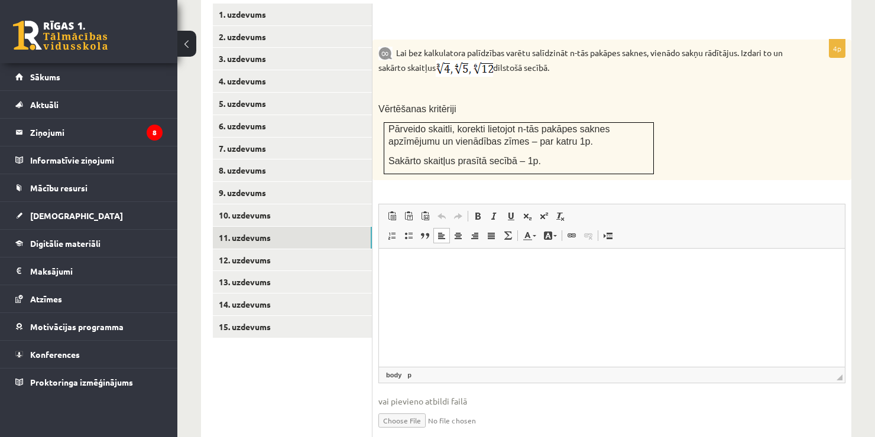
scroll to position [537, 0]
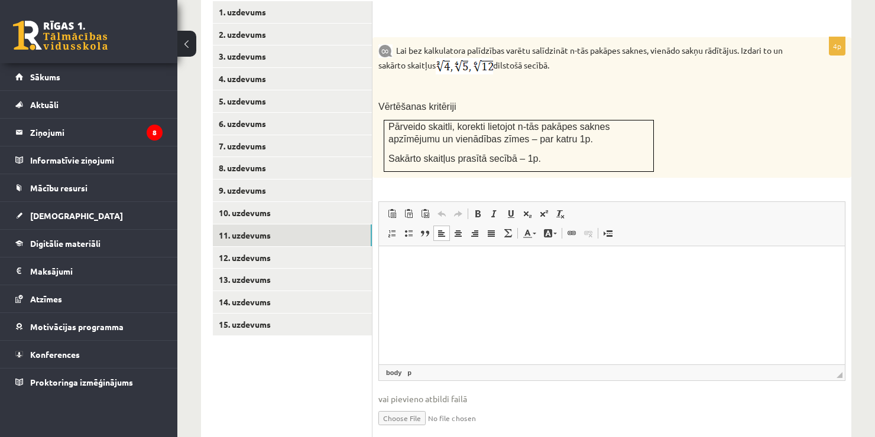
type input "**********"
click at [283, 249] on link "12. uzdevums" at bounding box center [292, 258] width 159 height 22
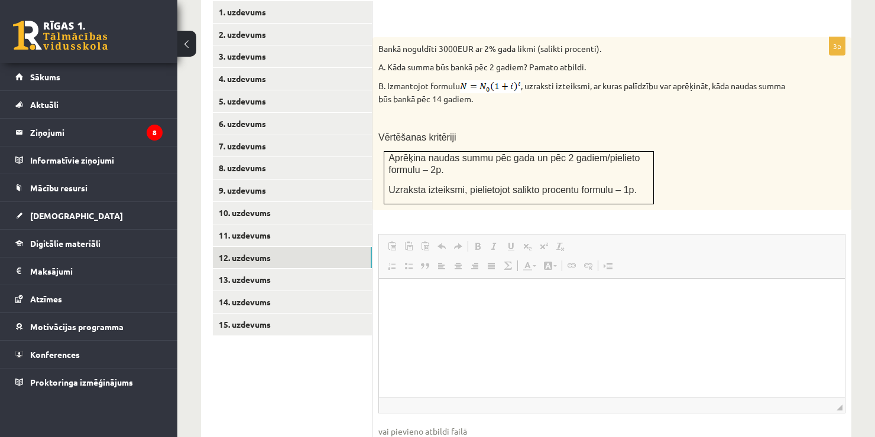
scroll to position [0, 0]
click at [428, 184] on div "Bankā noguldīti 3000EUR ar 2% gada likmi (salikti procenti). A. Kāda summa būs …" at bounding box center [611, 123] width 479 height 173
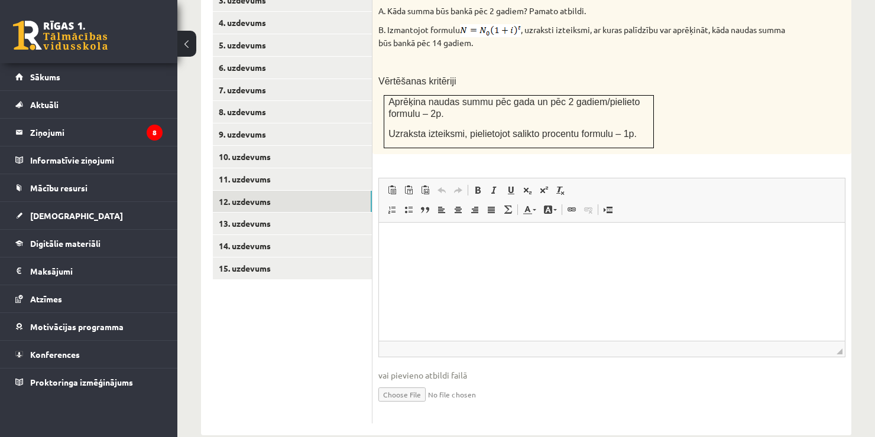
scroll to position [600, 0]
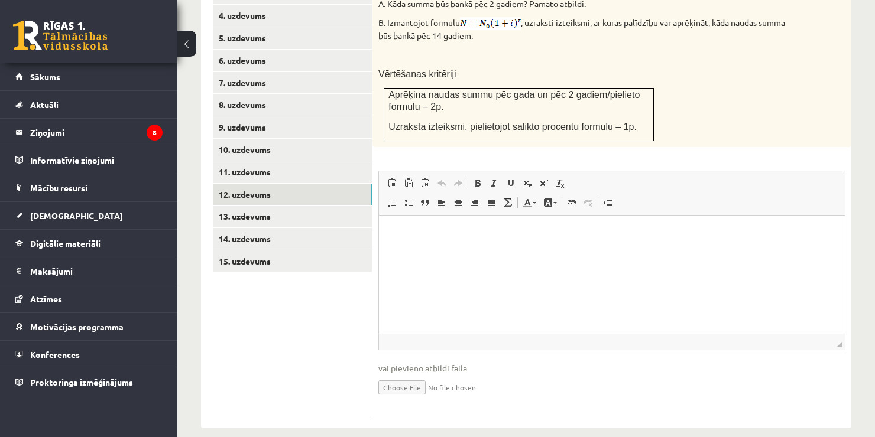
type input "**********"
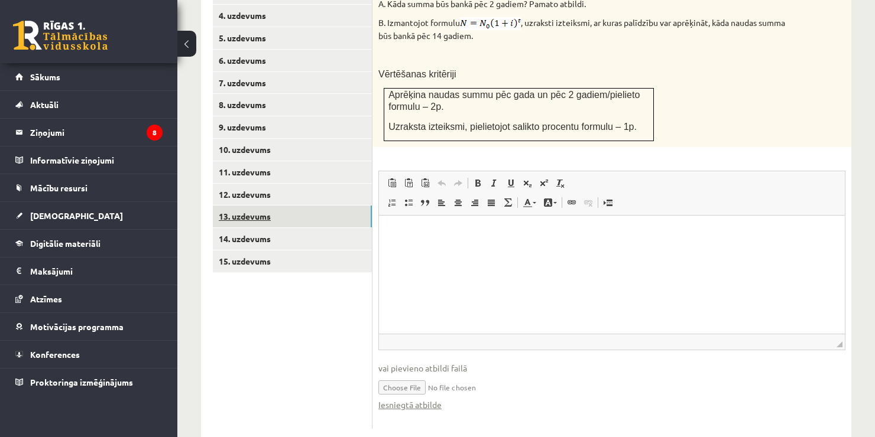
click at [301, 206] on link "13. uzdevums" at bounding box center [292, 217] width 159 height 22
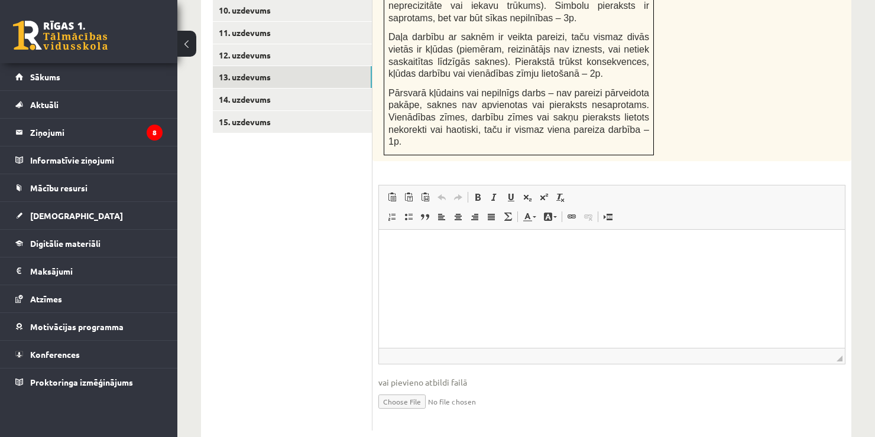
scroll to position [741, 0]
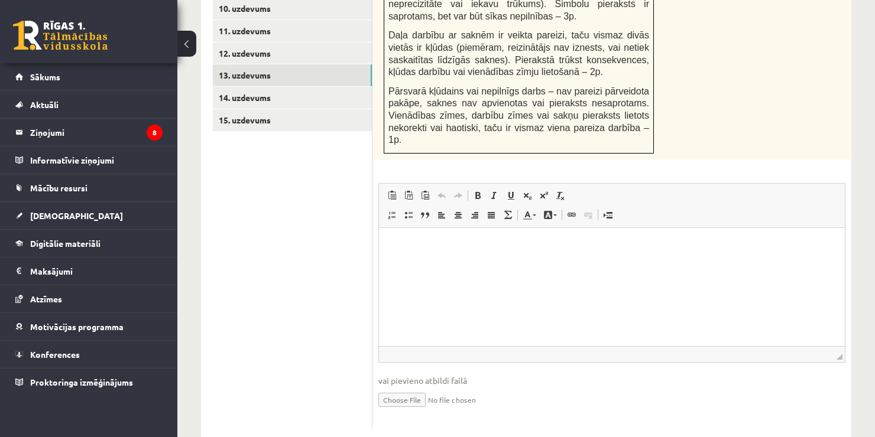
type input "**********"
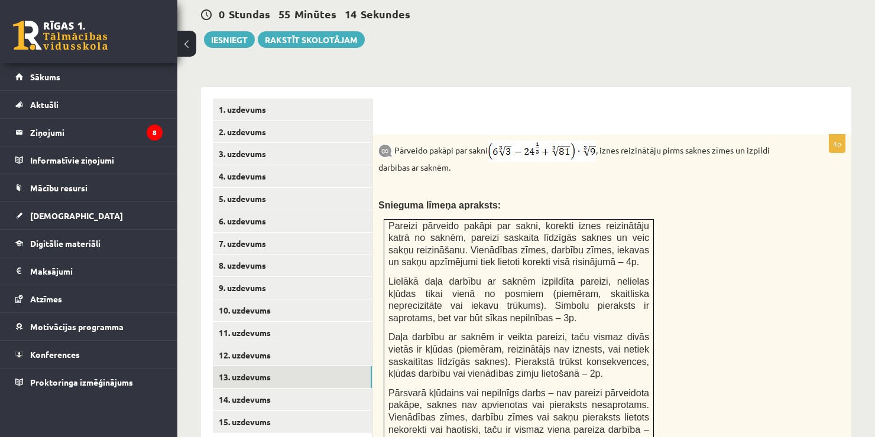
scroll to position [436, 0]
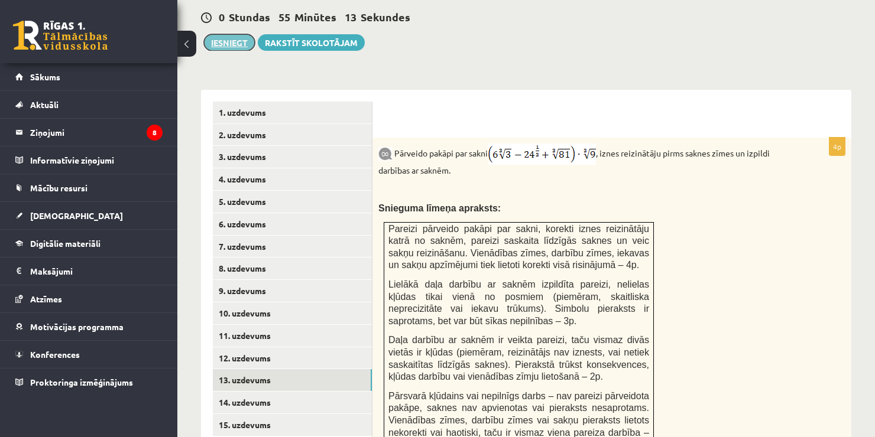
click at [244, 34] on button "Iesniegt" at bounding box center [229, 42] width 51 height 17
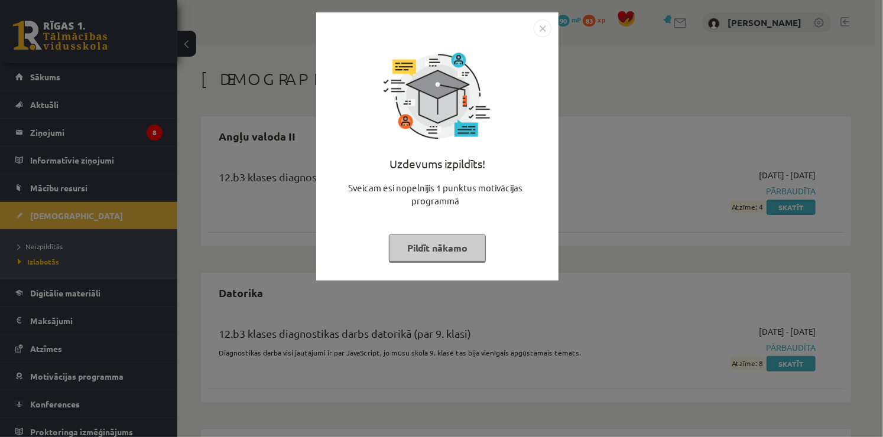
click at [459, 248] on button "Pildīt nākamo" at bounding box center [437, 248] width 97 height 27
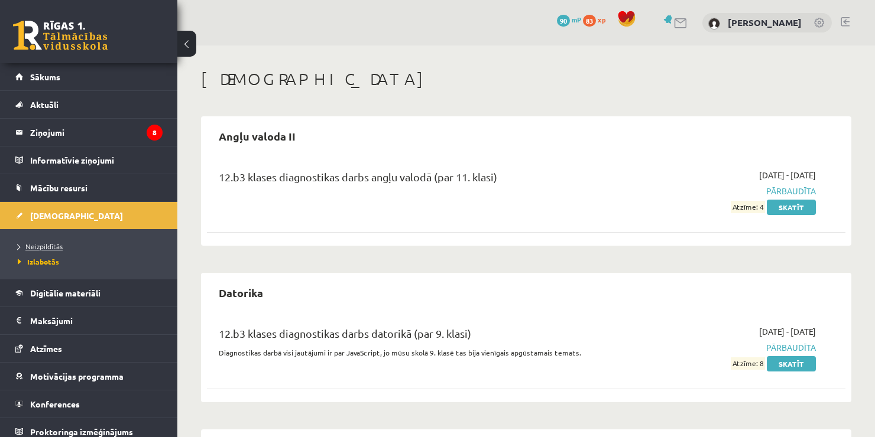
click at [41, 247] on span "Neizpildītās" at bounding box center [40, 246] width 45 height 9
